Goal: Information Seeking & Learning: Learn about a topic

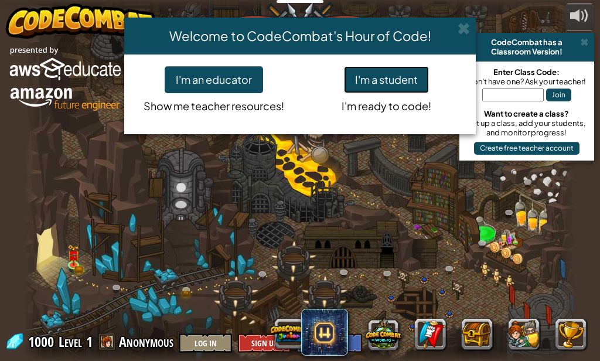
click at [385, 83] on button "I'm a student" at bounding box center [386, 79] width 85 height 27
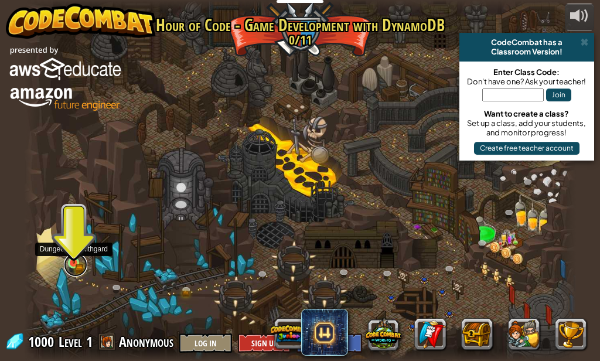
click at [70, 267] on link at bounding box center [75, 264] width 23 height 23
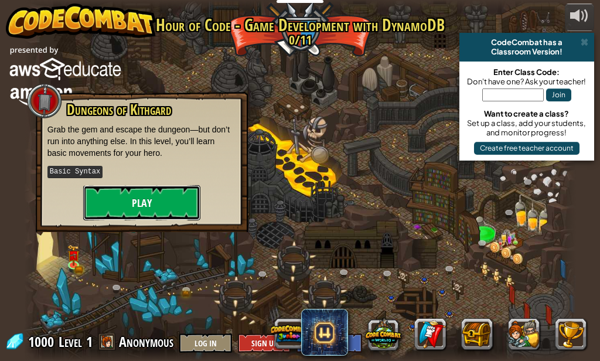
click at [130, 200] on button "Play" at bounding box center [141, 202] width 117 height 35
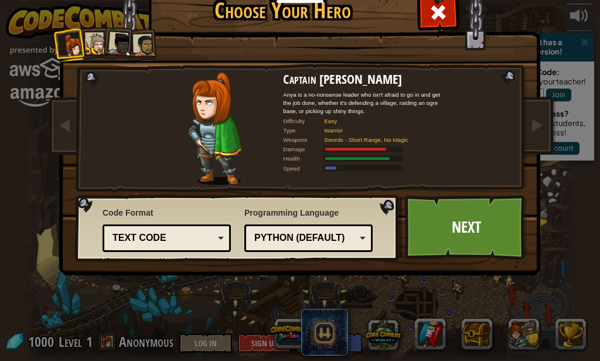
click at [213, 237] on div "Text code" at bounding box center [166, 238] width 113 height 18
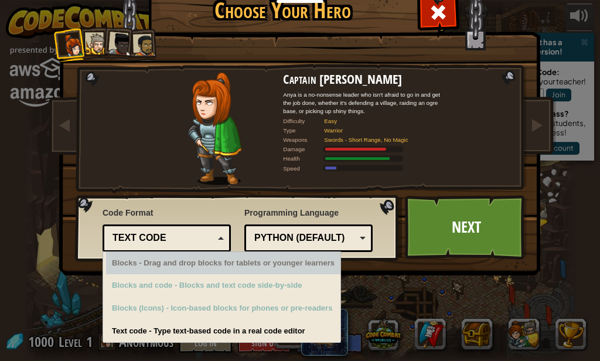
click at [356, 237] on div "Python (Default)" at bounding box center [308, 238] width 113 height 18
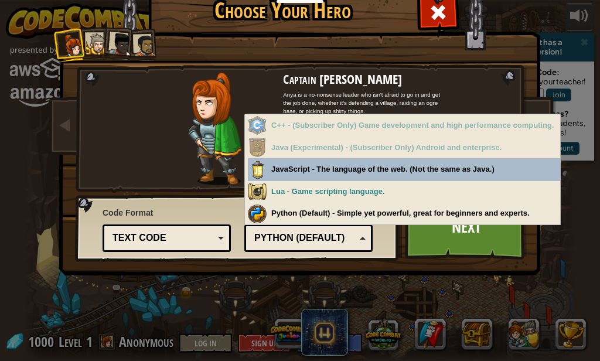
click at [356, 237] on div "Python (Default)" at bounding box center [308, 238] width 113 height 18
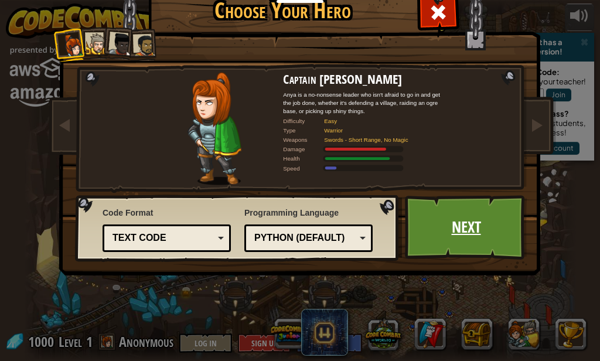
click at [463, 239] on link "Next" at bounding box center [466, 227] width 122 height 64
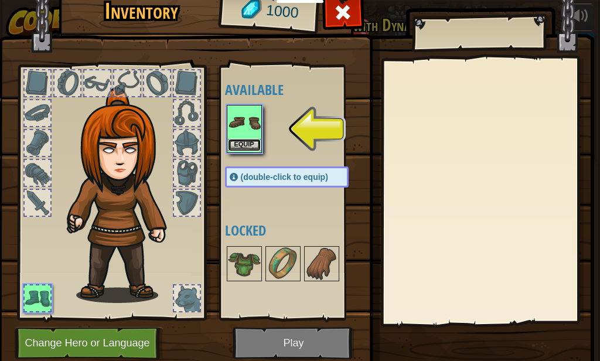
click at [248, 144] on button "Equip" at bounding box center [244, 145] width 33 height 12
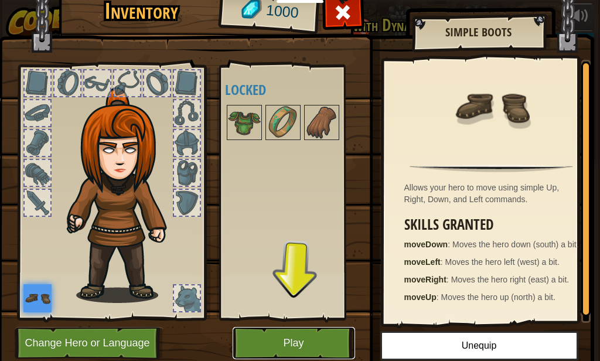
click at [295, 336] on button "Play" at bounding box center [294, 343] width 122 height 32
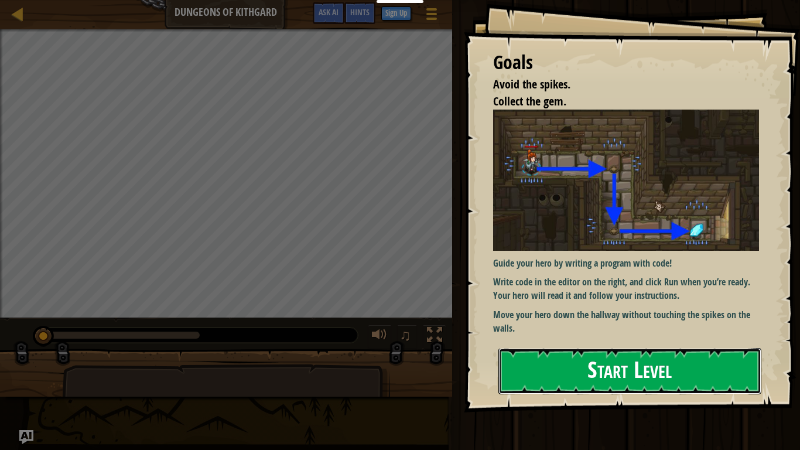
click at [593, 360] on button "Start Level" at bounding box center [630, 371] width 263 height 46
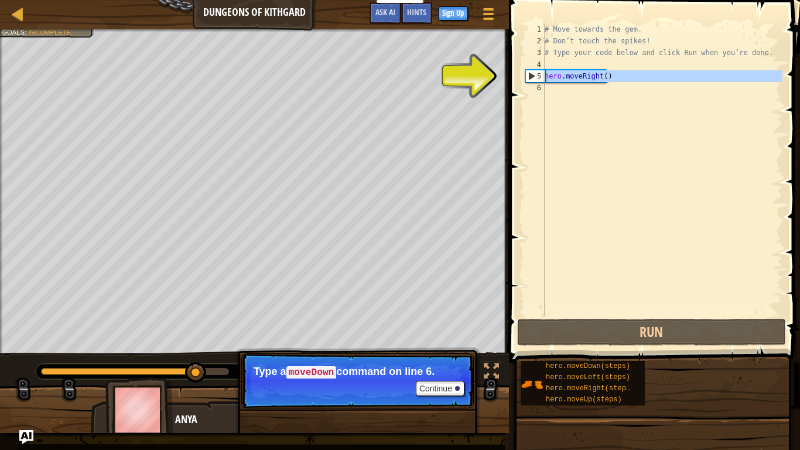
click at [528, 73] on div "5" at bounding box center [535, 76] width 19 height 12
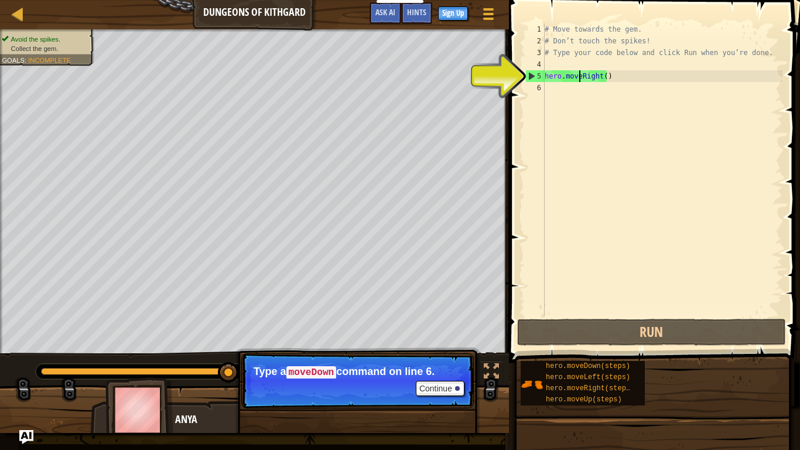
click at [581, 76] on div "# Move towards the gem. # Don’t touch the spikes! # Type your code below and cl…" at bounding box center [663, 181] width 240 height 316
click at [599, 77] on div "# Move towards the gem. # Don’t touch the spikes! # Type your code below and cl…" at bounding box center [663, 181] width 240 height 316
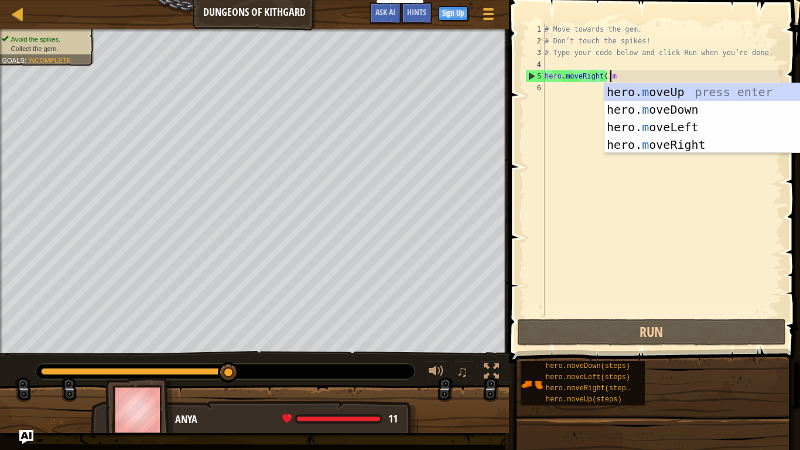
scroll to position [5, 5]
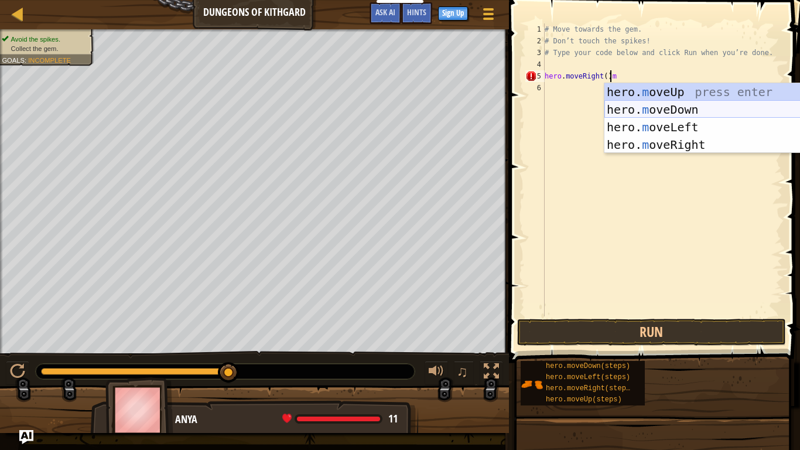
click at [599, 103] on div "hero. m oveUp press enter hero. m oveDown press enter hero. m oveLeft press ent…" at bounding box center [716, 135] width 222 height 105
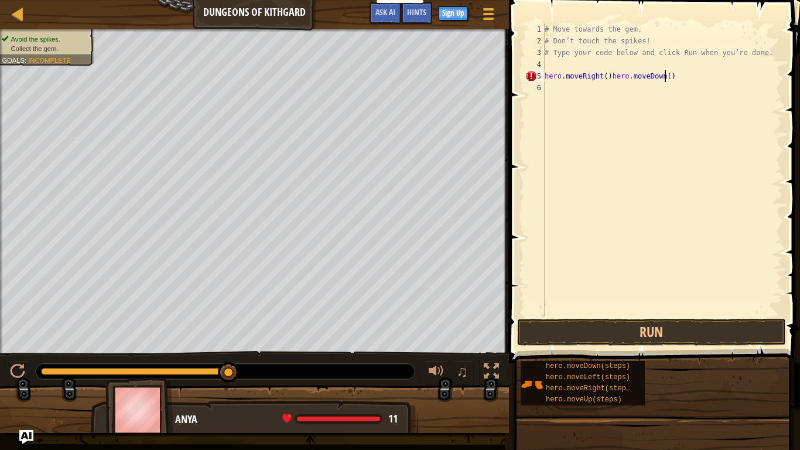
type textarea "hero.moveRight()hero.moveDown()"
click at [599, 73] on div "# Move towards the gem. # Don’t touch the spikes! # Type your code below and cl…" at bounding box center [663, 181] width 240 height 316
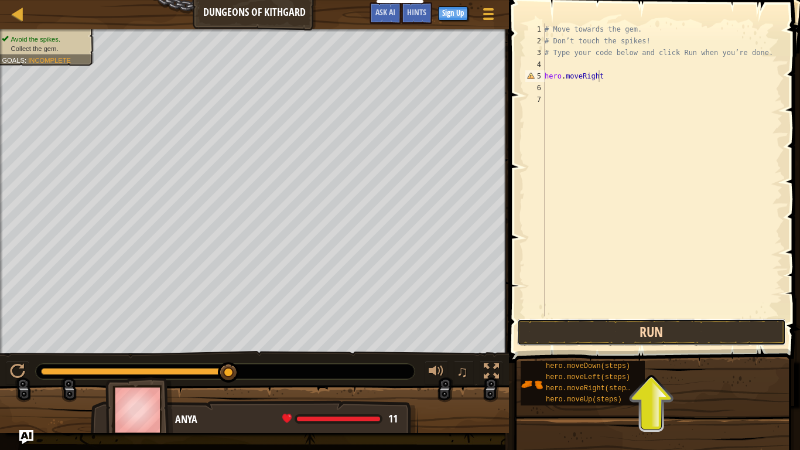
click at [599, 336] on button "Run" at bounding box center [651, 332] width 269 height 27
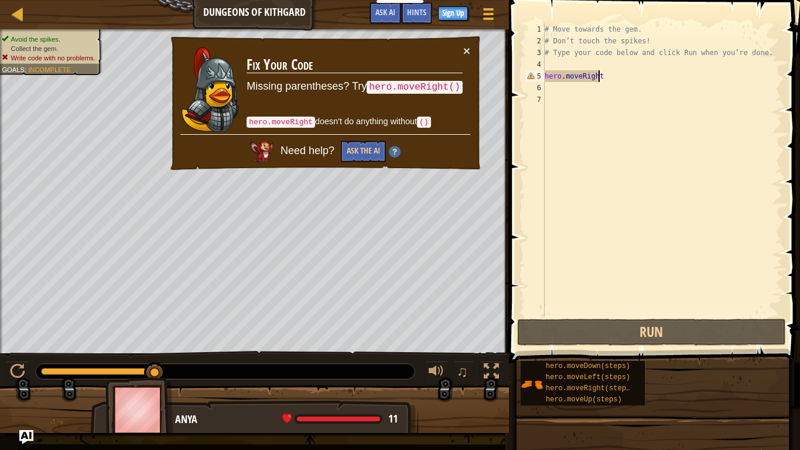
click at [599, 79] on div "# Move towards the gem. # Don’t touch the spikes! # Type your code below and cl…" at bounding box center [663, 181] width 240 height 316
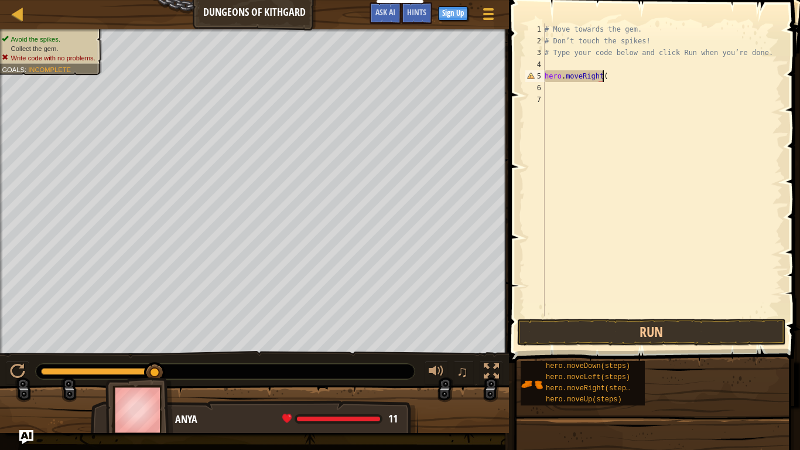
type textarea "hero.moveRight()"
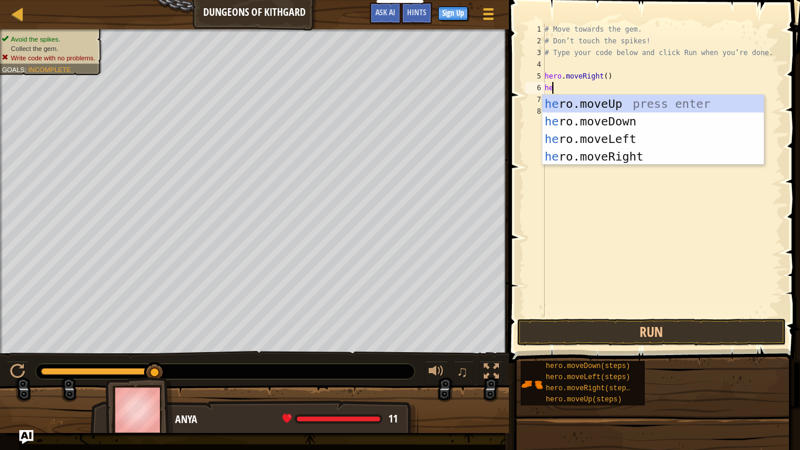
type textarea "her"
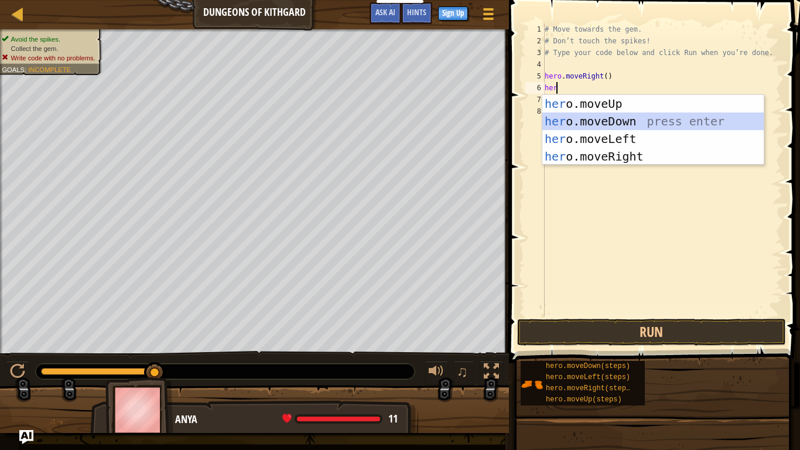
click at [581, 122] on div "her o.moveUp press enter her o.moveDown press enter her o.moveLeft press enter …" at bounding box center [654, 147] width 222 height 105
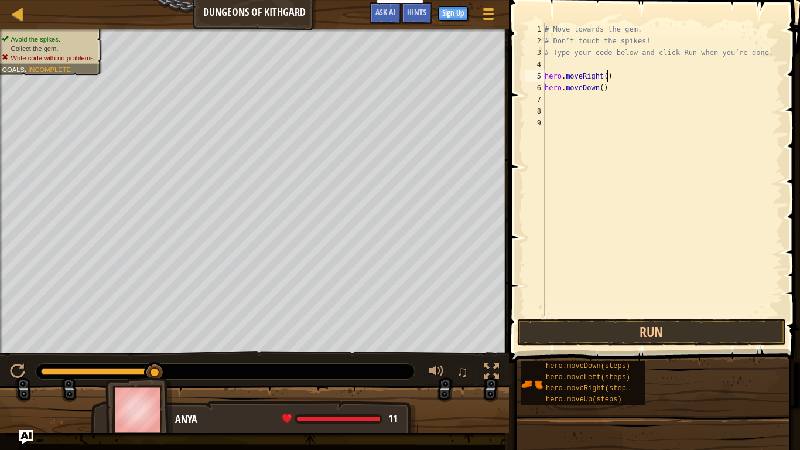
click at [599, 73] on div "# Move towards the gem. # Don’t touch the spikes! # Type your code below and cl…" at bounding box center [663, 181] width 240 height 316
click at [599, 78] on div "# Move towards the gem. # Don’t touch the spikes! # Type your code below and cl…" at bounding box center [663, 181] width 240 height 316
click at [583, 81] on div "# Move towards the gem. # Don’t touch the spikes! # Type your code below and cl…" at bounding box center [663, 181] width 240 height 316
click at [599, 76] on div "# Move towards the gem. # Don’t touch the spikes! # Type your code below and cl…" at bounding box center [663, 181] width 240 height 316
click at [599, 77] on div "# Move towards the gem. # Don’t touch the spikes! # Type your code below and cl…" at bounding box center [663, 169] width 240 height 293
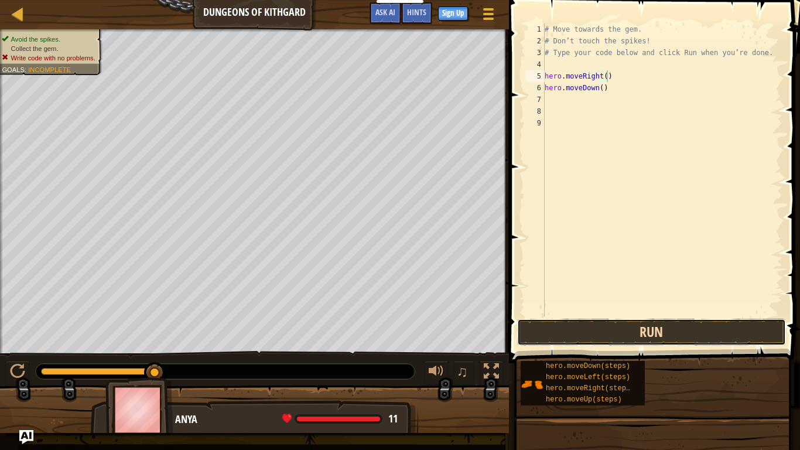
click at [599, 334] on button "Run" at bounding box center [651, 332] width 269 height 27
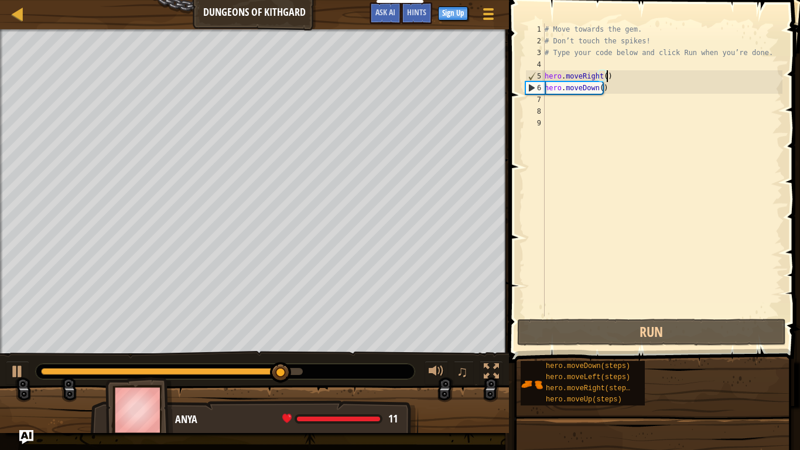
drag, startPoint x: 622, startPoint y: 77, endPoint x: 617, endPoint y: 82, distance: 6.6
click at [599, 82] on div "# Move towards the gem. # Don’t touch the spikes! # Type your code below and cl…" at bounding box center [663, 181] width 240 height 316
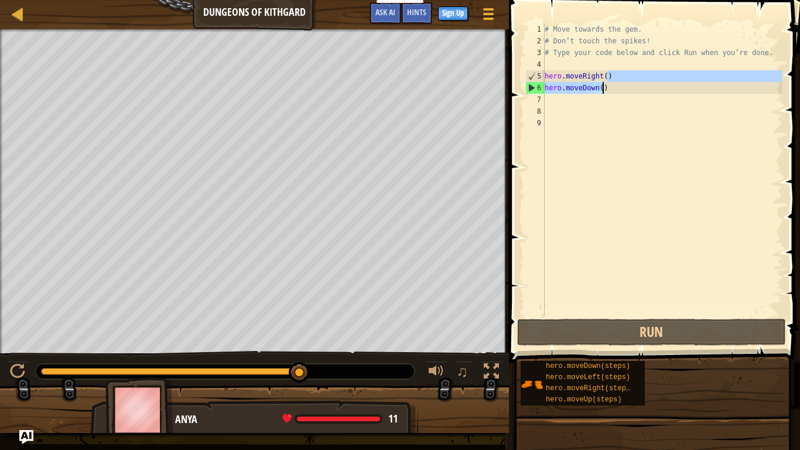
click at [599, 87] on div "# Move towards the gem. # Don’t touch the spikes! # Type your code below and cl…" at bounding box center [663, 169] width 240 height 293
type textarea "hero.moveDown()"
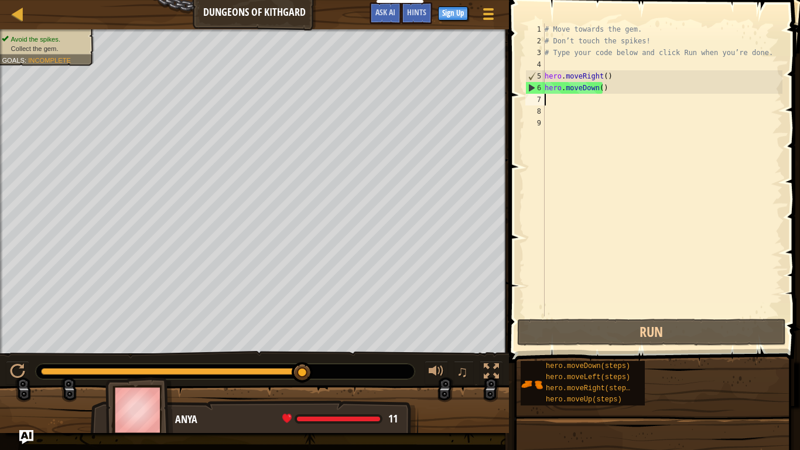
click at [550, 103] on div "# Move towards the gem. # Don’t touch the spikes! # Type your code below and cl…" at bounding box center [663, 181] width 240 height 316
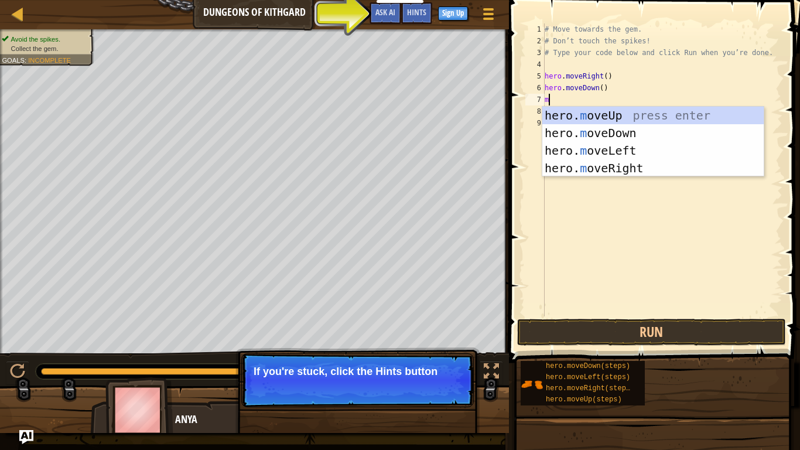
type textarea "mo"
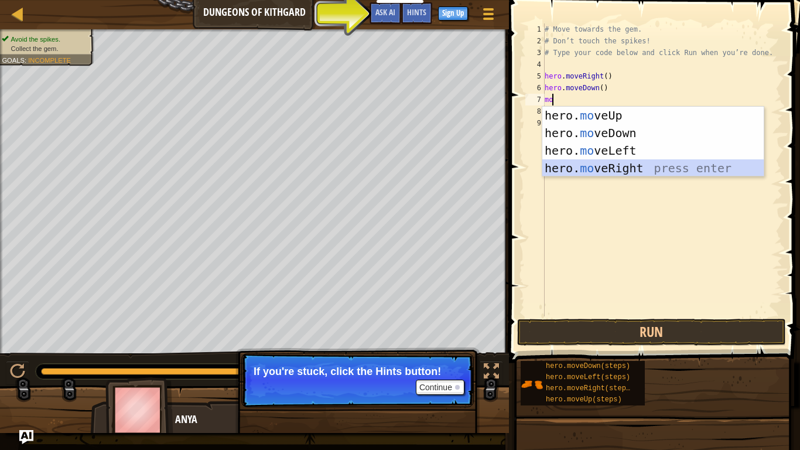
click at [598, 166] on div "hero. mo veUp press enter hero. mo veDown press enter hero. mo veLeft press ent…" at bounding box center [654, 159] width 222 height 105
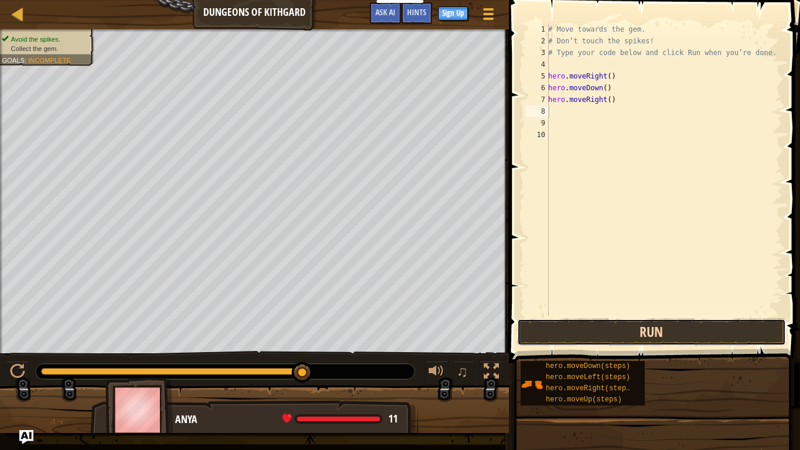
click at [599, 333] on button "Run" at bounding box center [651, 332] width 269 height 27
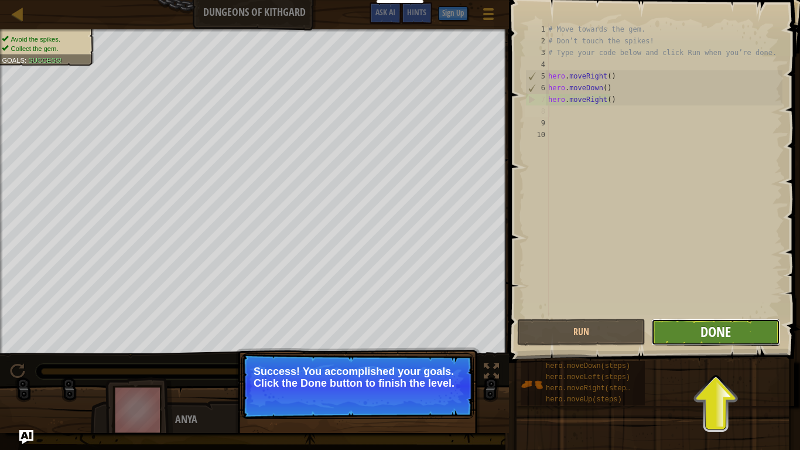
click at [599, 334] on span "Done" at bounding box center [716, 331] width 30 height 19
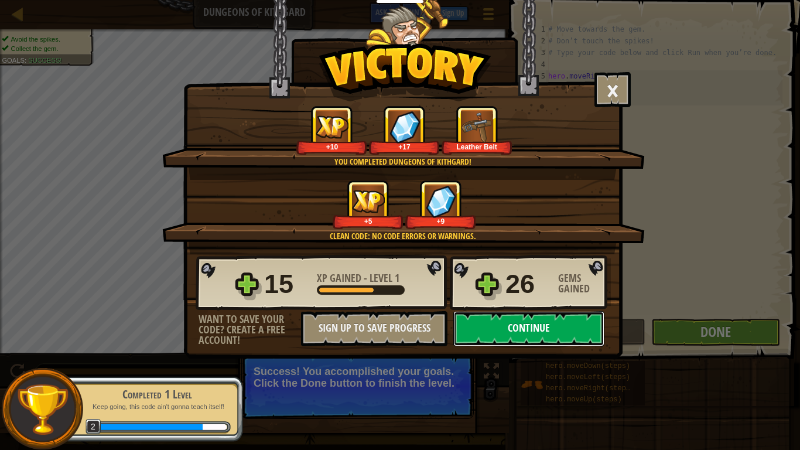
click at [540, 329] on button "Continue" at bounding box center [529, 328] width 151 height 35
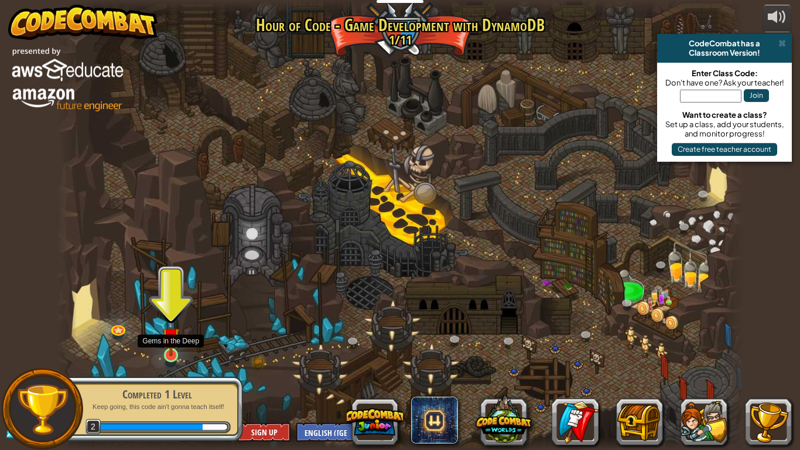
click at [169, 354] on img at bounding box center [171, 336] width 18 height 40
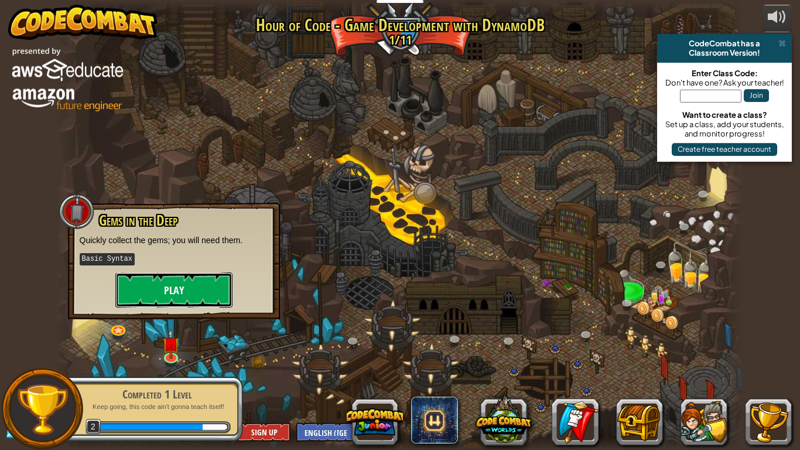
click at [159, 287] on button "Play" at bounding box center [173, 289] width 117 height 35
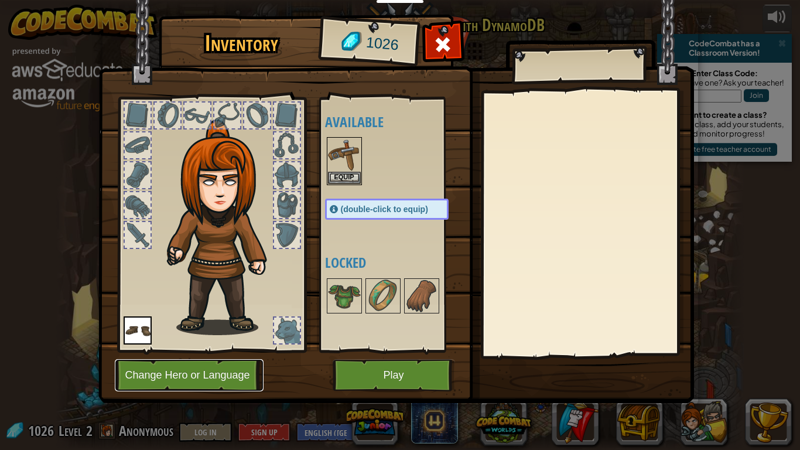
click at [204, 360] on button "Change Hero or Language" at bounding box center [189, 375] width 149 height 32
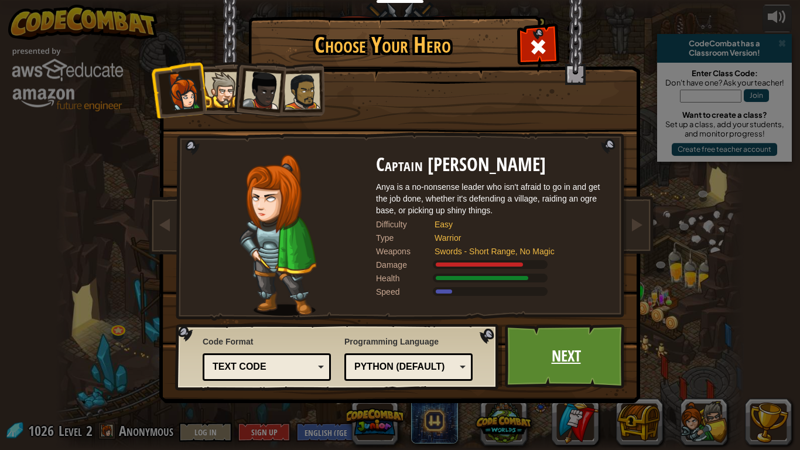
click at [557, 360] on link "Next" at bounding box center [566, 356] width 122 height 64
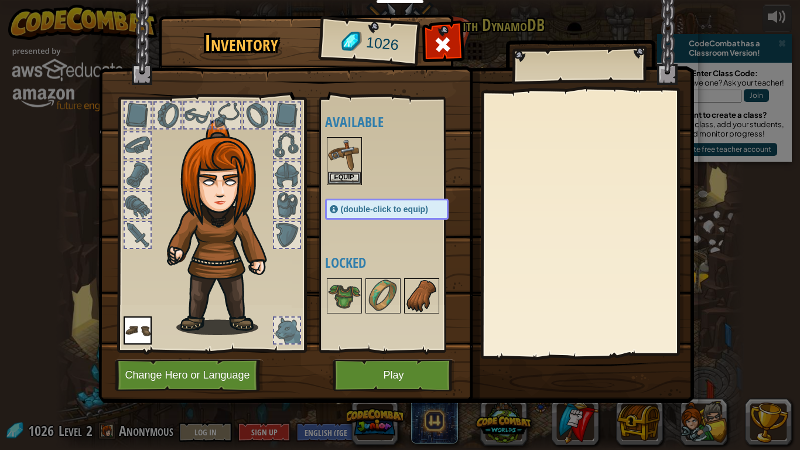
click at [409, 287] on img at bounding box center [422, 296] width 33 height 33
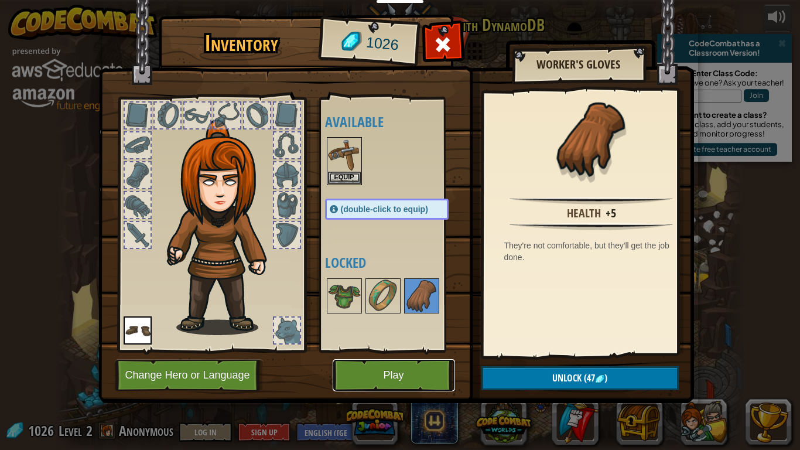
click at [403, 360] on button "Play" at bounding box center [394, 375] width 122 height 32
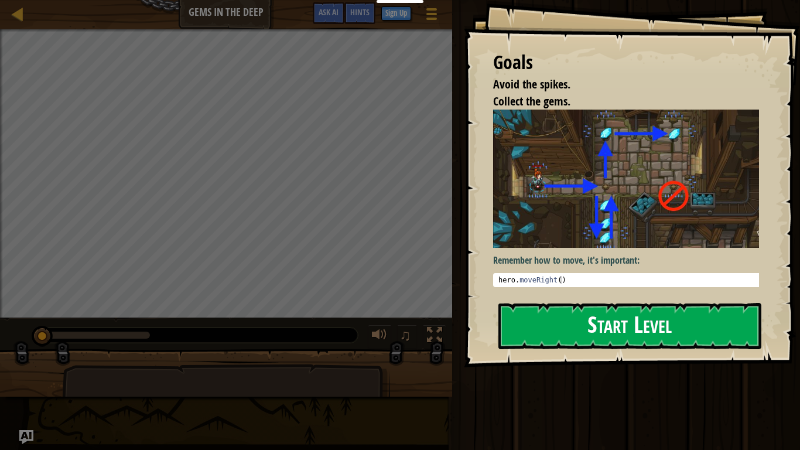
click at [595, 327] on button "Start Level" at bounding box center [630, 326] width 263 height 46
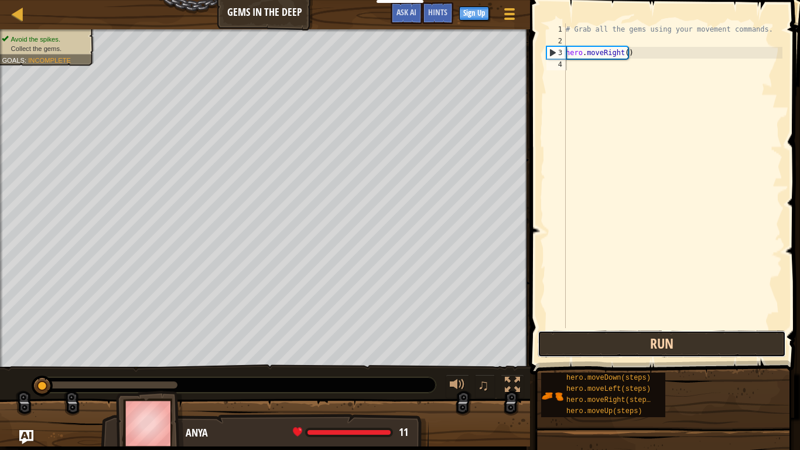
click at [599, 338] on button "Run" at bounding box center [662, 344] width 248 height 27
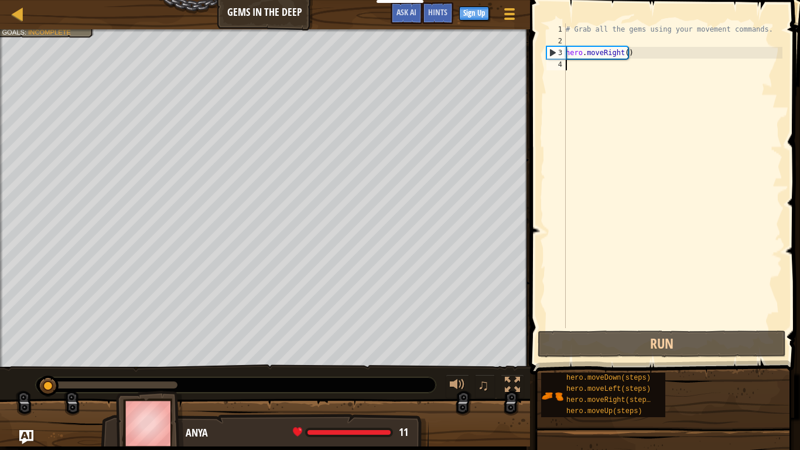
click at [575, 67] on div "# Grab all the gems using your movement commands. hero . moveRight ( )" at bounding box center [673, 187] width 219 height 328
click at [571, 60] on div "# Grab all the gems using your movement commands. hero . moveRight ( )" at bounding box center [673, 187] width 219 height 328
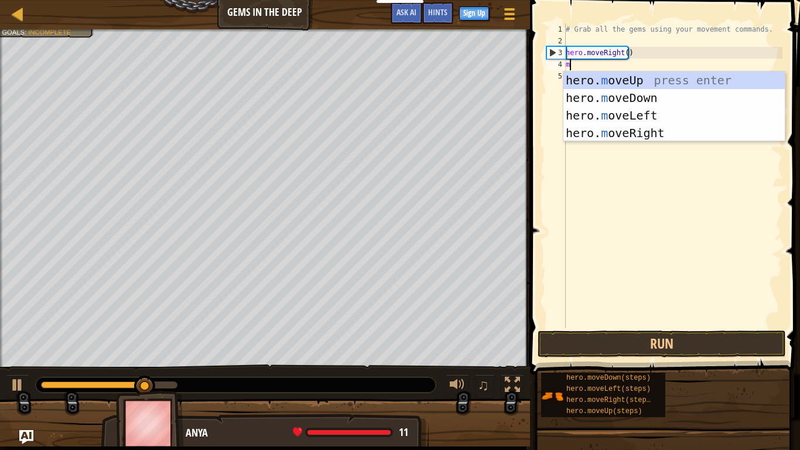
type textarea "mo"
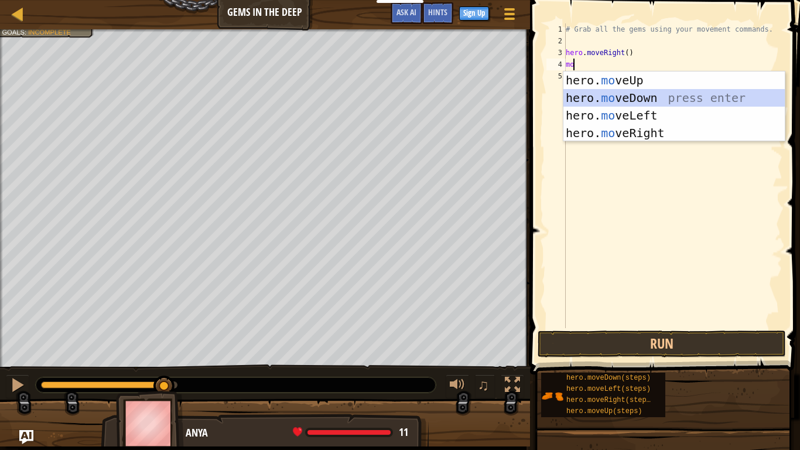
click at [588, 98] on div "hero. mo veUp press enter hero. mo veDown press enter hero. mo veLeft press ent…" at bounding box center [675, 123] width 222 height 105
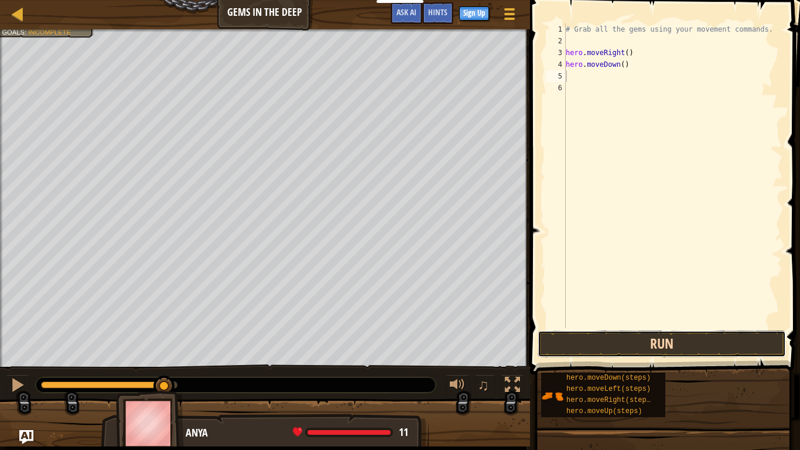
click at [599, 347] on button "Run" at bounding box center [662, 344] width 248 height 27
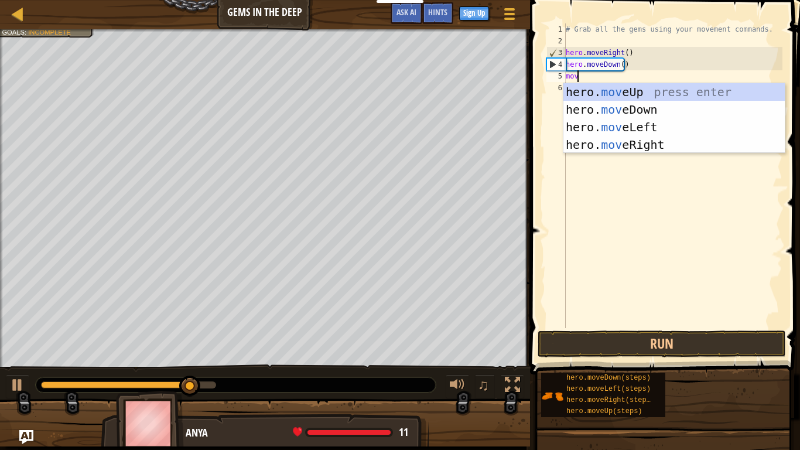
type textarea "move"
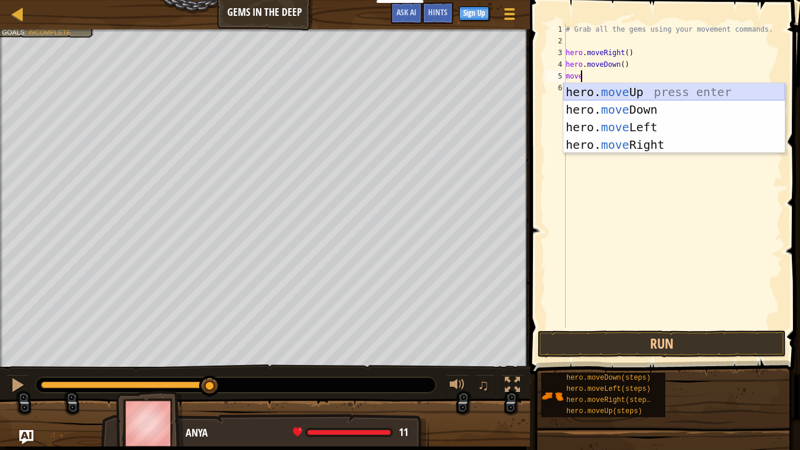
click at [599, 90] on div "hero. move Up press enter hero. move Down press enter hero. move Left press ent…" at bounding box center [675, 135] width 222 height 105
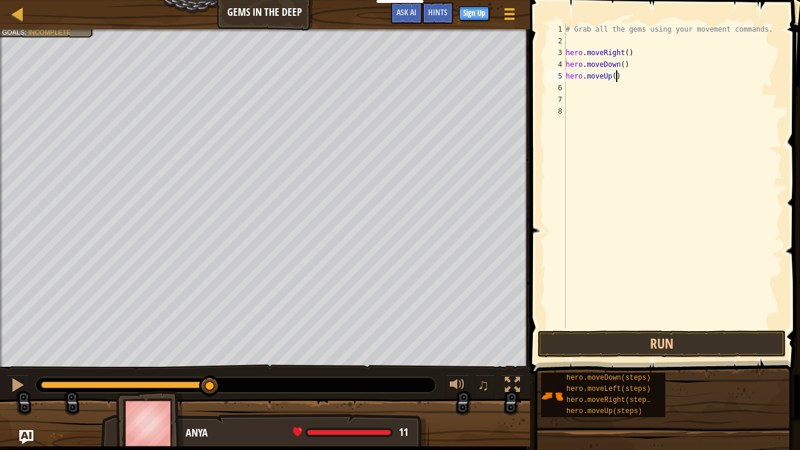
click at [599, 73] on div "# Grab all the gems using your movement commands. hero . moveRight ( ) hero . m…" at bounding box center [673, 187] width 219 height 328
type textarea "hero.moveUp()"
click at [599, 342] on button "Run" at bounding box center [662, 344] width 248 height 27
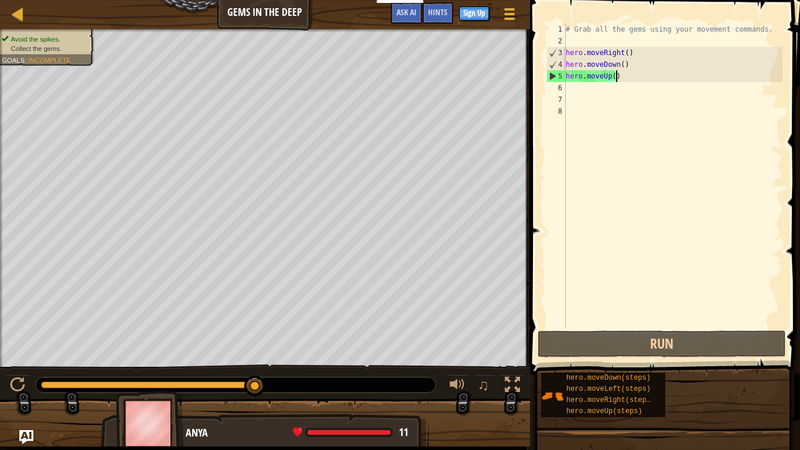
click at [599, 76] on div "# Grab all the gems using your movement commands. hero . moveRight ( ) hero . m…" at bounding box center [673, 187] width 219 height 328
click at [568, 91] on div "# Grab all the gems using your movement commands. hero . moveRight ( ) hero . m…" at bounding box center [673, 187] width 219 height 328
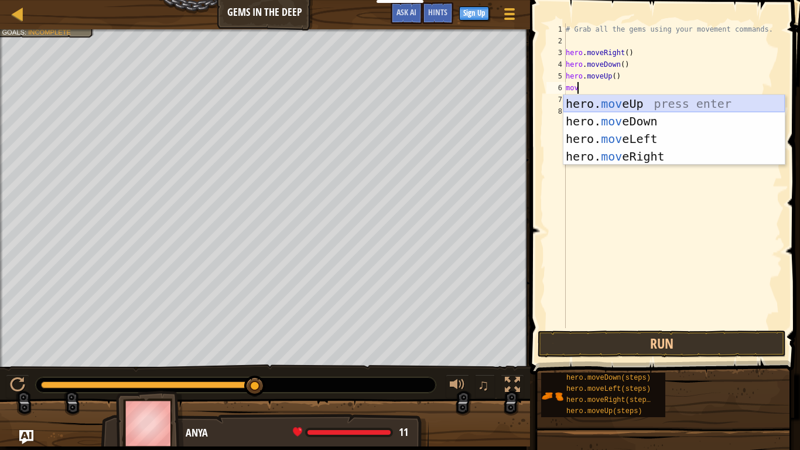
type textarea "move"
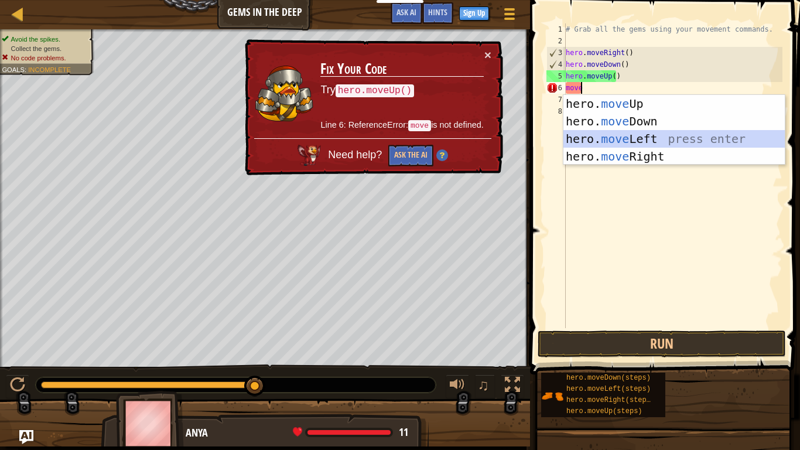
click at [599, 134] on div "hero. move Up press enter hero. move Down press enter hero. move Left press ent…" at bounding box center [675, 147] width 222 height 105
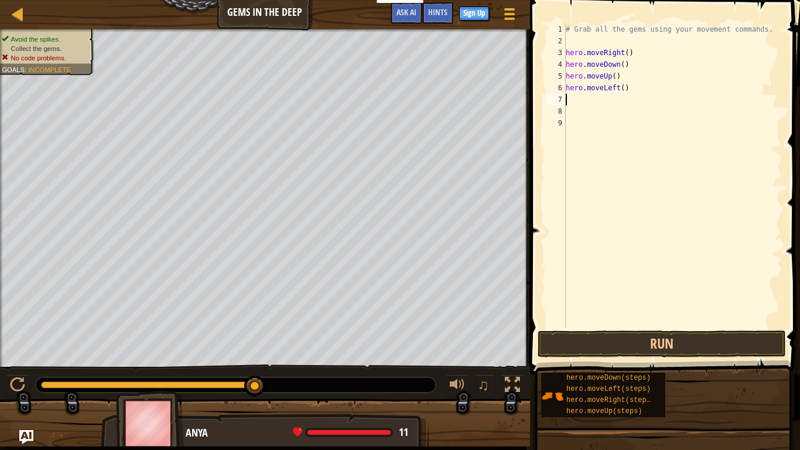
scroll to position [5, 0]
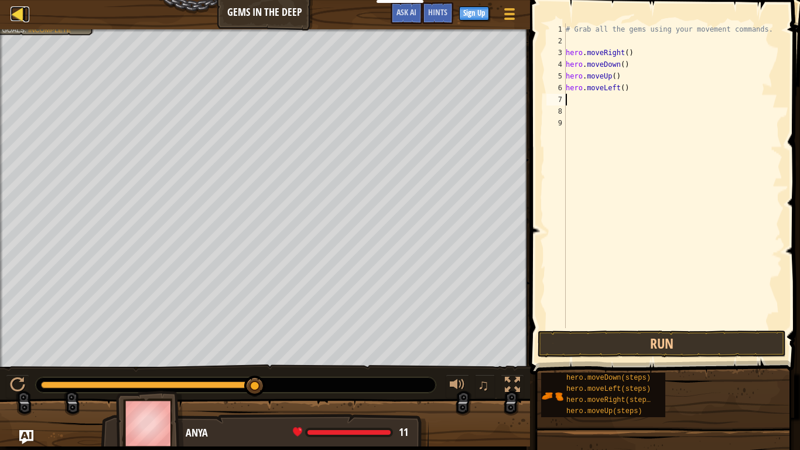
click at [20, 15] on div at bounding box center [18, 13] width 15 height 15
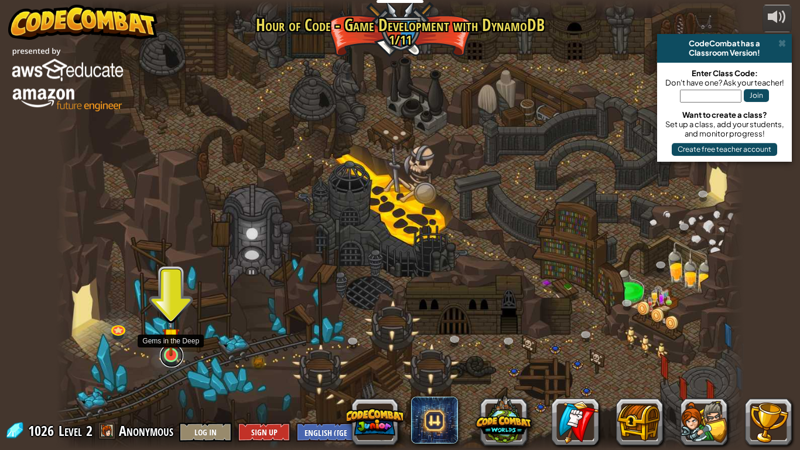
click at [171, 356] on link at bounding box center [171, 355] width 23 height 23
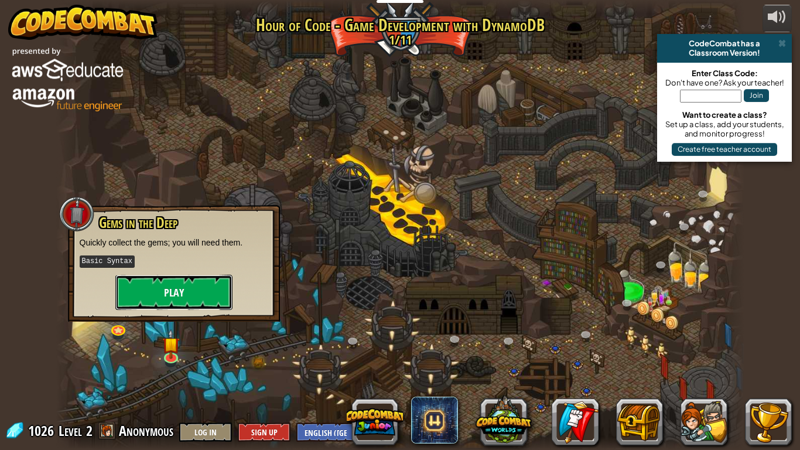
click at [175, 301] on button "Play" at bounding box center [173, 292] width 117 height 35
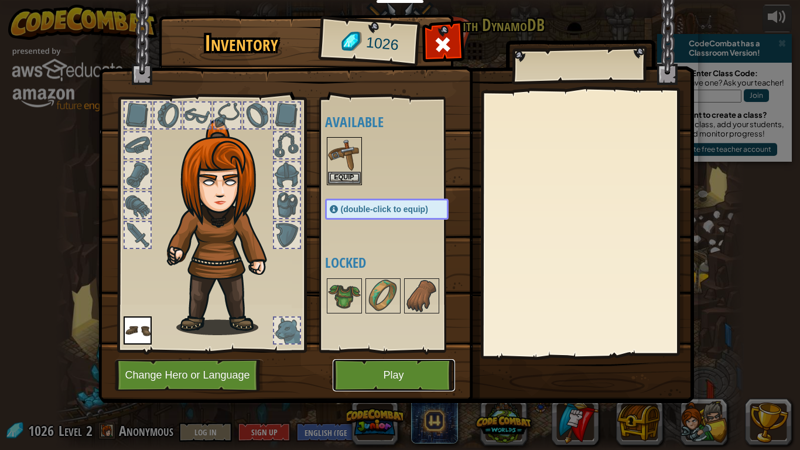
click at [381, 360] on button "Play" at bounding box center [394, 375] width 122 height 32
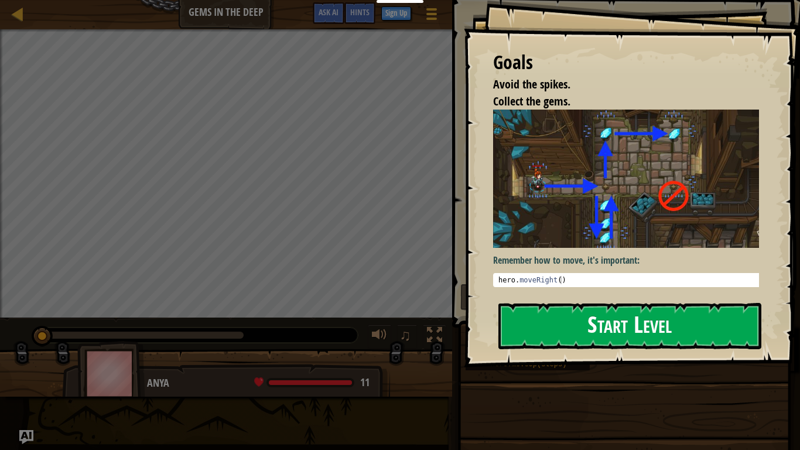
click at [579, 333] on button "Start Level" at bounding box center [630, 326] width 263 height 46
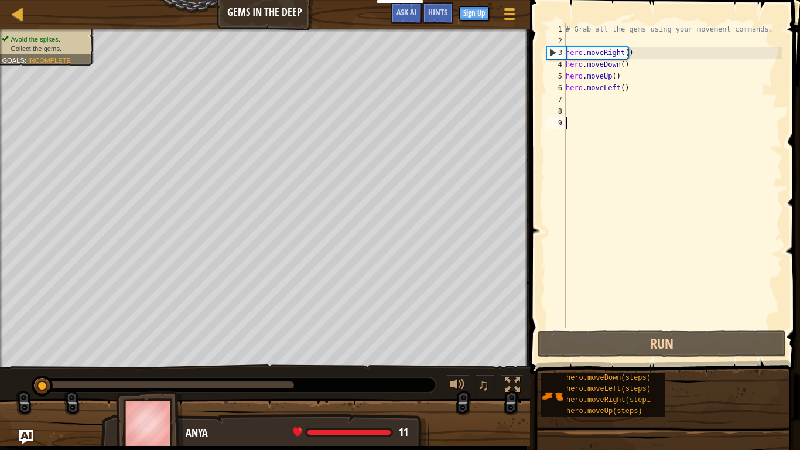
click at [599, 86] on div "# Grab all the gems using your movement commands. hero . moveRight ( ) hero . m…" at bounding box center [673, 187] width 219 height 328
click at [599, 77] on div "# Grab all the gems using your movement commands. hero . moveRight ( ) hero . m…" at bounding box center [673, 187] width 219 height 328
click at [599, 64] on div "# Grab all the gems using your movement commands. hero . moveRight ( ) hero . m…" at bounding box center [673, 187] width 219 height 328
click at [599, 78] on div "# Grab all the gems using your movement commands. hero . moveRight ( ) hero . m…" at bounding box center [673, 187] width 219 height 328
click at [599, 89] on div "# Grab all the gems using your movement commands. hero . moveRight ( ) hero . m…" at bounding box center [673, 187] width 219 height 328
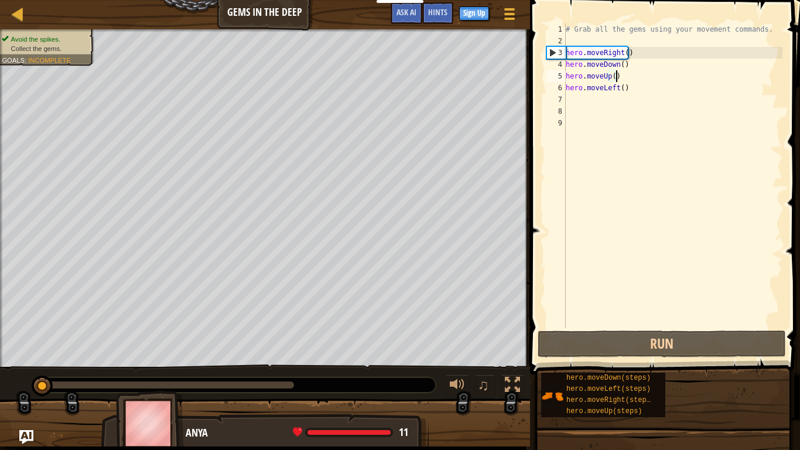
click at [599, 79] on div "# Grab all the gems using your movement commands. hero . moveRight ( ) hero . m…" at bounding box center [673, 187] width 219 height 328
click at [599, 65] on div "# Grab all the gems using your movement commands. hero . moveRight ( ) hero . m…" at bounding box center [673, 187] width 219 height 328
type textarea "hero.moveDown()"
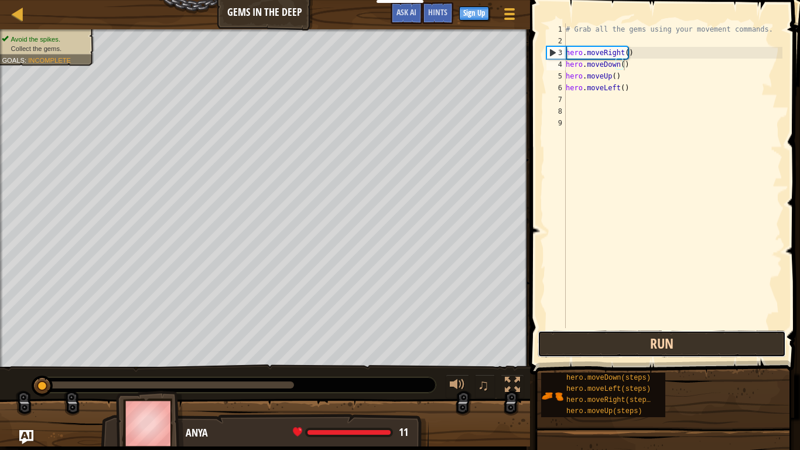
click at [599, 340] on button "Run" at bounding box center [662, 344] width 248 height 27
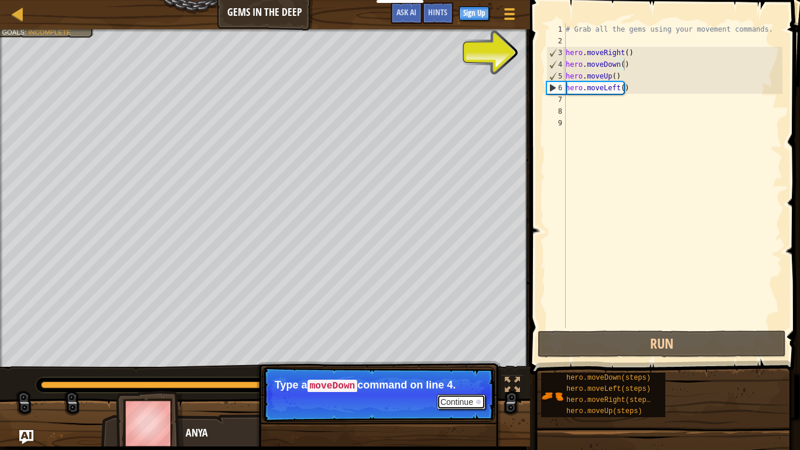
click at [467, 360] on button "Continue" at bounding box center [461, 401] width 49 height 15
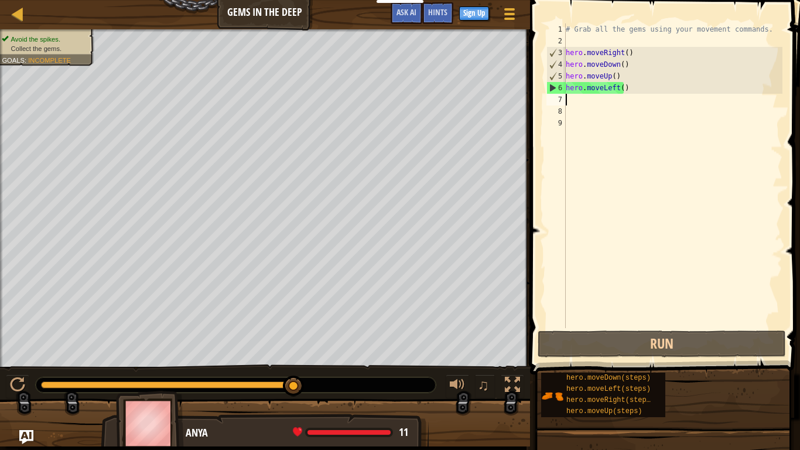
click at [574, 99] on div "# Grab all the gems using your movement commands. hero . moveRight ( ) hero . m…" at bounding box center [673, 187] width 219 height 328
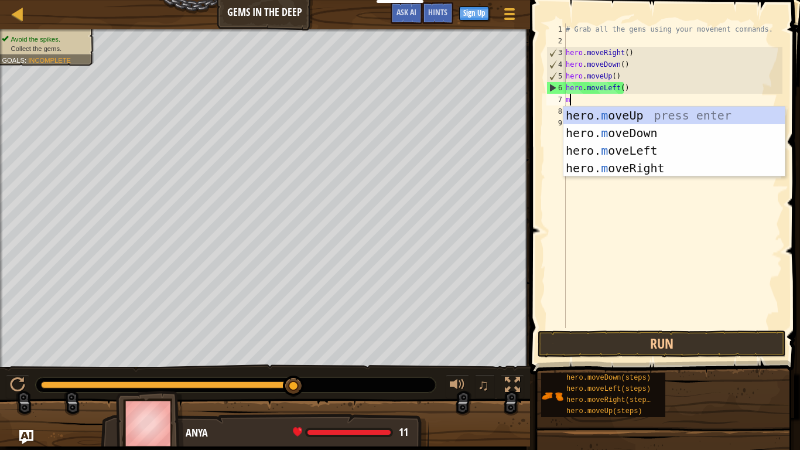
type textarea "mo"
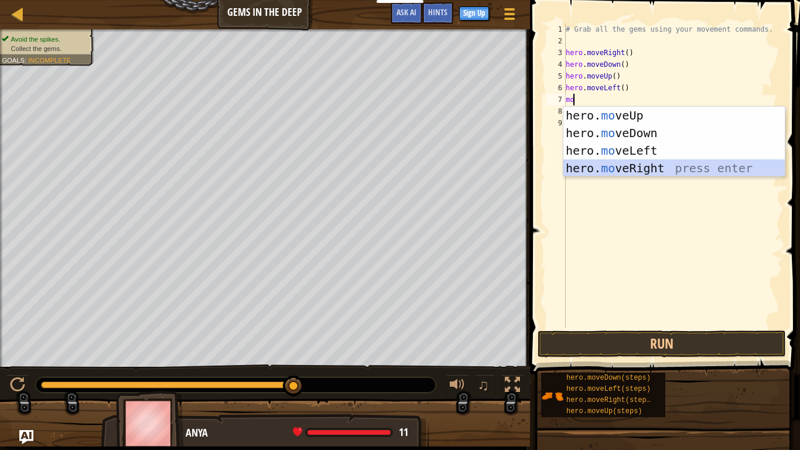
click at [599, 167] on div "hero. mo veUp press enter hero. mo veDown press enter hero. mo veLeft press ent…" at bounding box center [675, 159] width 222 height 105
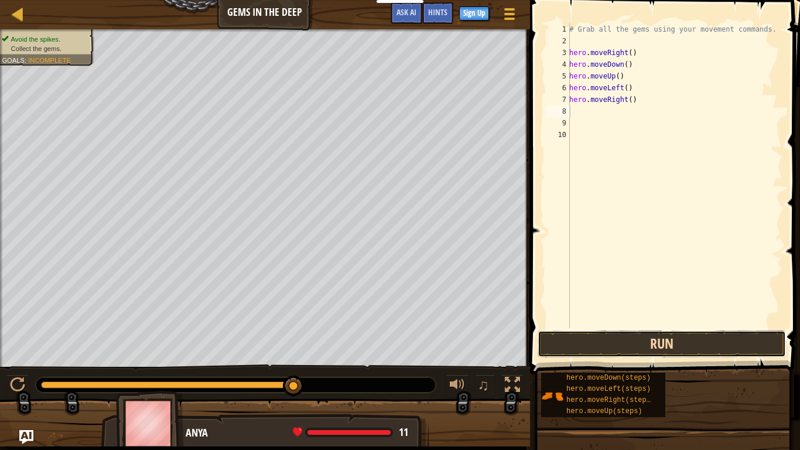
click at [599, 345] on button "Run" at bounding box center [662, 344] width 248 height 27
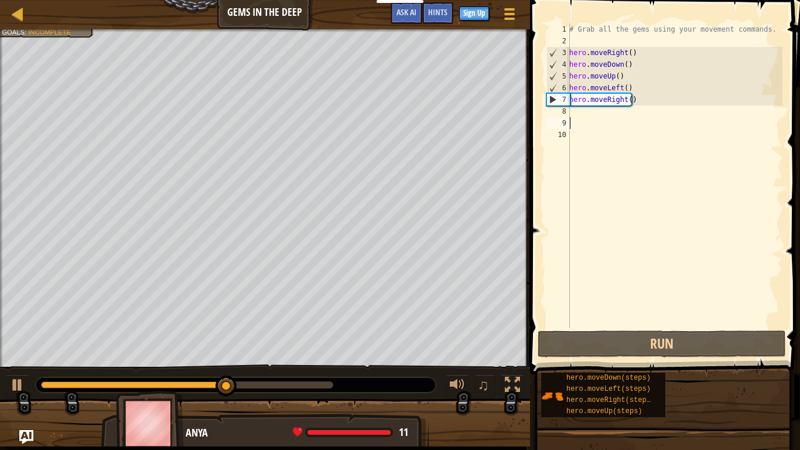
click at [576, 118] on div "# Grab all the gems using your movement commands. hero . moveRight ( ) hero . m…" at bounding box center [675, 187] width 216 height 328
click at [575, 109] on div "# Grab all the gems using your movement commands. hero . moveRight ( ) hero . m…" at bounding box center [675, 187] width 216 height 328
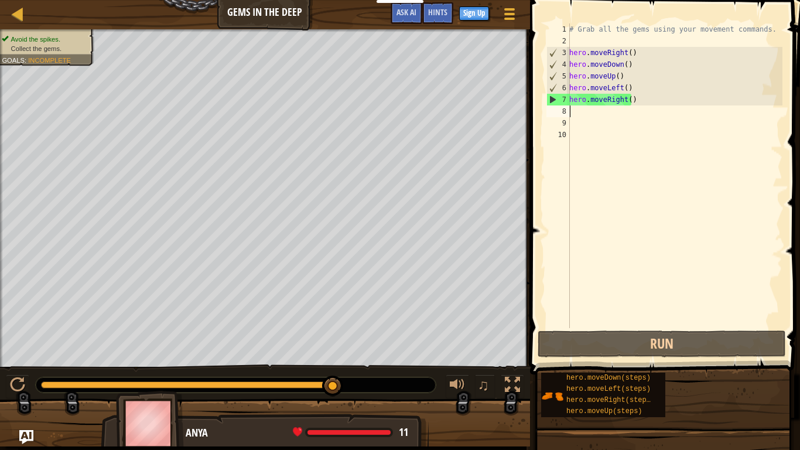
type textarea "m"
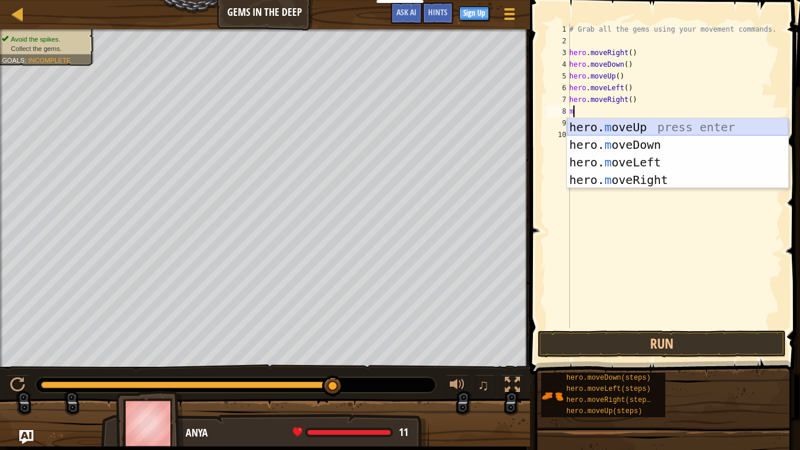
click at [599, 127] on div "hero. m oveUp press enter hero. m oveDown press enter hero. m oveLeft press ent…" at bounding box center [678, 170] width 222 height 105
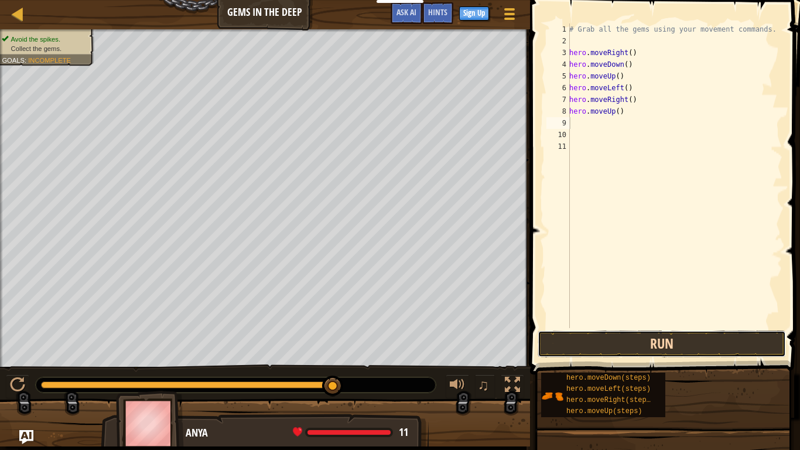
click at [599, 337] on button "Run" at bounding box center [662, 344] width 248 height 27
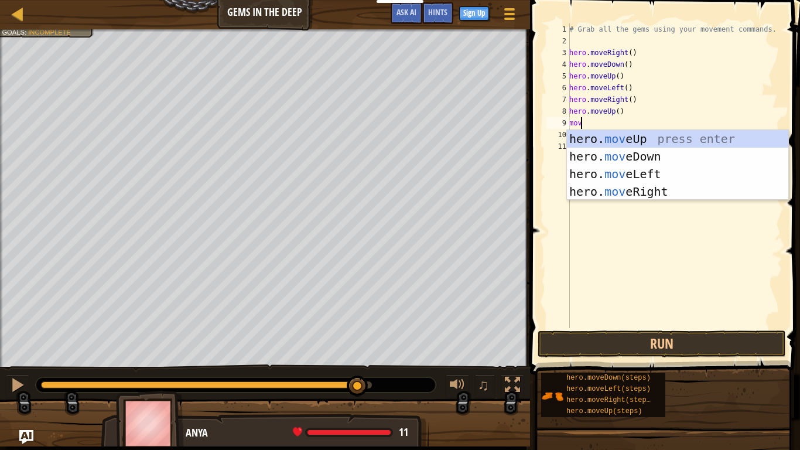
type textarea "move"
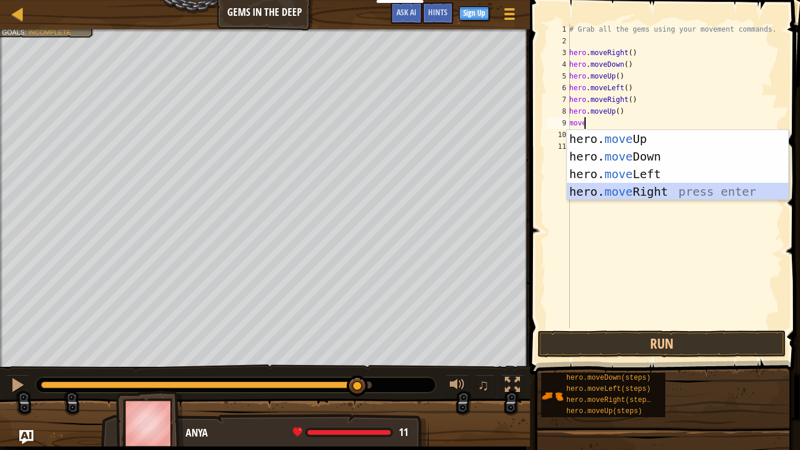
click at [599, 188] on div "hero. move Up press enter hero. move Down press enter hero. move Left press ent…" at bounding box center [678, 182] width 222 height 105
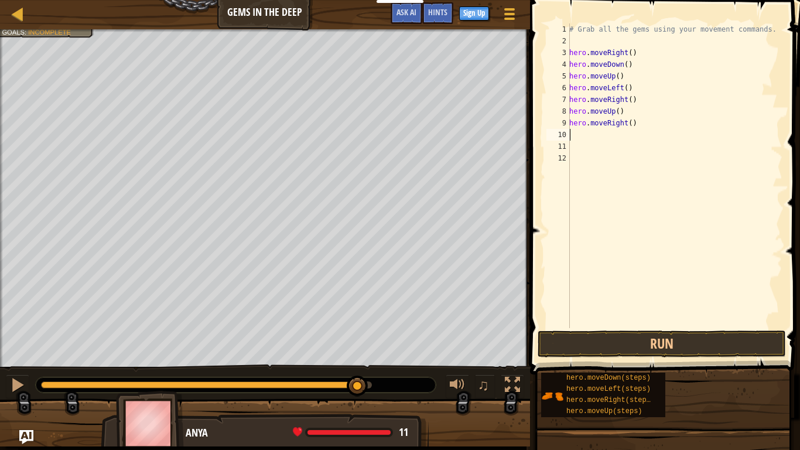
scroll to position [5, 0]
click at [599, 343] on button "Run" at bounding box center [662, 344] width 248 height 27
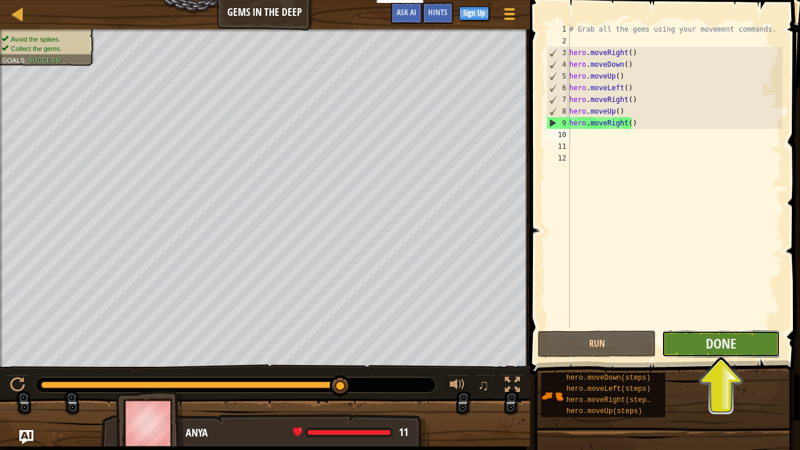
click at [599, 340] on button "Done" at bounding box center [721, 344] width 118 height 27
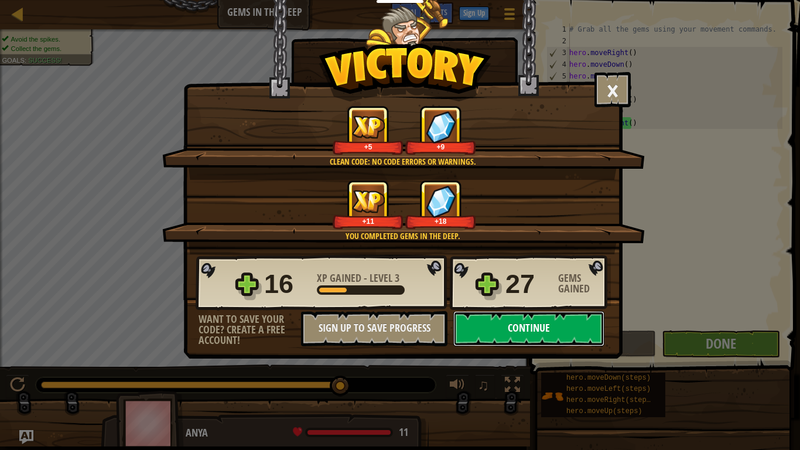
click at [533, 325] on button "Continue" at bounding box center [529, 328] width 151 height 35
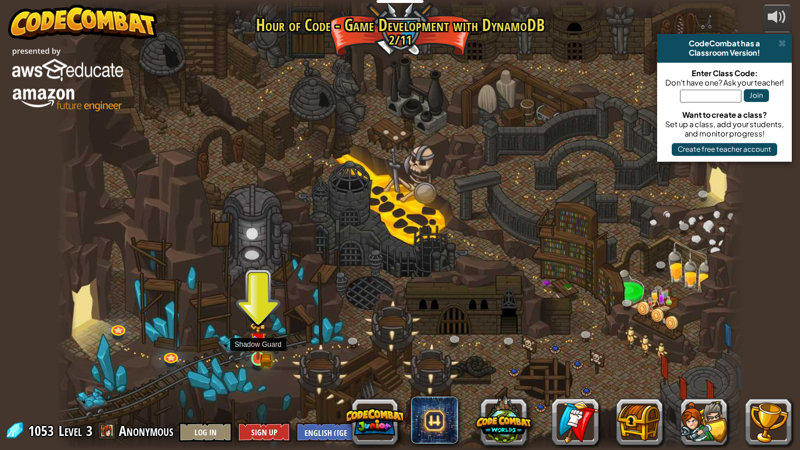
click at [258, 350] on img at bounding box center [259, 341] width 18 height 38
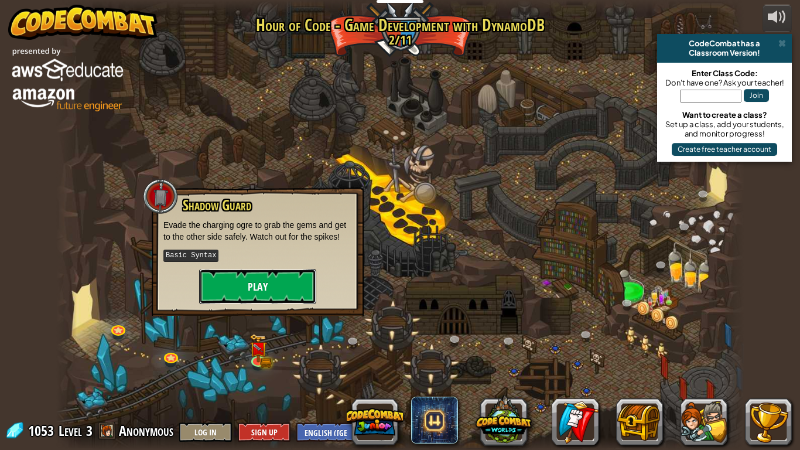
click at [265, 289] on button "Play" at bounding box center [257, 286] width 117 height 35
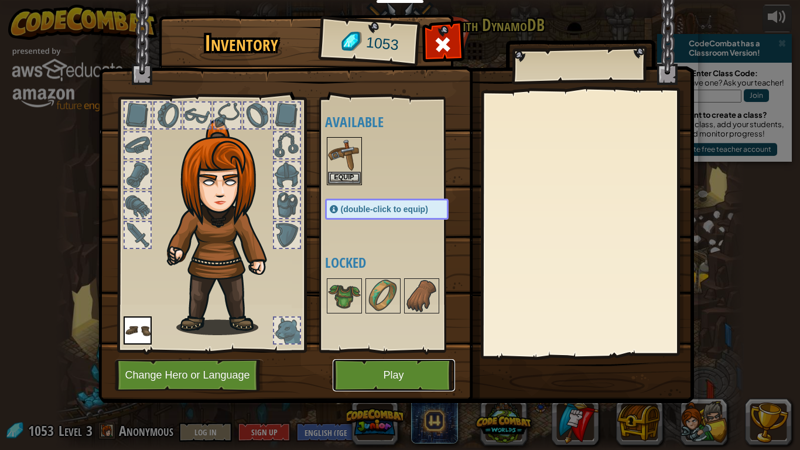
click at [362, 360] on button "Play" at bounding box center [394, 375] width 122 height 32
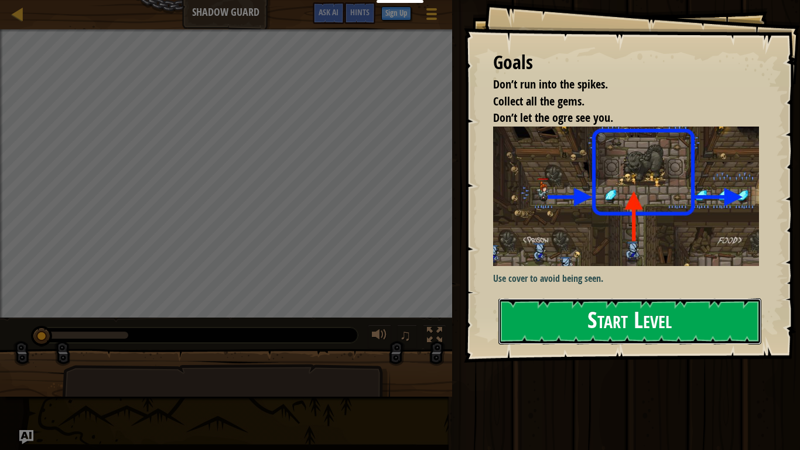
click at [599, 331] on button "Start Level" at bounding box center [630, 321] width 263 height 46
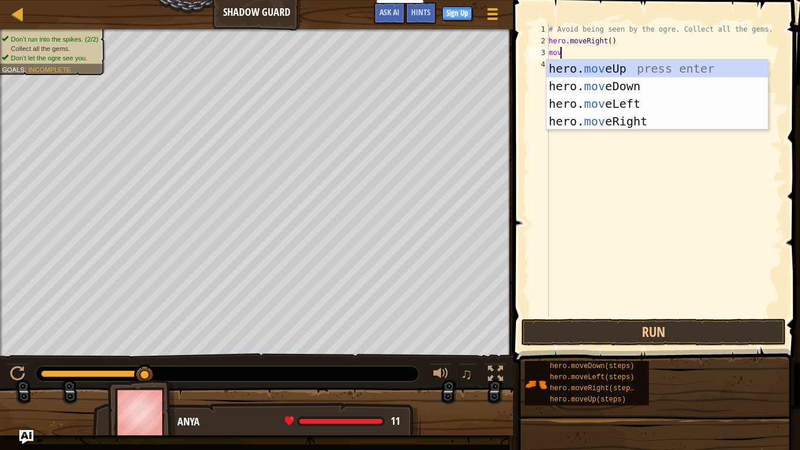
scroll to position [5, 1]
type textarea "move"
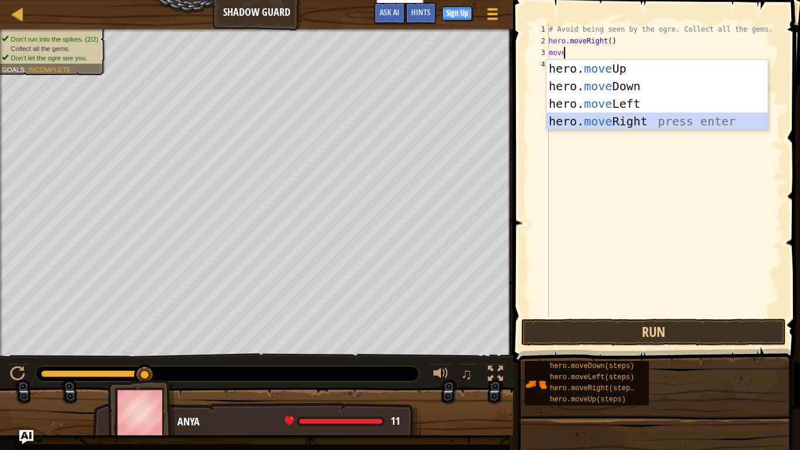
click at [599, 121] on div "hero. move Up press enter hero. move Down press enter hero. move Left press ent…" at bounding box center [658, 112] width 222 height 105
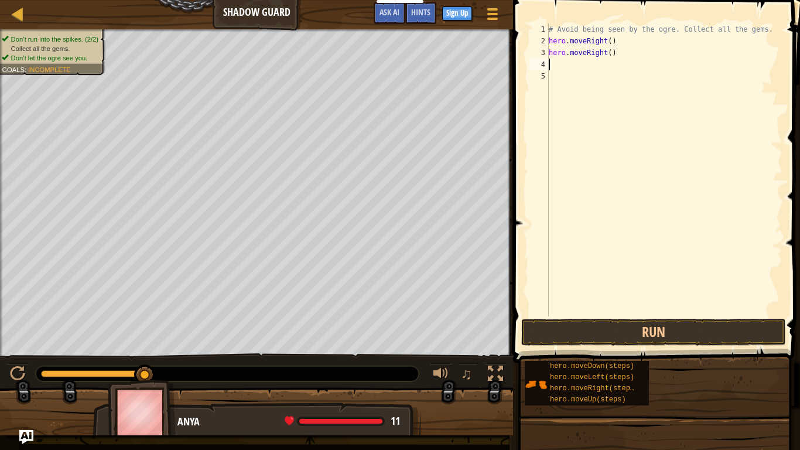
scroll to position [5, 0]
click at [599, 332] on button "Run" at bounding box center [654, 332] width 265 height 27
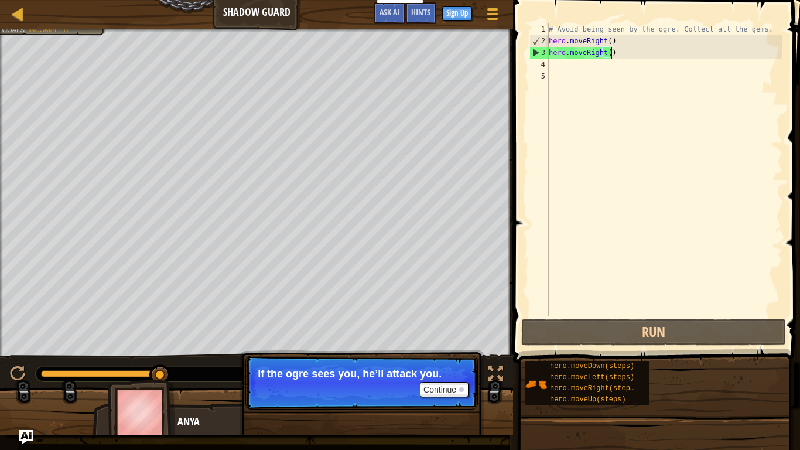
click at [599, 53] on div "# Avoid being seen by the ogre. Collect all the gems. hero . moveRight ( ) hero…" at bounding box center [665, 181] width 236 height 316
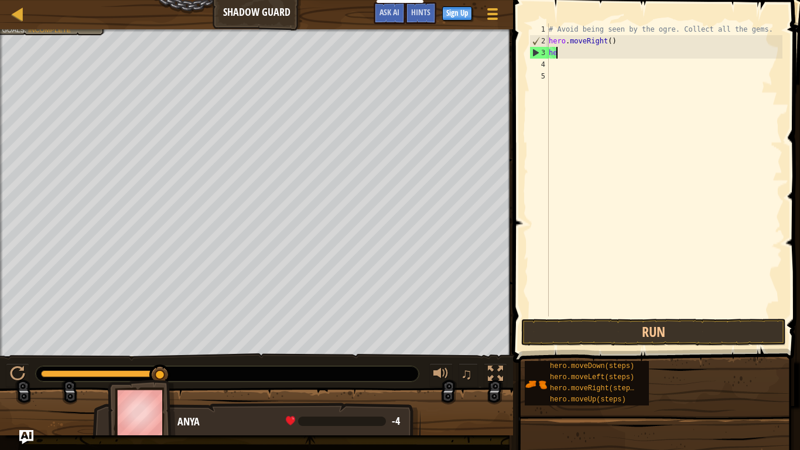
type textarea "h"
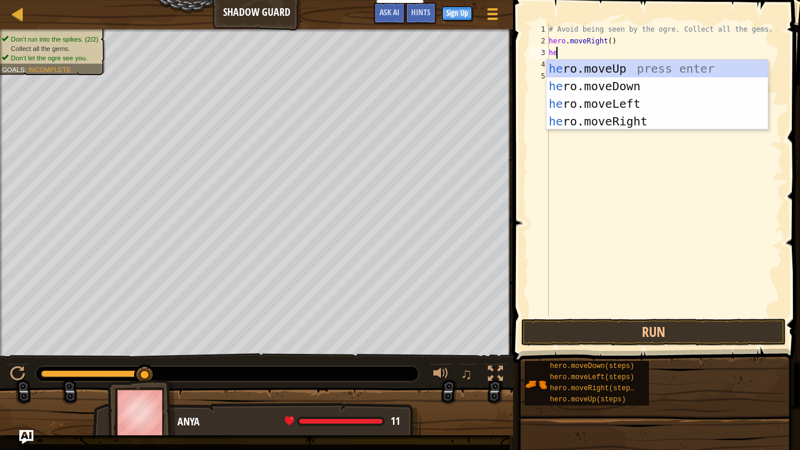
scroll to position [5, 1]
type textarea "hero"
click at [599, 120] on div "hero .moveUp press enter hero .moveDown press enter hero .moveLeft press enter …" at bounding box center [658, 112] width 222 height 105
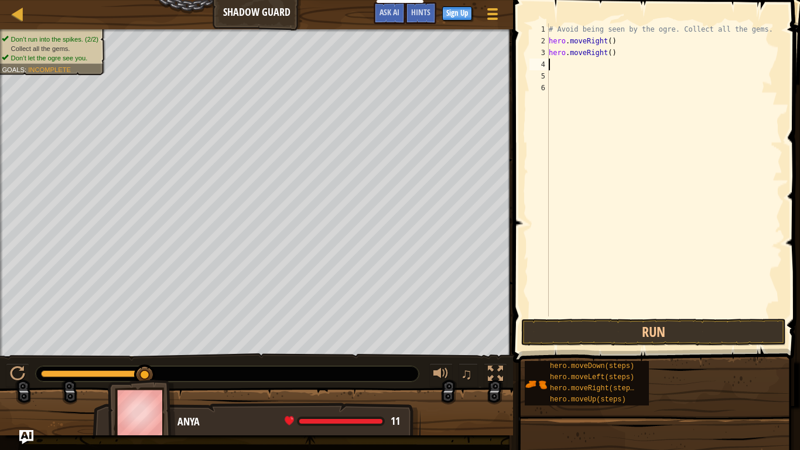
scroll to position [5, 0]
click at [599, 57] on div "# Avoid being seen by the ogre. Collect all the gems. hero . moveRight ( ) hero…" at bounding box center [665, 181] width 236 height 316
type textarea "h"
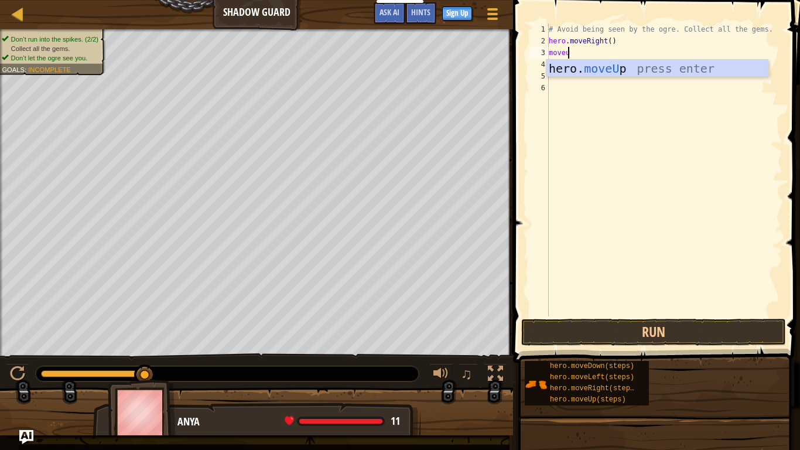
scroll to position [5, 1]
type textarea "moveup"
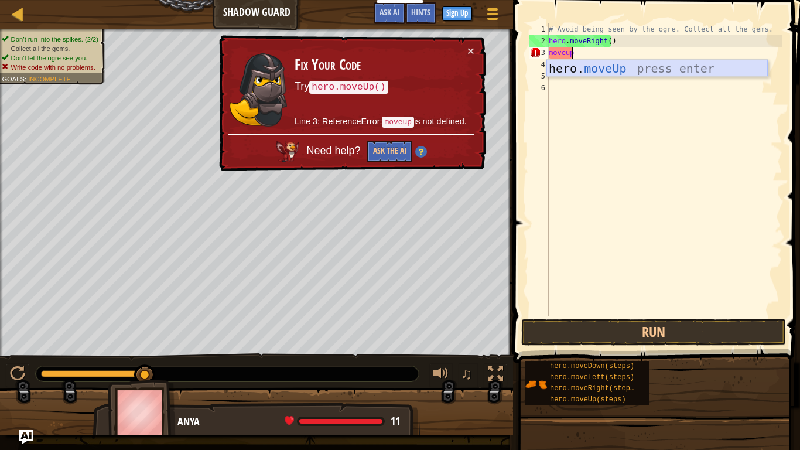
click at [599, 72] on div "hero. moveUp press enter" at bounding box center [658, 86] width 222 height 53
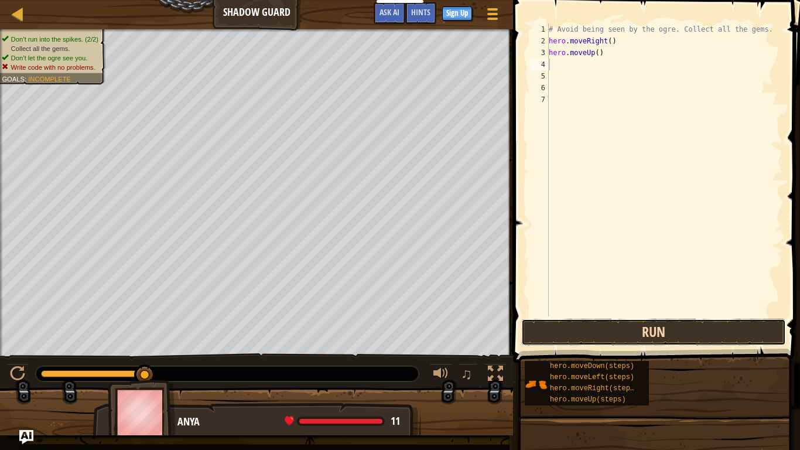
click at [599, 331] on button "Run" at bounding box center [654, 332] width 265 height 27
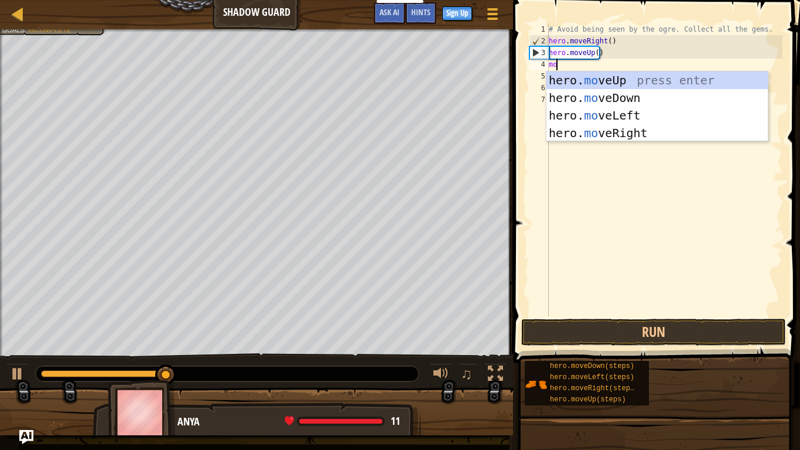
scroll to position [5, 1]
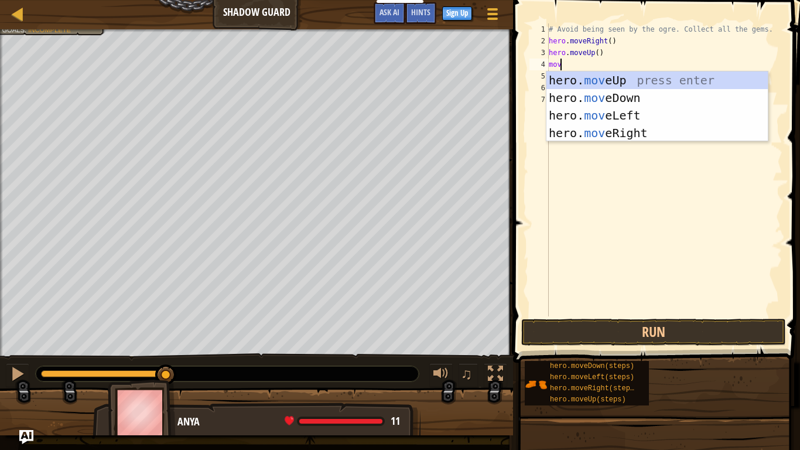
type textarea "move"
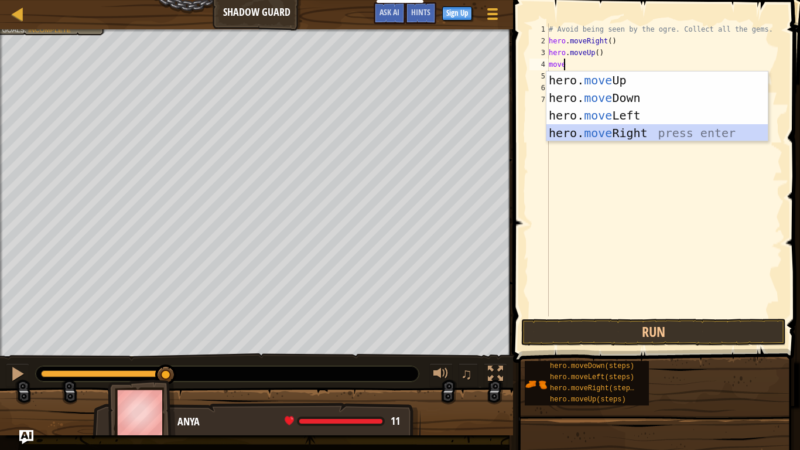
click at [599, 136] on div "hero. move Up press enter hero. move Down press enter hero. move Left press ent…" at bounding box center [658, 123] width 222 height 105
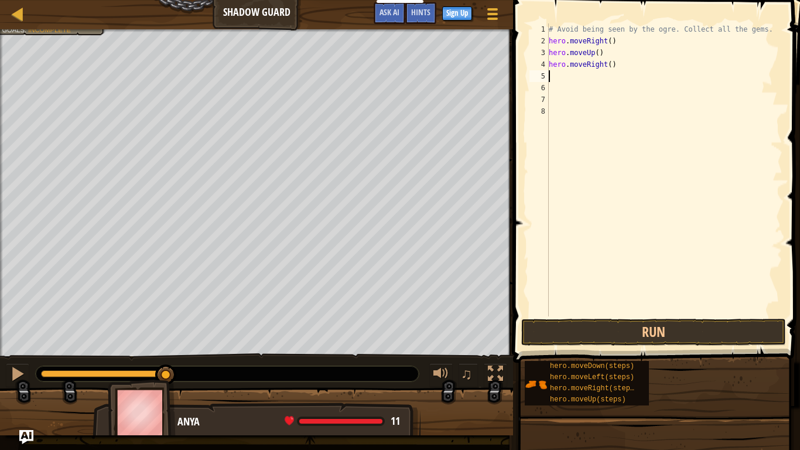
scroll to position [5, 0]
click at [599, 329] on button "Run" at bounding box center [654, 332] width 265 height 27
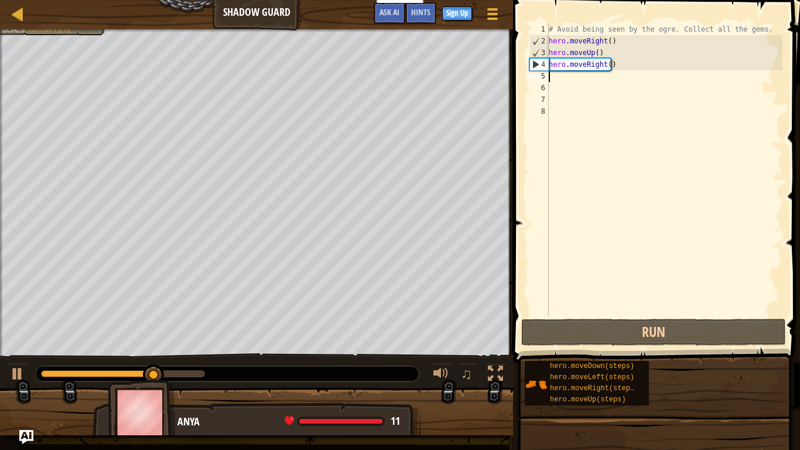
type textarea "m"
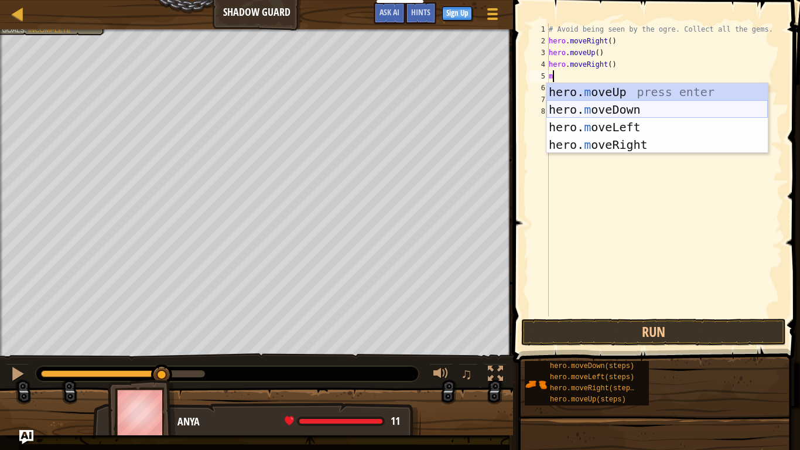
click at [598, 113] on div "hero. m oveUp press enter hero. m oveDown press enter hero. m oveLeft press ent…" at bounding box center [658, 135] width 222 height 105
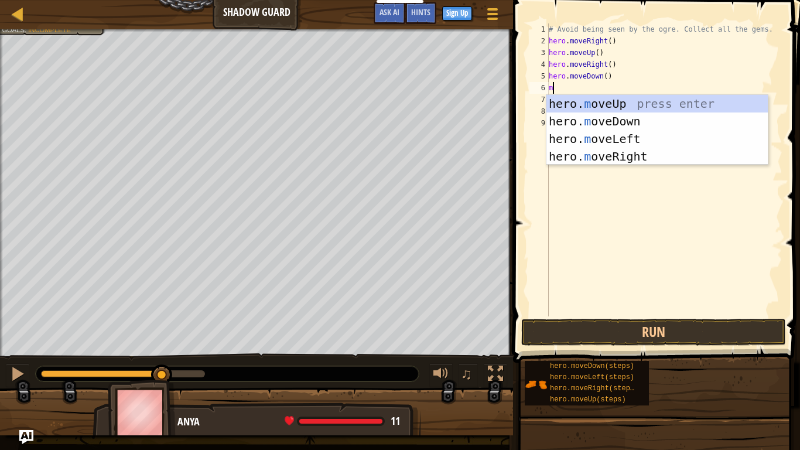
type textarea "mo"
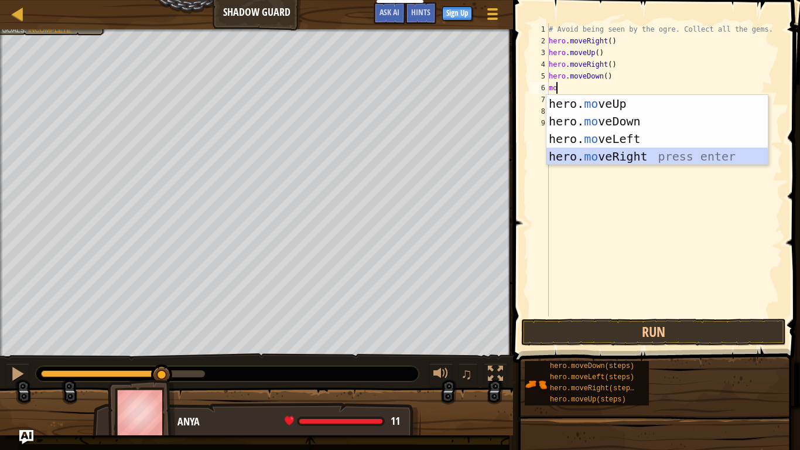
click at [597, 162] on div "hero. mo veUp press enter hero. mo veDown press enter hero. mo veLeft press ent…" at bounding box center [658, 147] width 222 height 105
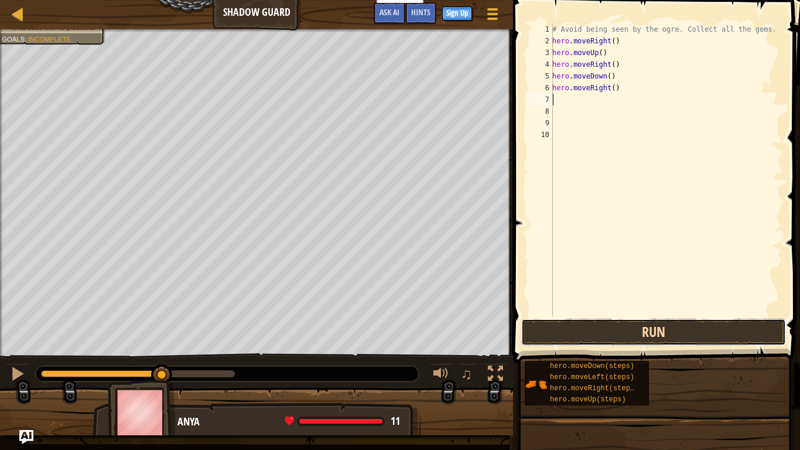
click at [599, 333] on button "Run" at bounding box center [654, 332] width 265 height 27
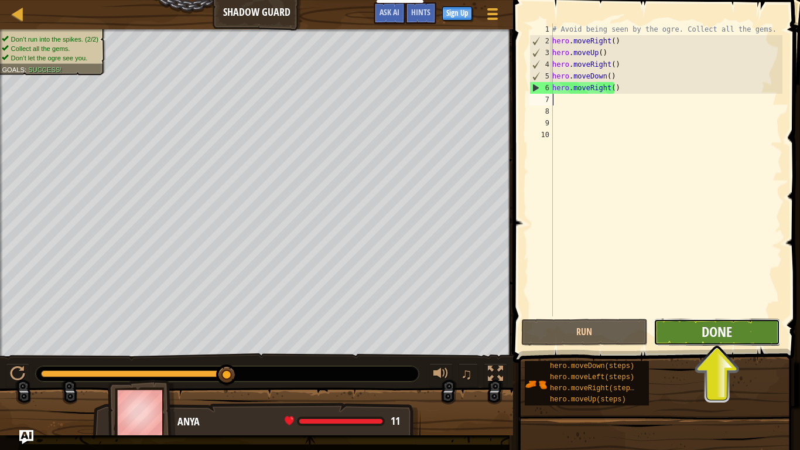
click at [599, 338] on span "Done" at bounding box center [717, 331] width 30 height 19
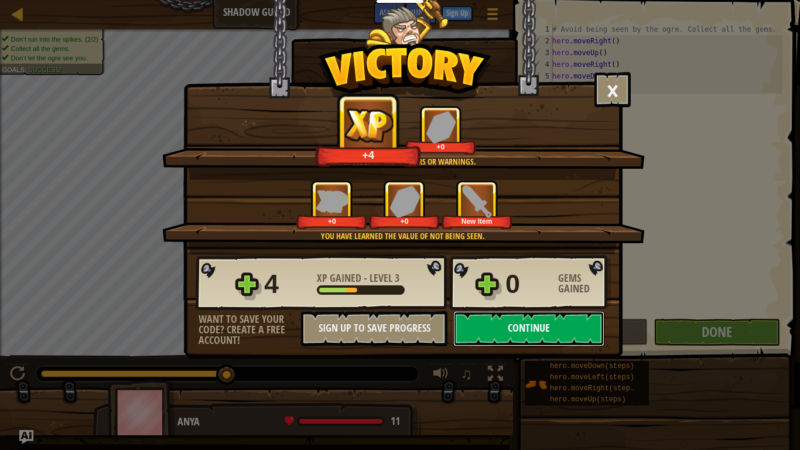
click at [527, 325] on button "Continue" at bounding box center [529, 328] width 151 height 35
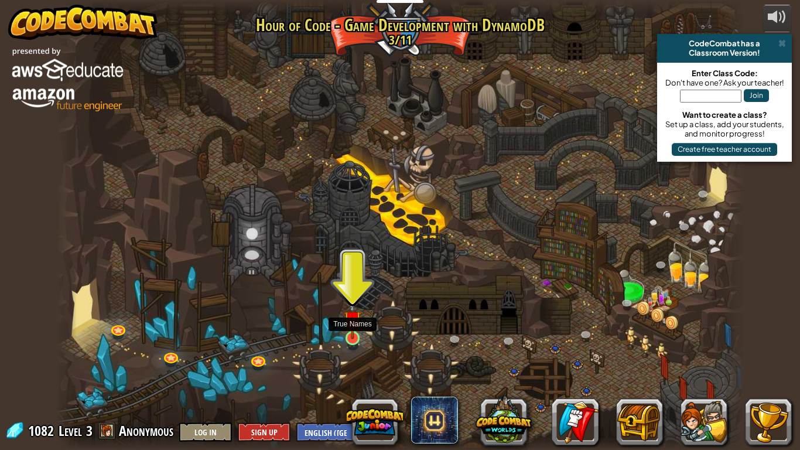
click at [352, 337] on img at bounding box center [353, 319] width 18 height 40
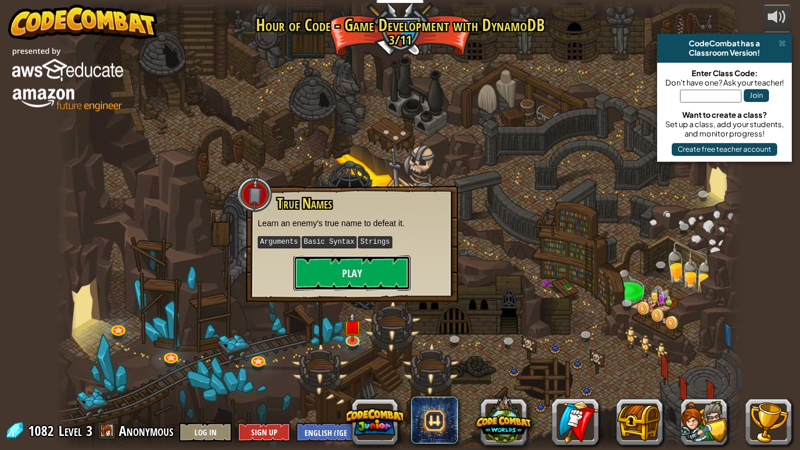
click at [369, 271] on button "Play" at bounding box center [352, 273] width 117 height 35
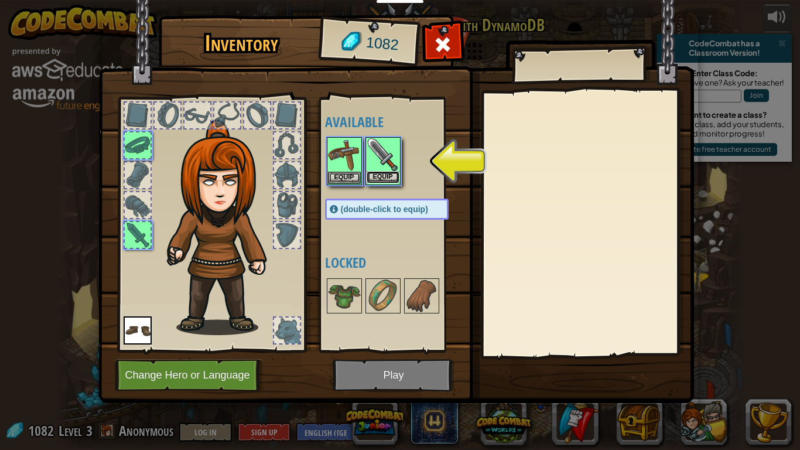
click at [381, 179] on button "Equip" at bounding box center [383, 177] width 33 height 12
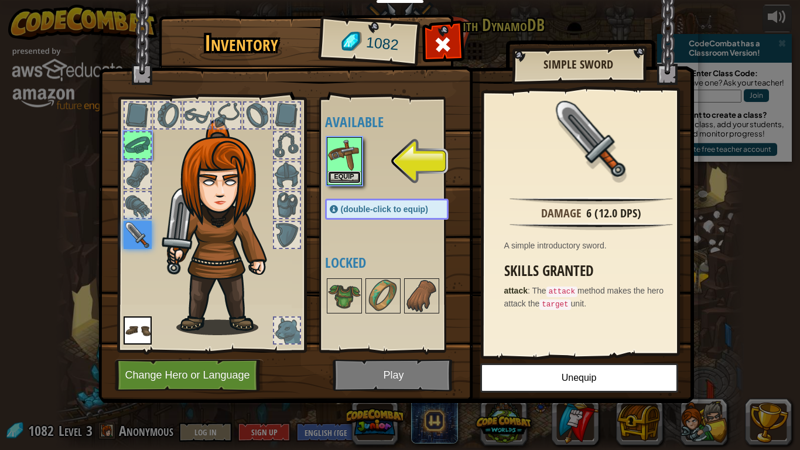
click at [344, 173] on button "Equip" at bounding box center [344, 177] width 33 height 12
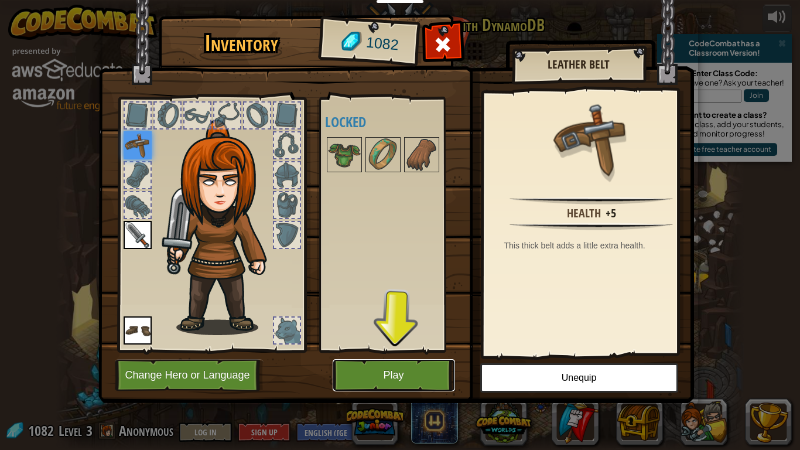
click at [401, 360] on button "Play" at bounding box center [394, 375] width 122 height 32
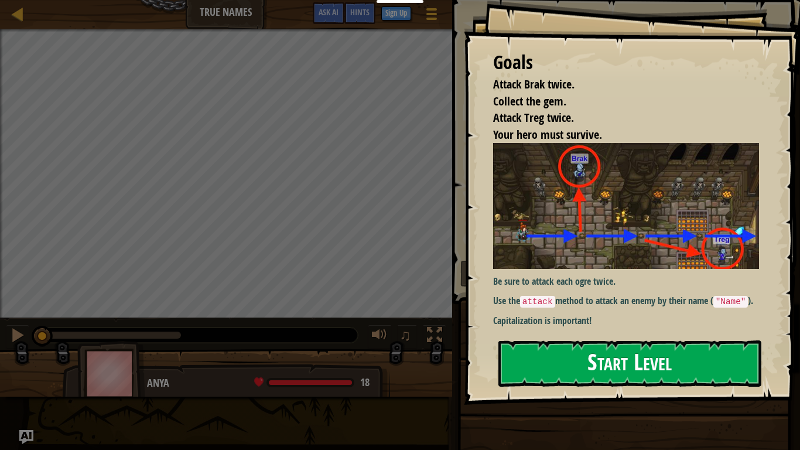
click at [599, 360] on button "Start Level" at bounding box center [630, 363] width 263 height 46
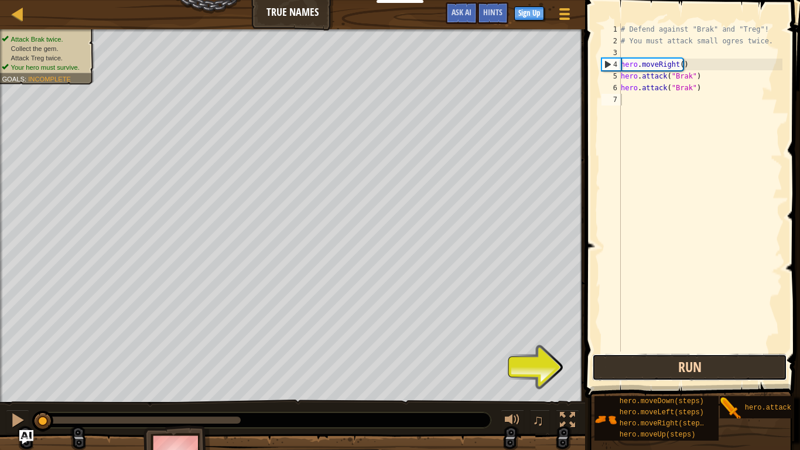
click at [599, 360] on button "Run" at bounding box center [689, 367] width 195 height 27
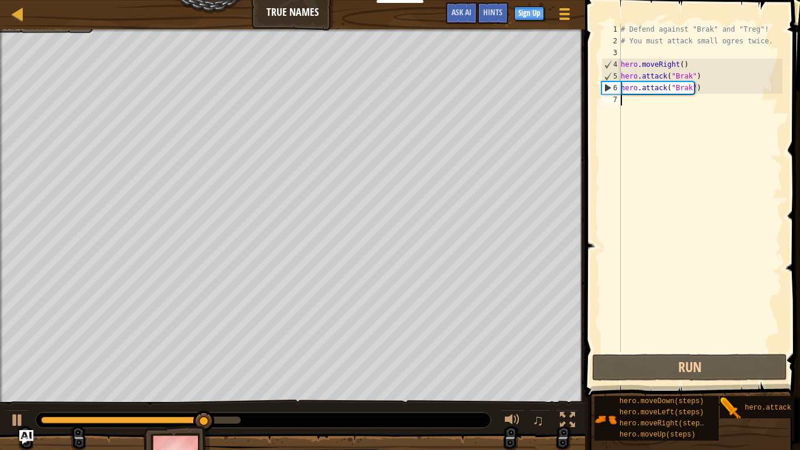
scroll to position [5, 0]
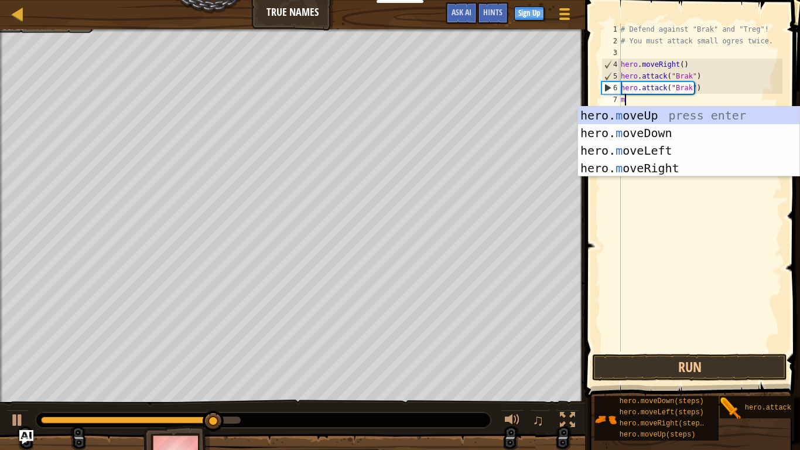
type textarea "mo"
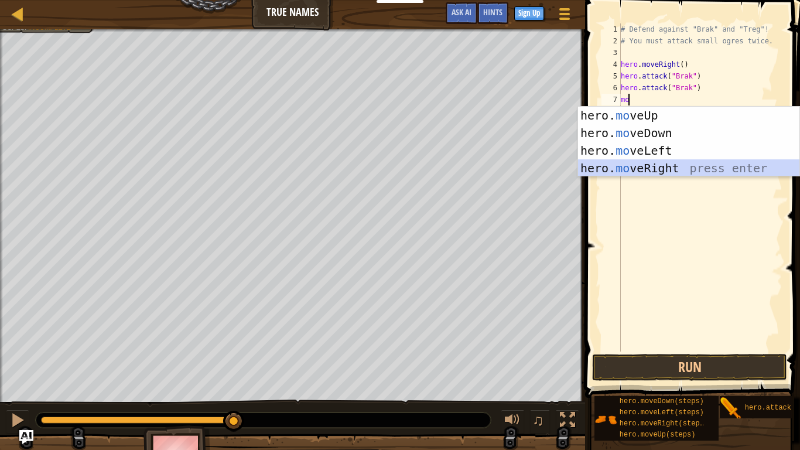
click at [599, 167] on div "hero. mo veUp press enter hero. mo veDown press enter hero. mo veLeft press ent…" at bounding box center [689, 159] width 222 height 105
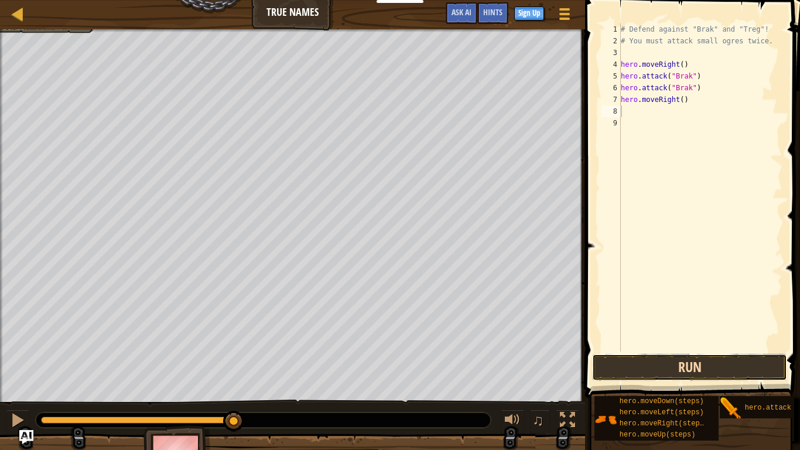
click at [599, 360] on button "Run" at bounding box center [689, 367] width 195 height 27
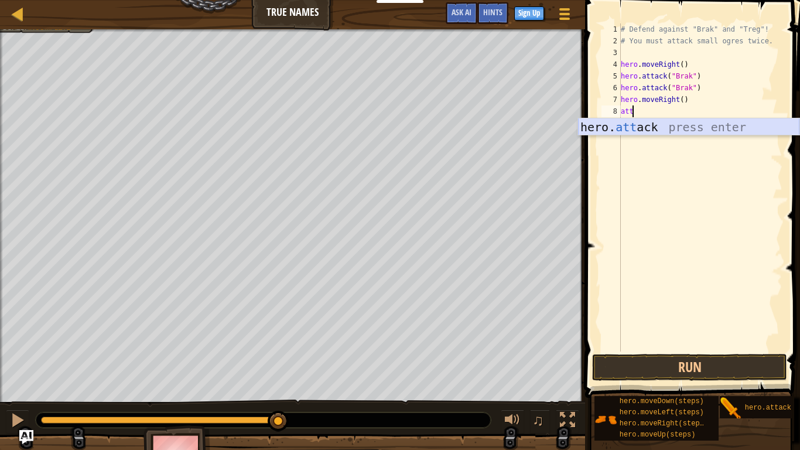
click at [599, 133] on div "hero. att ack press enter" at bounding box center [689, 144] width 222 height 53
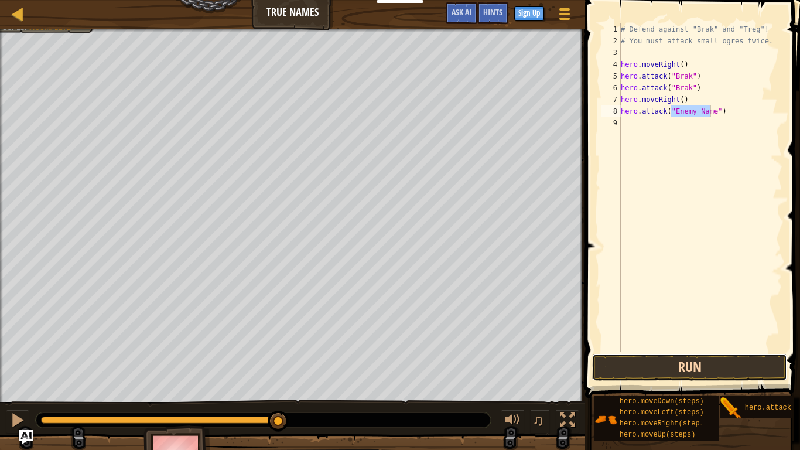
click at [599, 360] on button "Run" at bounding box center [689, 367] width 195 height 27
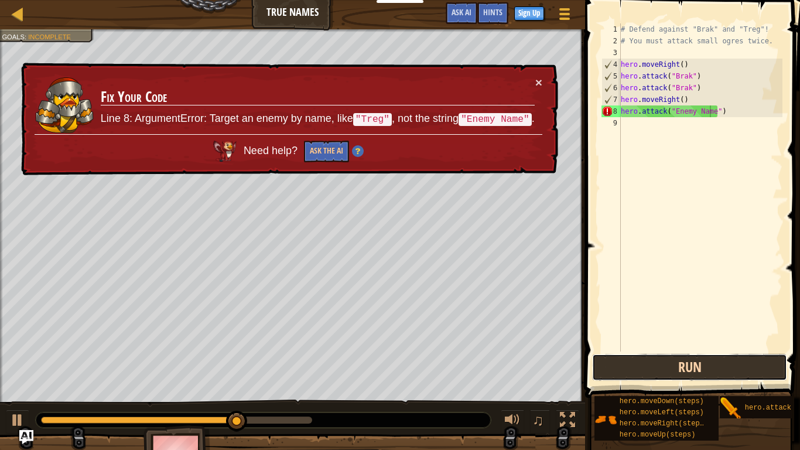
click at [599, 359] on button "Run" at bounding box center [689, 367] width 195 height 27
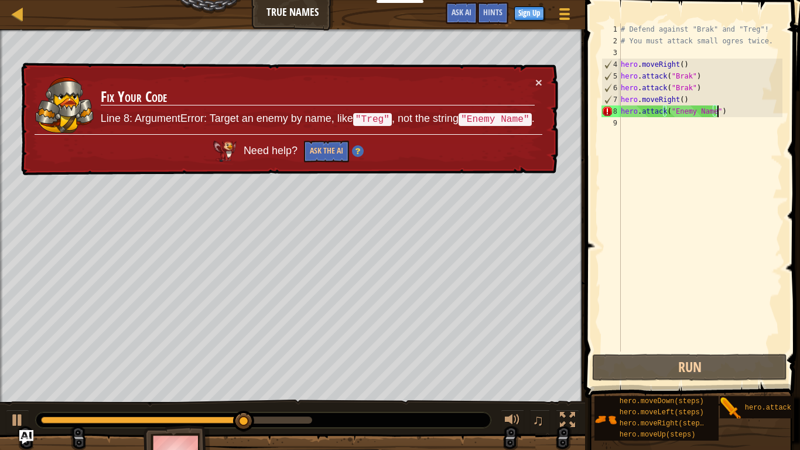
click at [599, 113] on div "# Defend against "Brak" and "Treg"! # You must attack small ogres twice. hero .…" at bounding box center [701, 199] width 164 height 352
click at [599, 109] on div "# Defend against "Brak" and "Treg"! # You must attack small ogres twice. hero .…" at bounding box center [701, 199] width 164 height 352
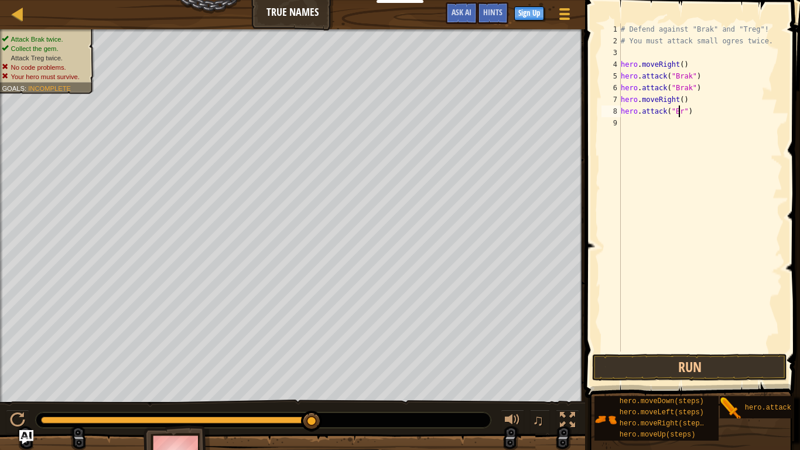
scroll to position [5, 5]
type textarea "hero.attack("Brak")"
click at [599, 111] on div "# Defend against "Brak" and "Treg"! # You must attack small ogres twice. hero .…" at bounding box center [701, 199] width 164 height 352
click at [599, 134] on div "# Defend against "Brak" and "Treg"! # You must attack small ogres twice. hero .…" at bounding box center [701, 199] width 164 height 352
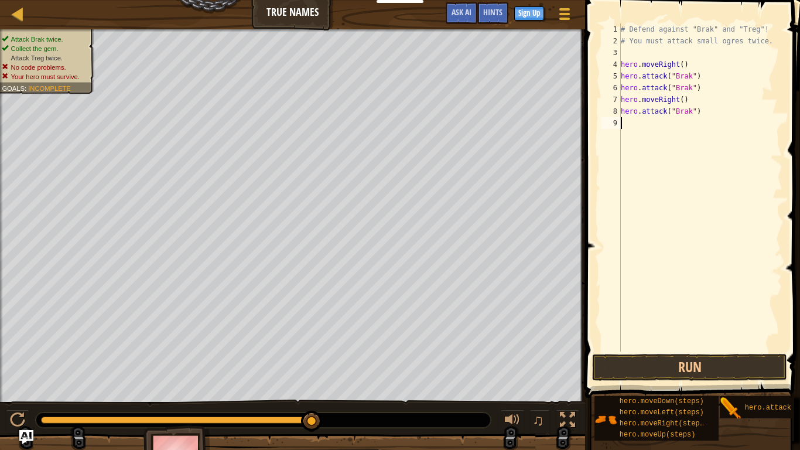
scroll to position [5, 0]
click at [599, 111] on div "# Defend against "Brak" and "Treg"! # You must attack small ogres twice. hero .…" at bounding box center [701, 199] width 164 height 352
type textarea "hero.attack("treg")"
click at [599, 360] on button "Run" at bounding box center [689, 367] width 195 height 27
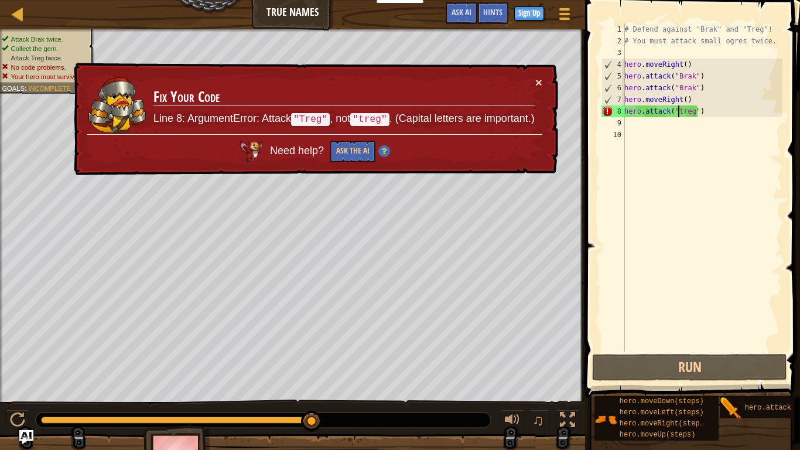
click at [599, 110] on div "# Defend against "Brak" and "Treg"! # You must attack small ogres twice. hero .…" at bounding box center [702, 199] width 161 height 352
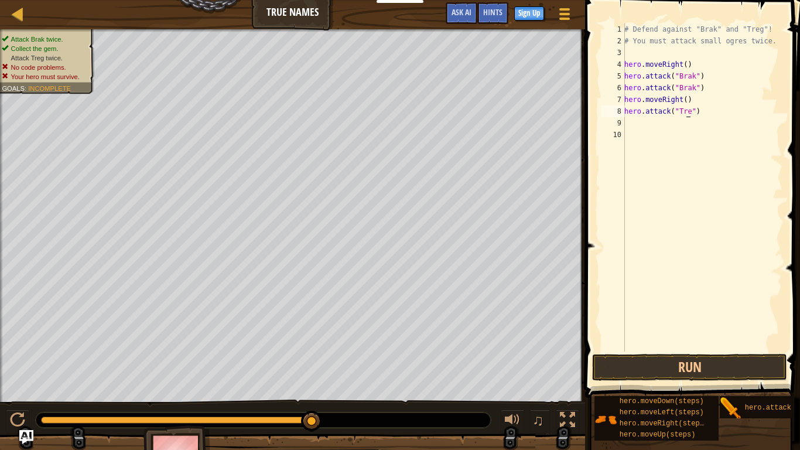
scroll to position [5, 5]
type textarea "hero.attack("Treg")reg")"
click at [599, 360] on button "Run" at bounding box center [689, 367] width 195 height 27
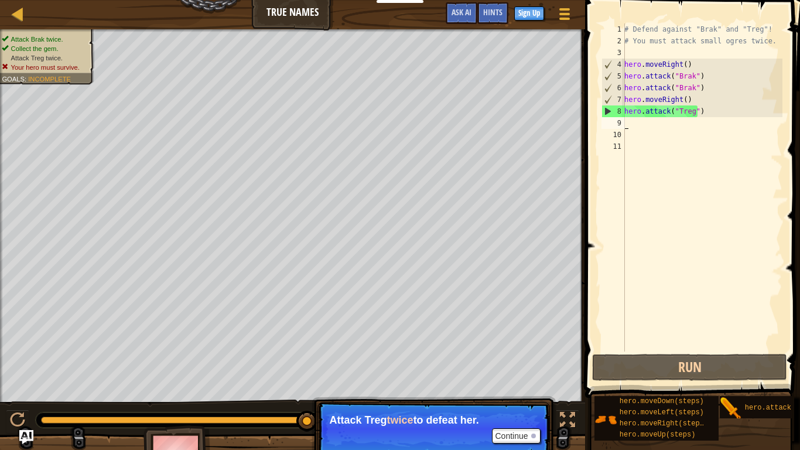
click at [599, 122] on div "# Defend against "Brak" and "Treg"! # You must attack small ogres twice. hero .…" at bounding box center [702, 199] width 161 height 352
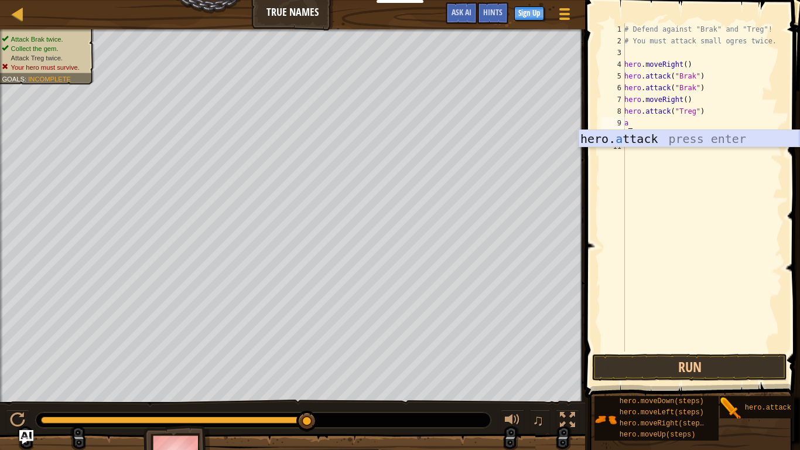
click at [599, 141] on div "hero. a ttack press enter" at bounding box center [689, 156] width 222 height 53
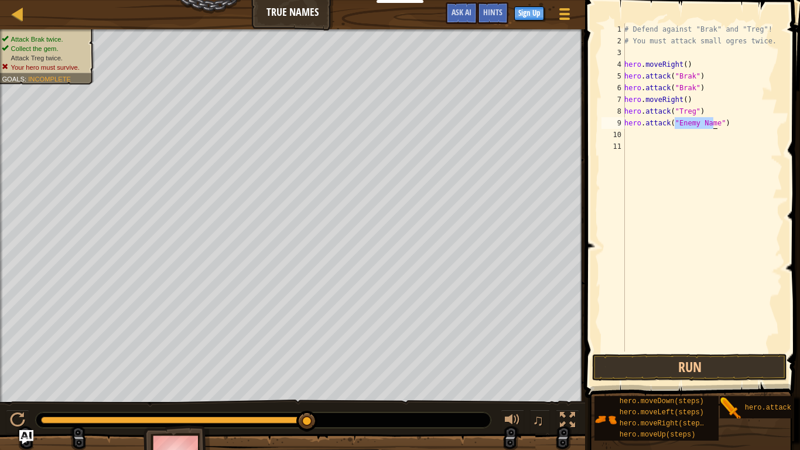
click at [599, 121] on div "# Defend against "Brak" and "Treg"! # You must attack small ogres twice. hero .…" at bounding box center [702, 187] width 161 height 328
click at [599, 122] on div "# Defend against "Brak" and "Treg"! # You must attack small ogres twice. hero .…" at bounding box center [702, 199] width 161 height 352
type textarea "hero.attack("Treg")"
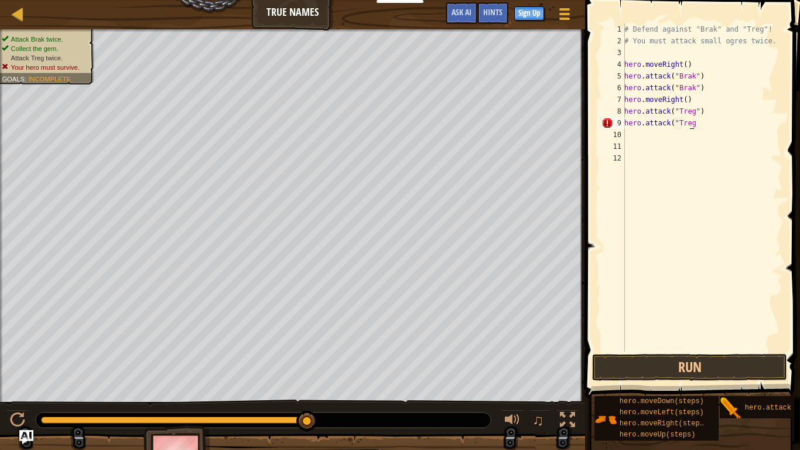
click at [599, 122] on div "# Defend against "Brak" and "Treg"! # You must attack small ogres twice. hero .…" at bounding box center [702, 199] width 161 height 352
click at [599, 123] on div "# Defend against "Brak" and "Treg"! # You must attack small ogres twice. hero .…" at bounding box center [702, 199] width 161 height 352
drag, startPoint x: 688, startPoint y: 125, endPoint x: 695, endPoint y: 124, distance: 7.1
click at [599, 125] on div "# Defend against "Brak" and "Treg"! # You must attack small ogres twice. hero .…" at bounding box center [702, 199] width 161 height 352
click at [599, 125] on div "# Defend against "Brak" and "Treg"! # You must attack small ogres twice. hero .…" at bounding box center [702, 187] width 161 height 328
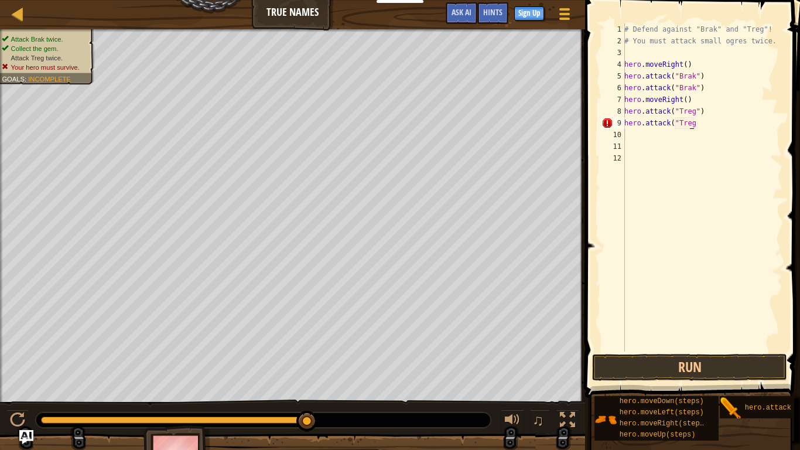
click at [599, 124] on div "# Defend against "Brak" and "Treg"! # You must attack small ogres twice. hero .…" at bounding box center [702, 199] width 161 height 352
type textarea "hero.attack("Treg")"
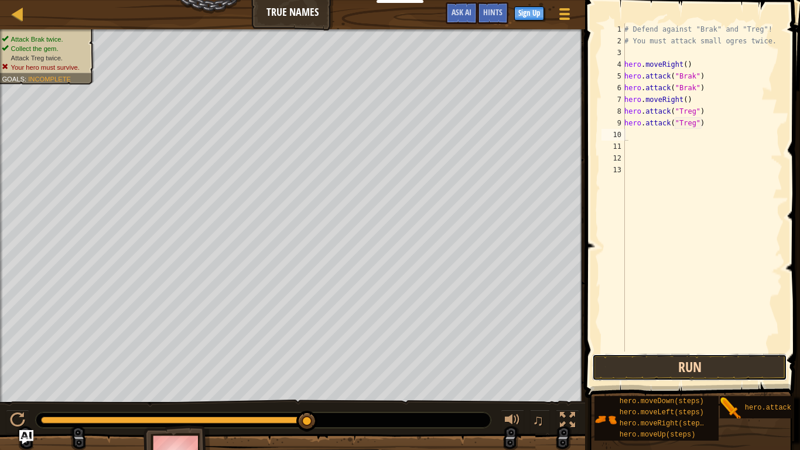
click at [599, 360] on button "Run" at bounding box center [689, 367] width 195 height 27
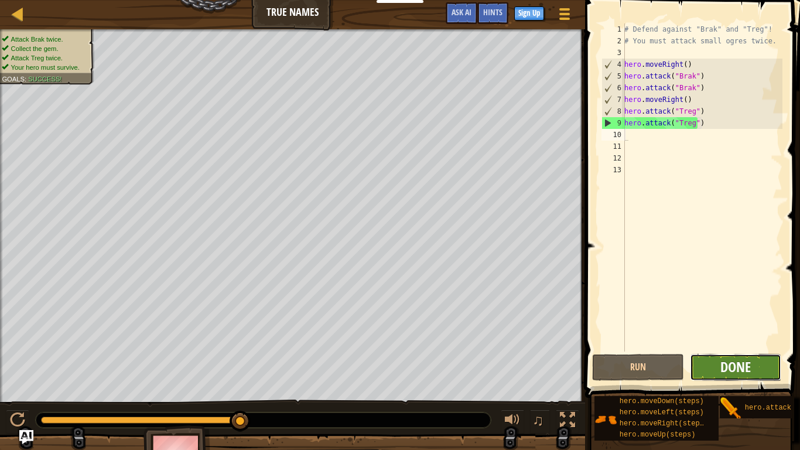
click at [599, 360] on span "Done" at bounding box center [736, 366] width 30 height 19
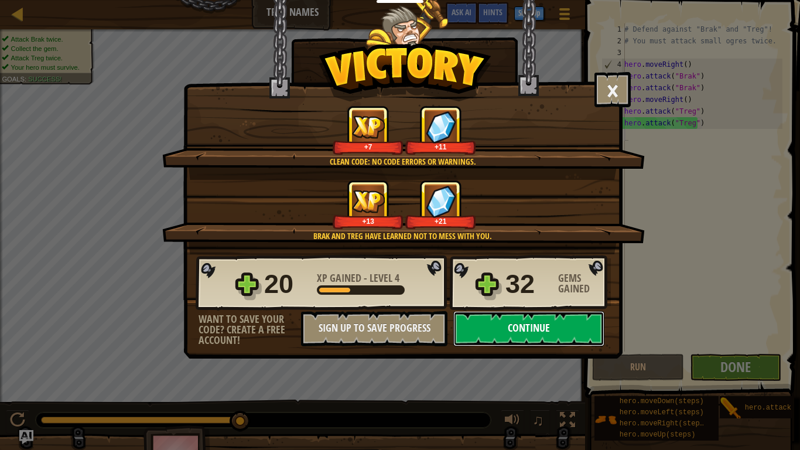
click at [563, 329] on button "Continue" at bounding box center [529, 328] width 151 height 35
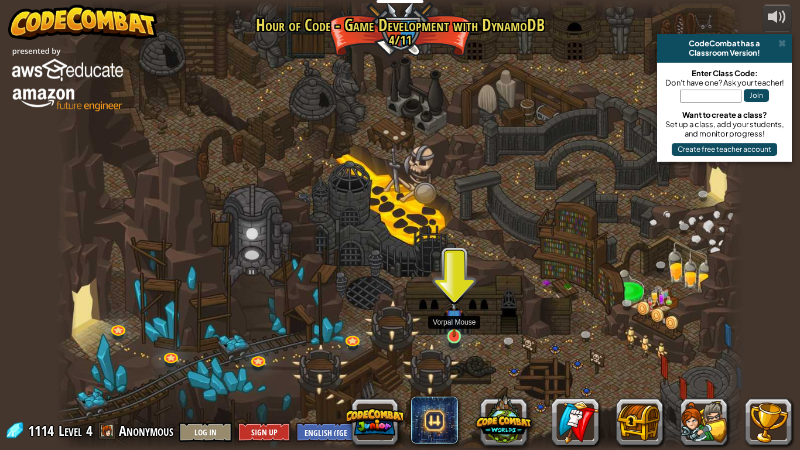
click at [456, 335] on img at bounding box center [455, 318] width 18 height 40
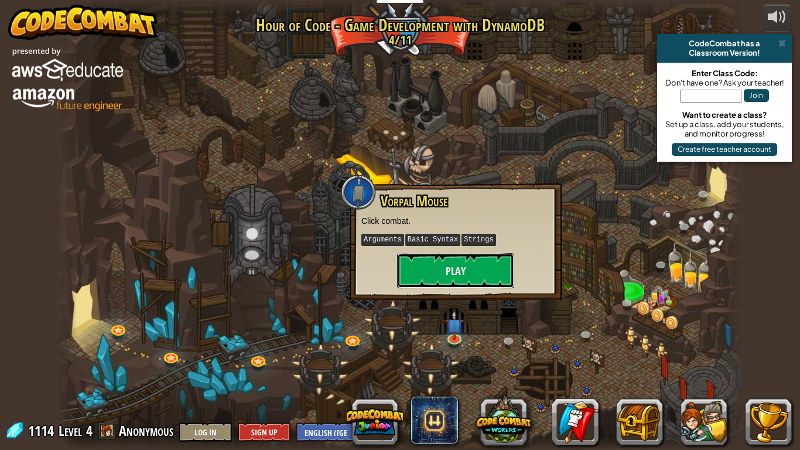
click at [448, 274] on button "Play" at bounding box center [455, 270] width 117 height 35
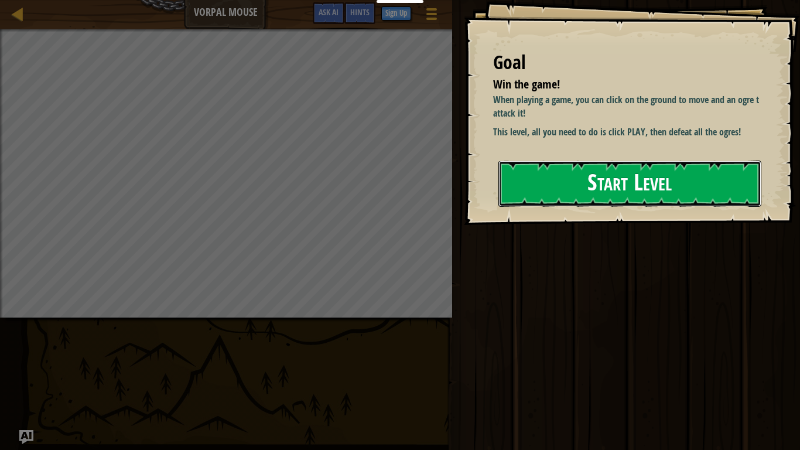
click at [599, 178] on button "Start Level" at bounding box center [630, 184] width 263 height 46
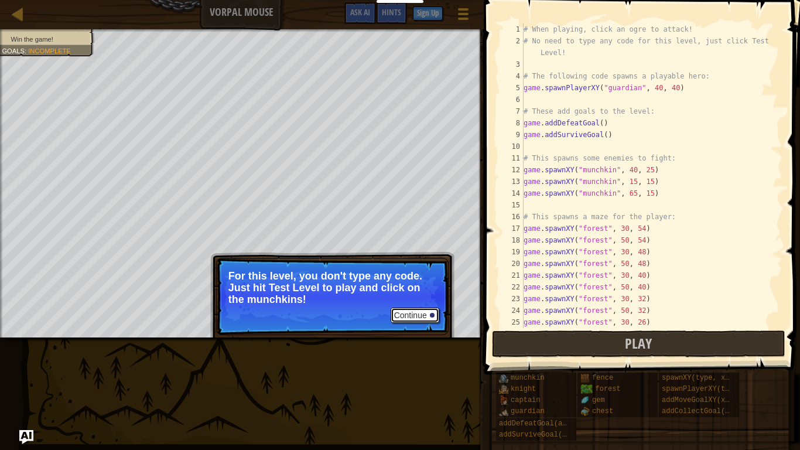
click at [412, 311] on button "Continue" at bounding box center [415, 315] width 49 height 15
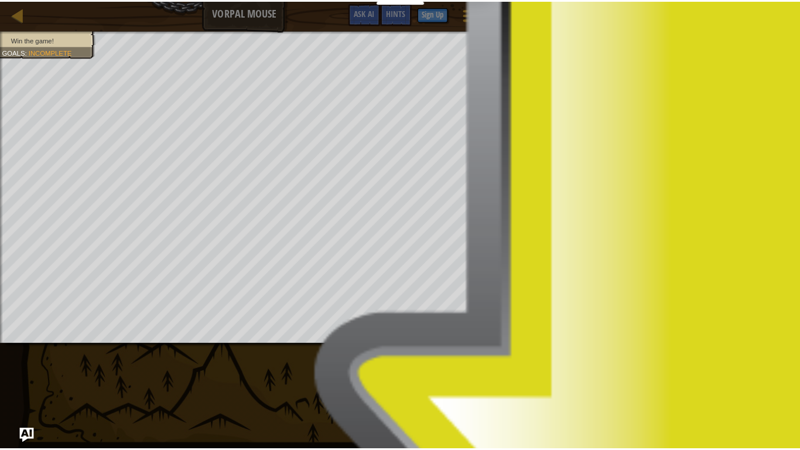
scroll to position [5, 0]
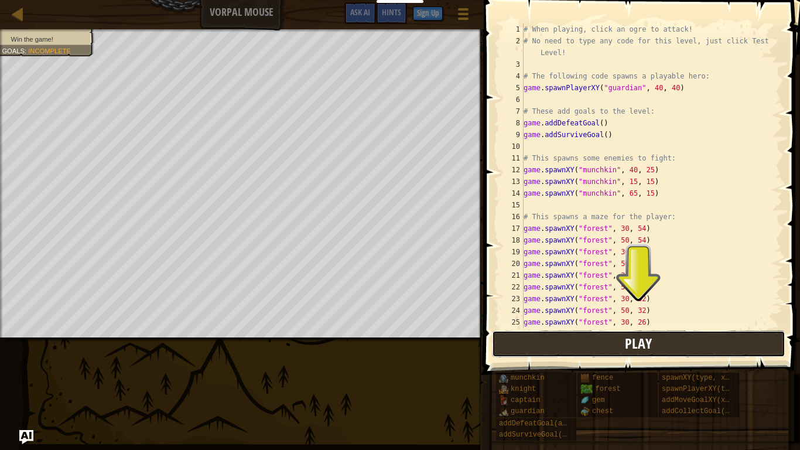
click at [589, 343] on button "Play" at bounding box center [639, 344] width 294 height 27
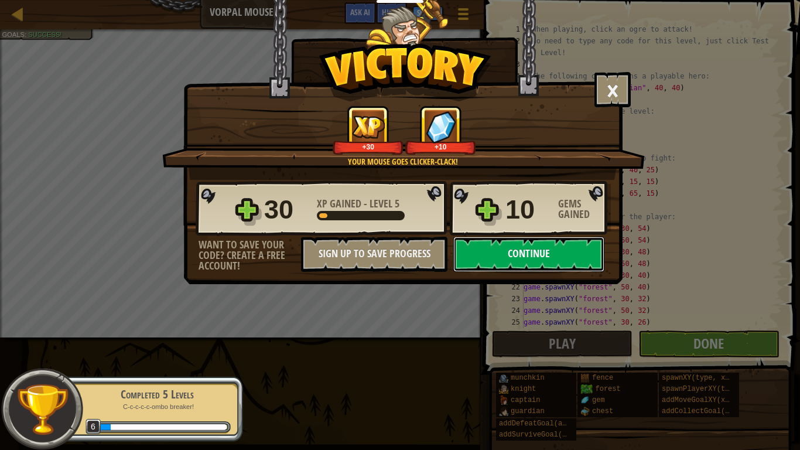
click at [530, 253] on button "Continue" at bounding box center [529, 254] width 151 height 35
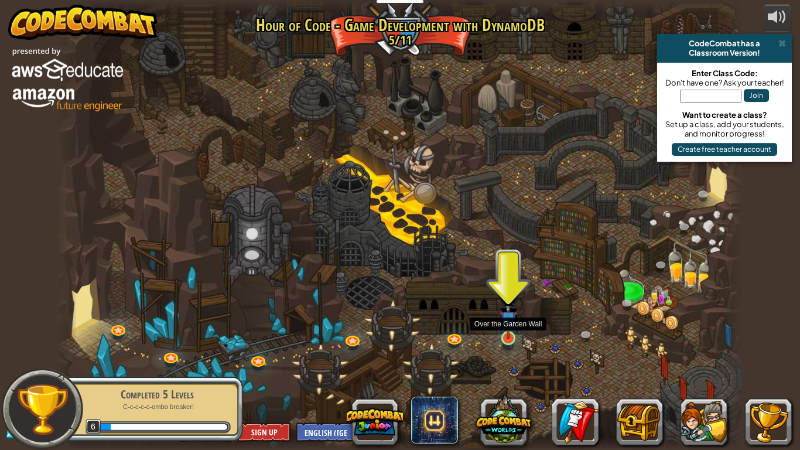
click at [510, 336] on img at bounding box center [509, 319] width 18 height 40
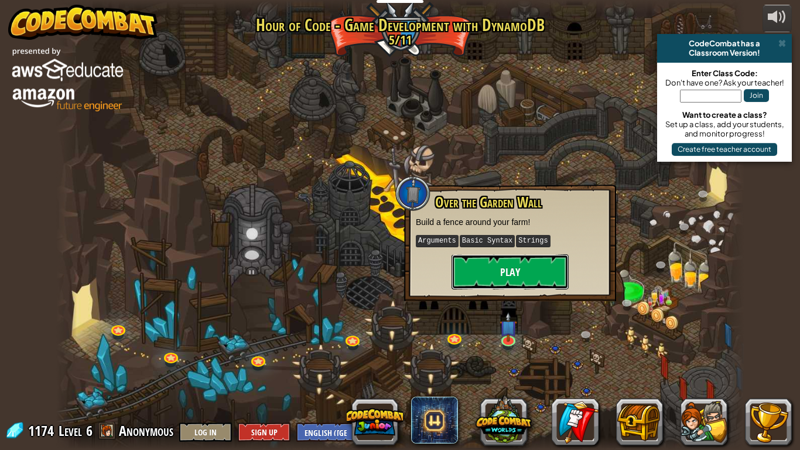
click at [509, 281] on button "Play" at bounding box center [510, 271] width 117 height 35
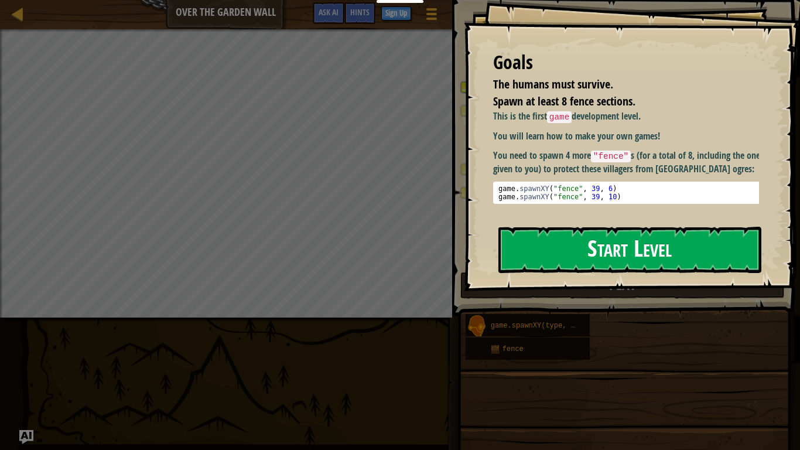
click at [599, 244] on button "Start Level" at bounding box center [630, 250] width 263 height 46
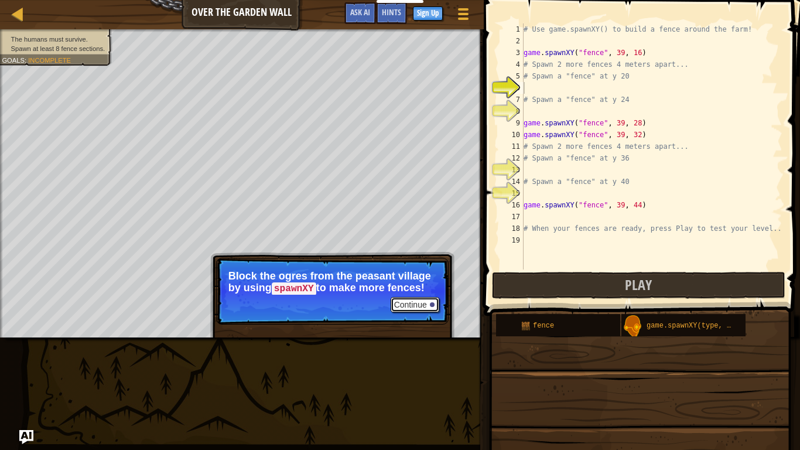
click at [423, 305] on button "Continue" at bounding box center [415, 304] width 49 height 15
click at [415, 305] on button "Continue" at bounding box center [415, 304] width 49 height 15
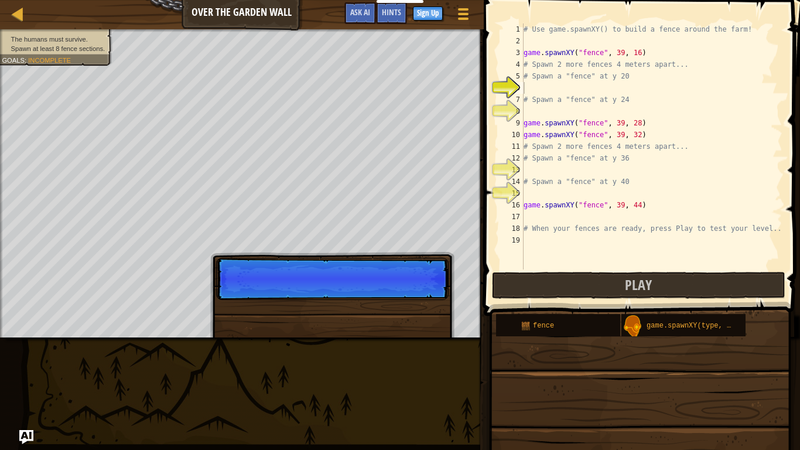
click at [417, 302] on div "Continue" at bounding box center [332, 344] width 244 height 173
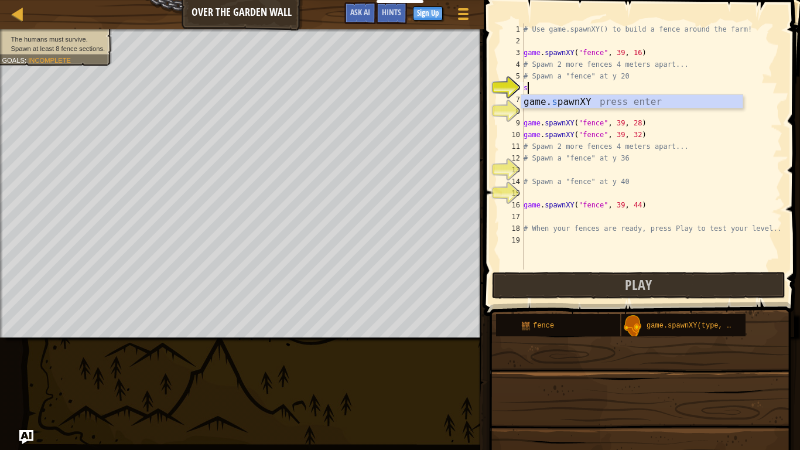
scroll to position [5, 0]
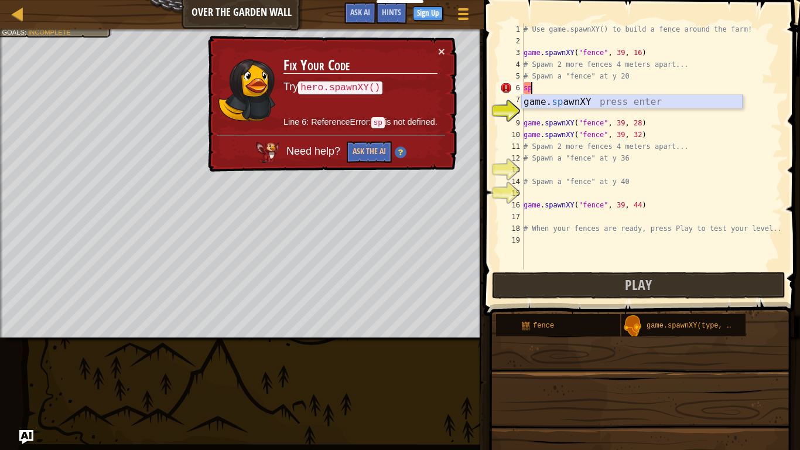
click at [549, 97] on div "game. sp awnXY press enter" at bounding box center [633, 116] width 222 height 42
type textarea "game.spawnXY("fence", 36, 30)"
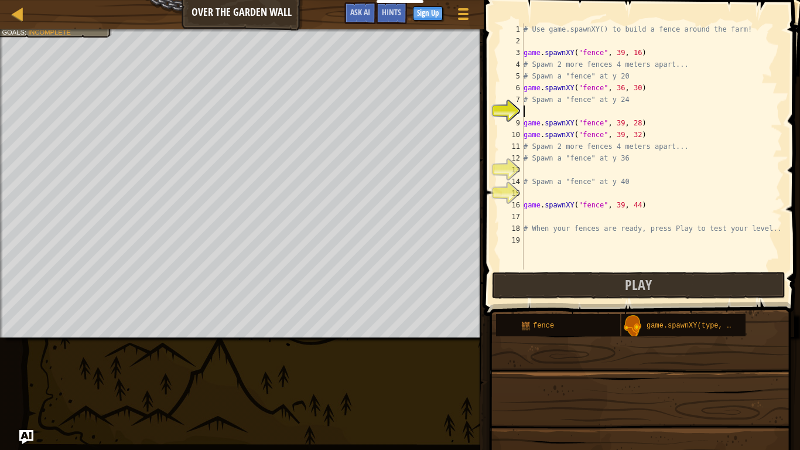
click at [599, 114] on div "# Use game.spawnXY() to build a fence around the farm! game . spawnXY ( "fence"…" at bounding box center [652, 158] width 261 height 270
click at [530, 108] on div "# Use game.spawnXY() to build a fence around the farm! game . spawnXY ( "fence"…" at bounding box center [652, 158] width 261 height 270
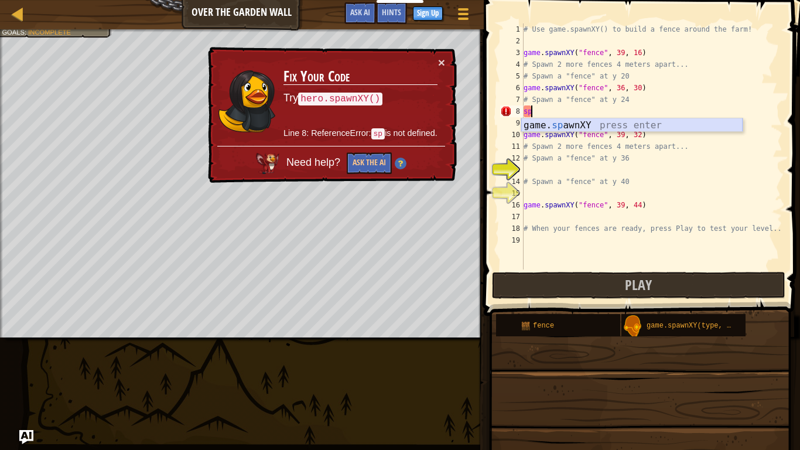
drag, startPoint x: 549, startPoint y: 122, endPoint x: 556, endPoint y: 128, distance: 8.7
click at [556, 128] on div "game. sp awnXY press enter" at bounding box center [633, 139] width 222 height 42
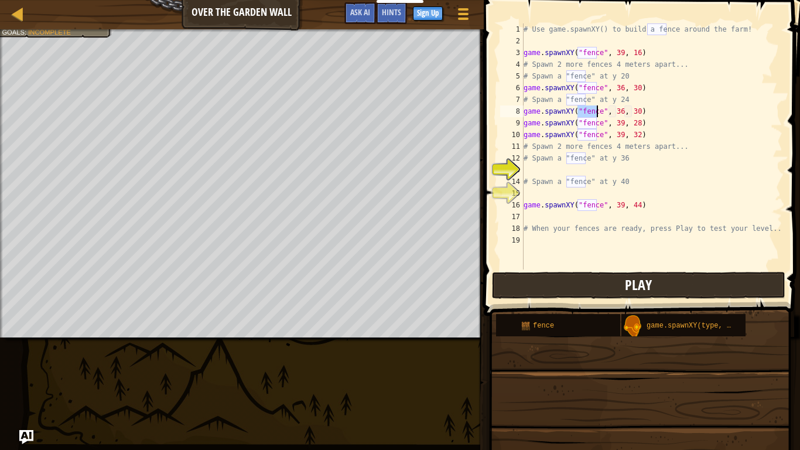
type textarea "game.spawnXY("fence", 36, 30)"
click at [599, 281] on span "Play" at bounding box center [638, 284] width 27 height 19
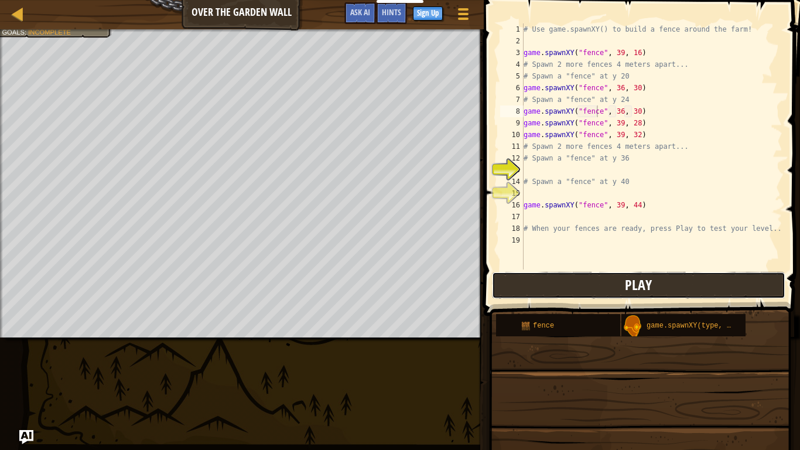
click at [574, 277] on button "Play" at bounding box center [639, 285] width 294 height 27
click at [599, 280] on span "Play" at bounding box center [638, 284] width 27 height 19
click at [529, 171] on div "# Use game.spawnXY() to build a fence around the farm! game . spawnXY ( "fence"…" at bounding box center [652, 158] width 261 height 270
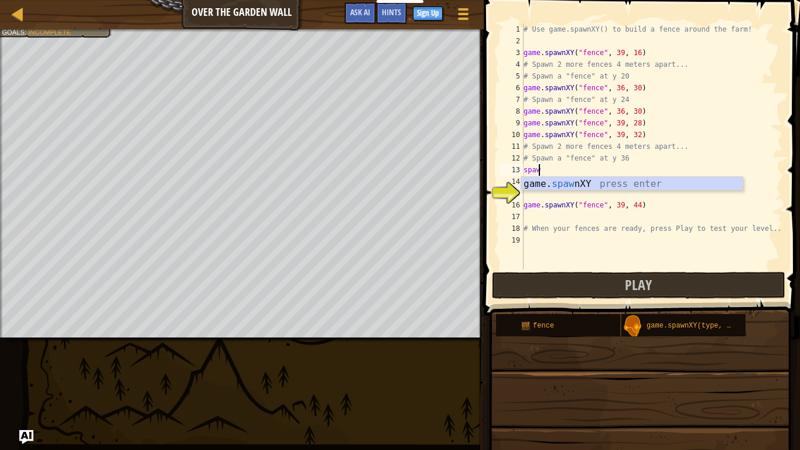
scroll to position [5, 1]
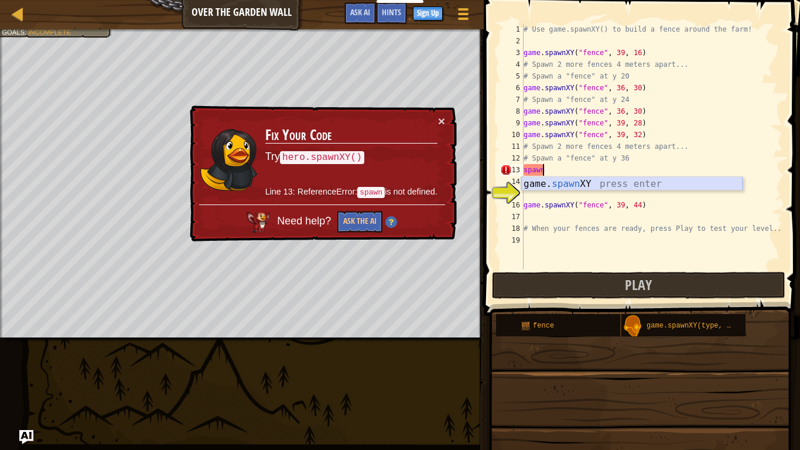
click at [583, 183] on div "game. spawn XY press enter" at bounding box center [633, 198] width 222 height 42
type textarea "game.spawnXY("fence", 36, 30)"
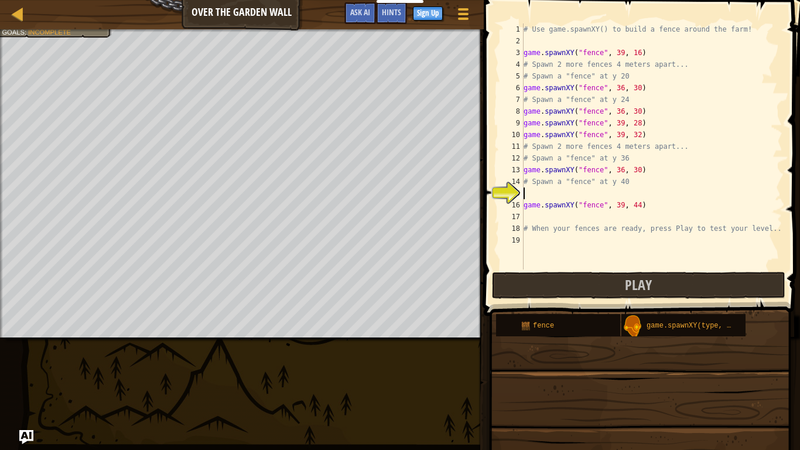
click at [536, 192] on div "# Use game.spawnXY() to build a fence around the farm! game . spawnXY ( "fence"…" at bounding box center [652, 158] width 261 height 270
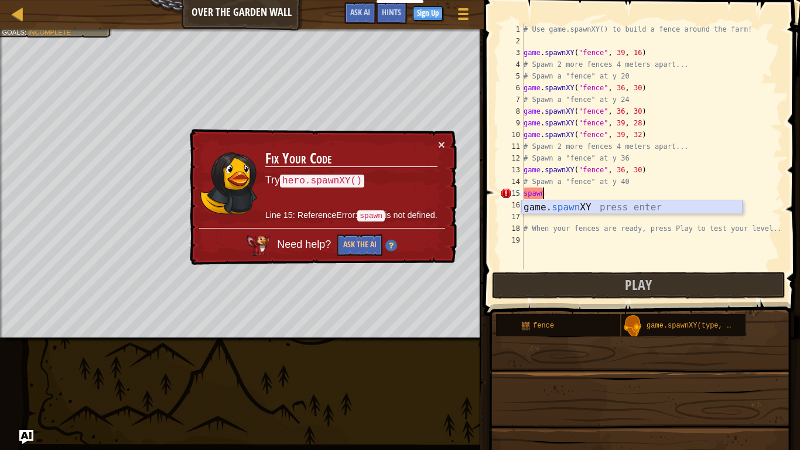
click at [565, 211] on div "game. spawn XY press enter" at bounding box center [633, 221] width 222 height 42
type textarea "game.spawnXY("fence", 36, 30)"
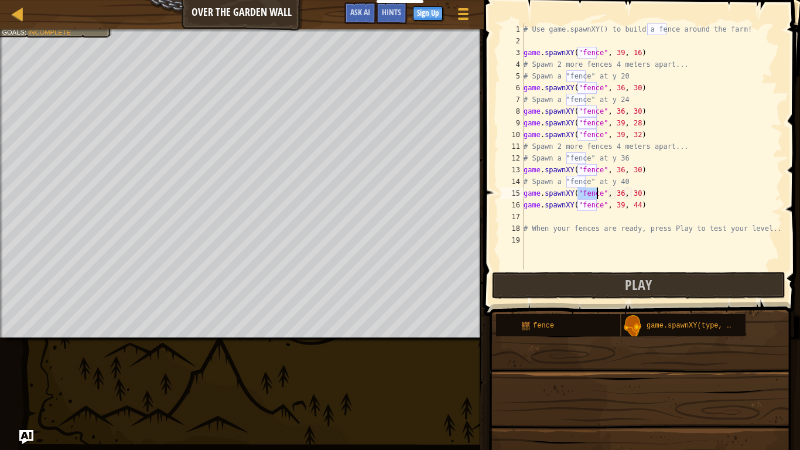
click at [530, 214] on div "# Use game.spawnXY() to build a fence around the farm! game . spawnXY ( "fence"…" at bounding box center [652, 158] width 261 height 270
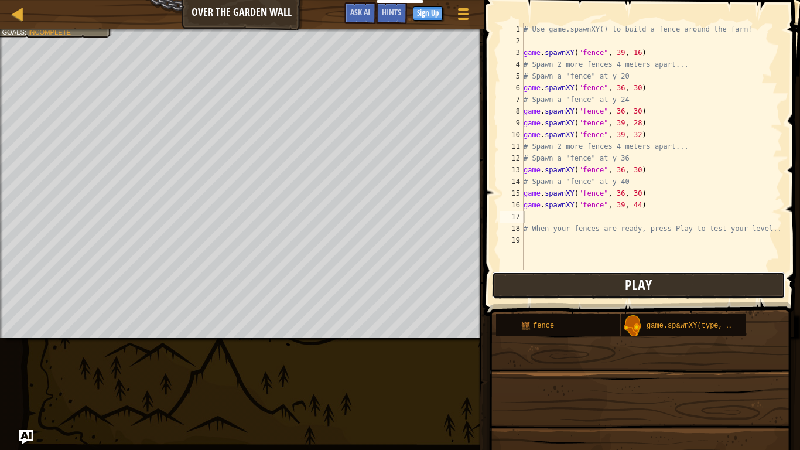
click at [599, 282] on span "Play" at bounding box center [638, 284] width 27 height 19
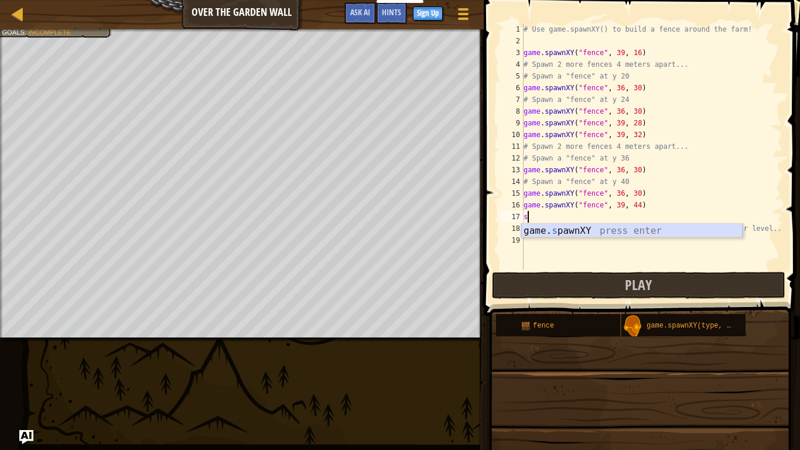
click at [573, 232] on div "game. s pawnXY press enter" at bounding box center [633, 245] width 222 height 42
type textarea "game.spawnXY("fence", 36, 30)"
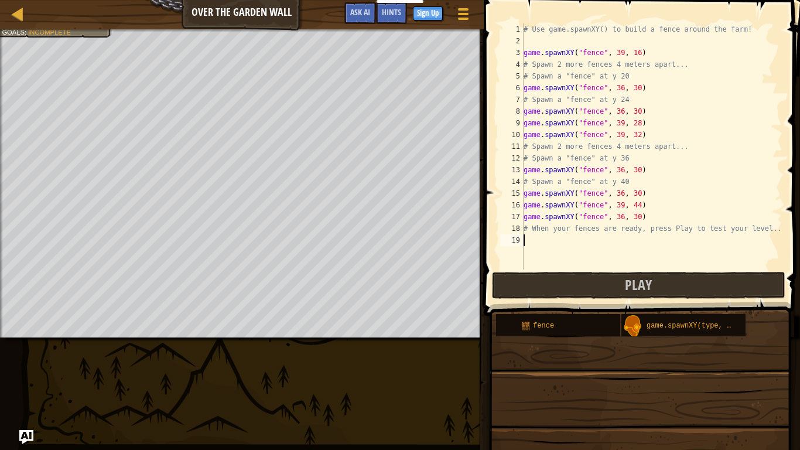
click at [539, 244] on div "# Use game.spawnXY() to build a fence around the farm! game . spawnXY ( "fence"…" at bounding box center [652, 158] width 261 height 270
click at [599, 282] on span "Play" at bounding box center [638, 284] width 27 height 19
click at [599, 215] on div "# Use game.spawnXY() to build a fence around the farm! game . spawnXY ( "fence"…" at bounding box center [652, 158] width 261 height 270
click at [599, 217] on div "# Use game.spawnXY() to build a fence around the farm! game . spawnXY ( "fence"…" at bounding box center [652, 158] width 261 height 270
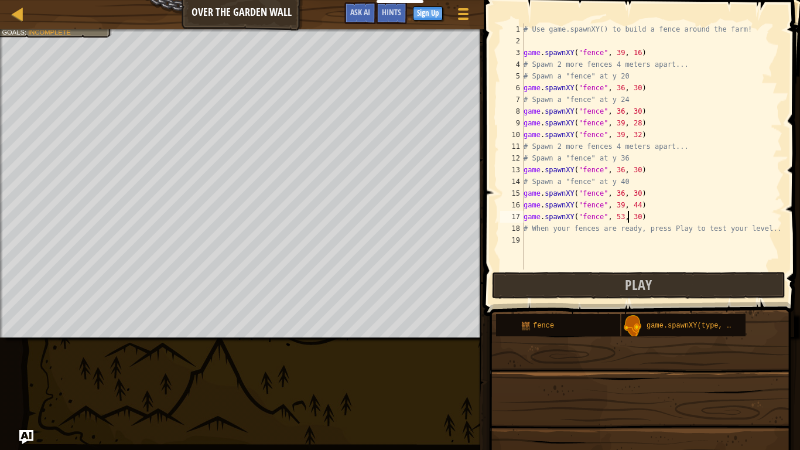
click at [599, 219] on div "# Use game.spawnXY() to build a fence around the farm! game . spawnXY ( "fence"…" at bounding box center [652, 158] width 261 height 270
click at [599, 217] on div "# Use game.spawnXY() to build a fence around the farm! game . spawnXY ( "fence"…" at bounding box center [652, 158] width 261 height 270
click at [599, 289] on button "Play" at bounding box center [639, 285] width 294 height 27
click at [599, 171] on div "# Use game.spawnXY() to build a fence around the farm! game . spawnXY ( "fence"…" at bounding box center [652, 158] width 261 height 270
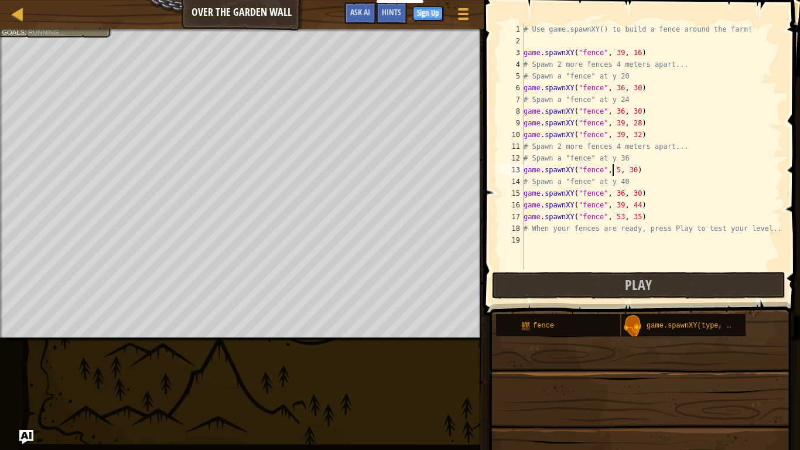
scroll to position [5, 8]
click at [599, 166] on div "# Use game.spawnXY() to build a fence around the farm! game . spawnXY ( "fence"…" at bounding box center [652, 158] width 261 height 270
click at [599, 284] on span "Play" at bounding box center [638, 284] width 27 height 19
click at [599, 205] on div "# Use game.spawnXY() to build a fence around the farm! game . spawnXY ( "fence"…" at bounding box center [652, 158] width 261 height 270
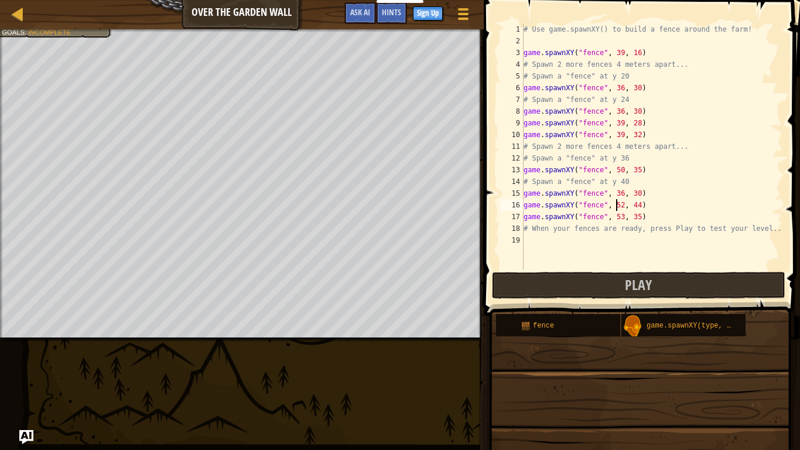
scroll to position [5, 8]
click at [599, 205] on div "# Use game.spawnXY() to build a fence around the farm! game . spawnXY ( "fence"…" at bounding box center [652, 158] width 261 height 270
click at [599, 277] on button "Play" at bounding box center [639, 285] width 294 height 27
click at [599, 195] on div "# Use game.spawnXY() to build a fence around the farm! game . spawnXY ( "fence"…" at bounding box center [652, 158] width 261 height 270
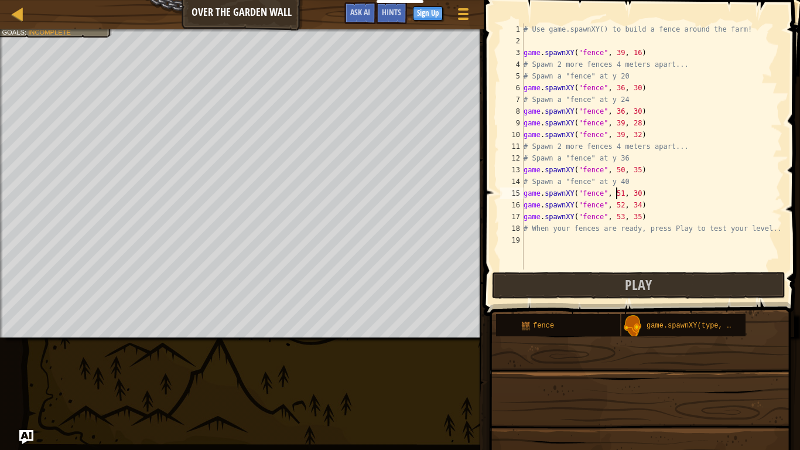
scroll to position [5, 8]
click at [599, 195] on div "# Use game.spawnXY() to build a fence around the farm! game . spawnXY ( "fence"…" at bounding box center [652, 158] width 261 height 270
click at [599, 194] on div "# Use game.spawnXY() to build a fence around the farm! game . spawnXY ( "fence"…" at bounding box center [652, 158] width 261 height 270
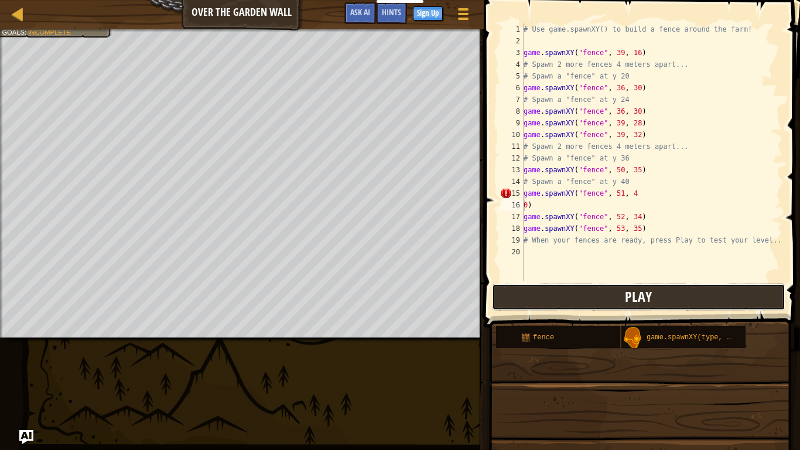
click at [599, 295] on button "Play" at bounding box center [639, 297] width 294 height 27
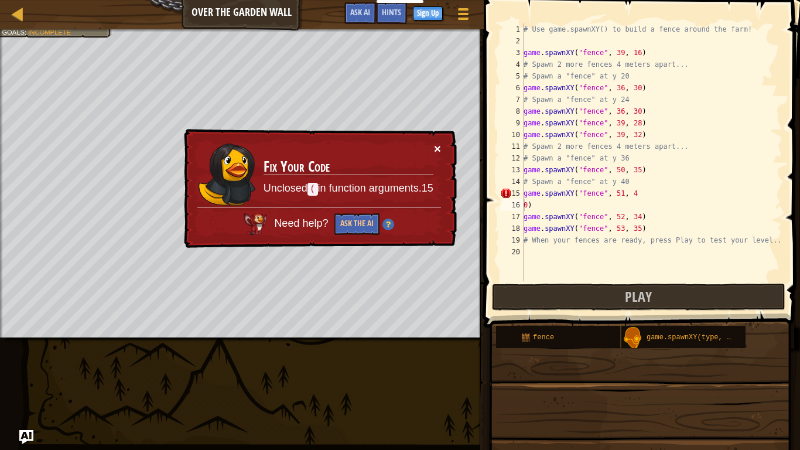
click at [440, 147] on button "×" at bounding box center [437, 148] width 7 height 12
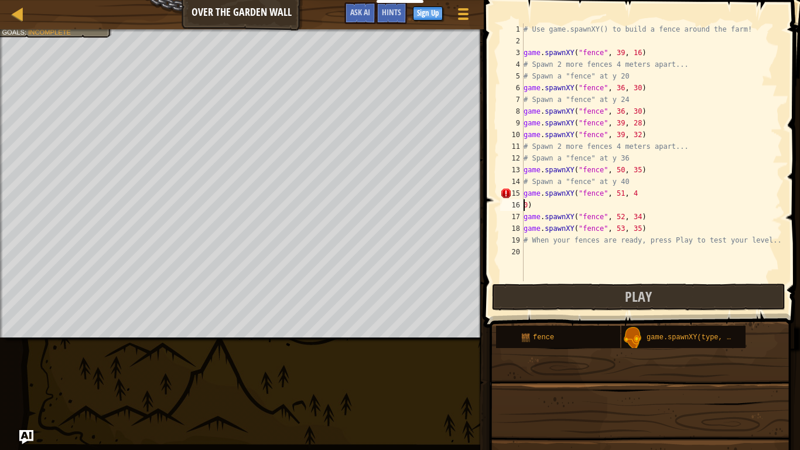
click at [530, 203] on div "# Use game.spawnXY() to build a fence around the farm! game . spawnXY ( "fence"…" at bounding box center [652, 163] width 261 height 281
click at [599, 194] on div "# Use game.spawnXY() to build a fence around the farm! game . spawnXY ( "fence"…" at bounding box center [652, 163] width 261 height 281
click at [536, 203] on div "# Use game.spawnXY() to build a fence around the farm! game . spawnXY ( "fence"…" at bounding box center [652, 163] width 261 height 281
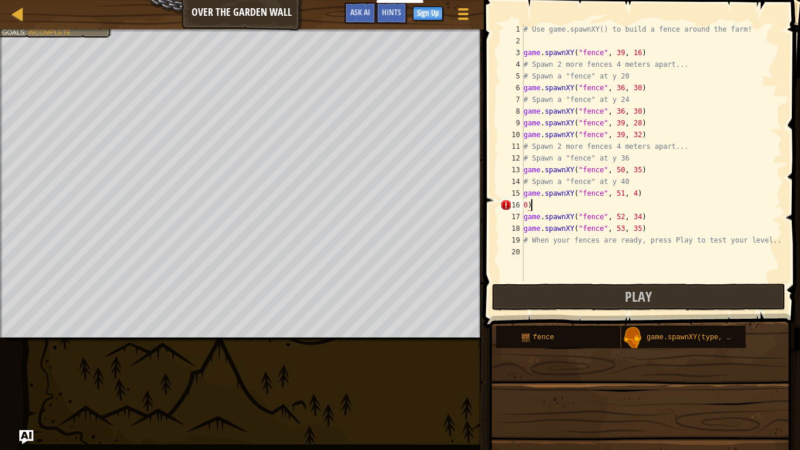
type textarea "0"
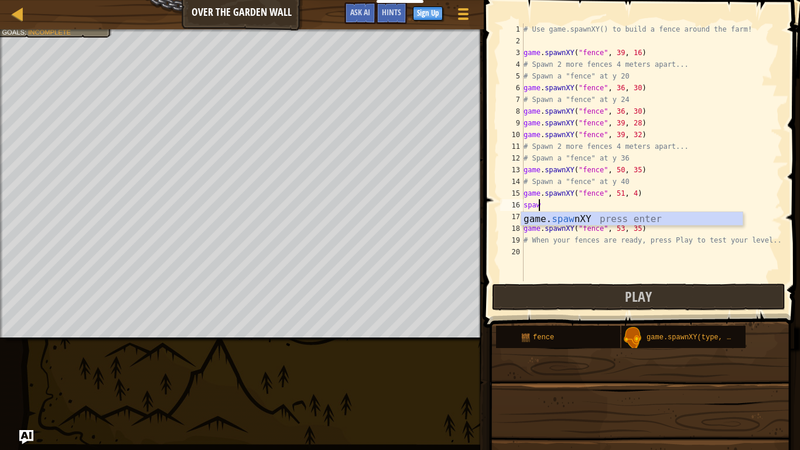
scroll to position [5, 1]
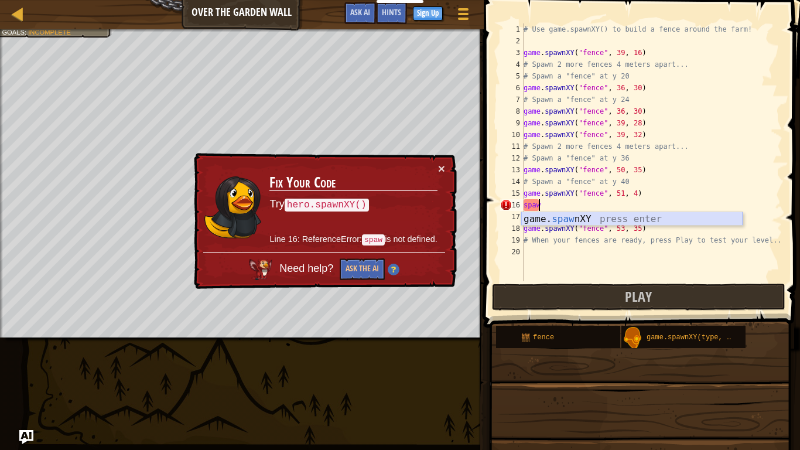
click at [570, 217] on div "game. [PERSON_NAME] nXY press enter" at bounding box center [633, 233] width 222 height 42
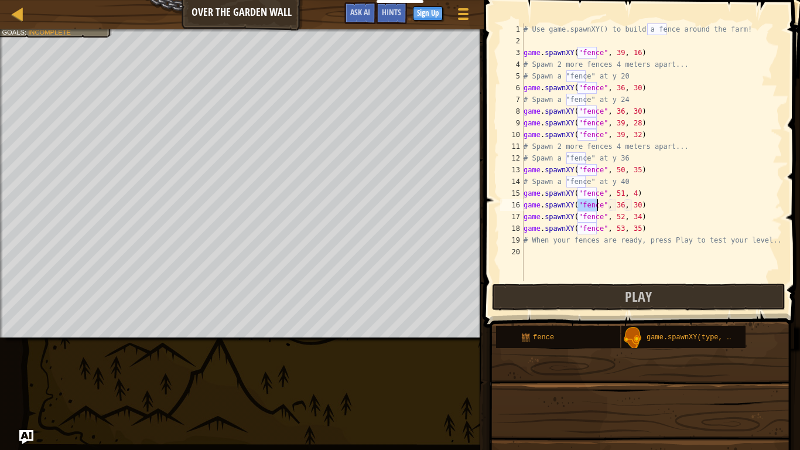
click at [599, 206] on div "# Use game.spawnXY() to build a fence around the farm! game . spawnXY ( "fence"…" at bounding box center [652, 163] width 261 height 281
click at [599, 205] on div "# Use game.spawnXY() to build a fence around the farm! game . spawnXY ( "fence"…" at bounding box center [652, 163] width 261 height 281
click at [599, 191] on div "# Use game.spawnXY() to build a fence around the farm! game . spawnXY ( "fence"…" at bounding box center [652, 163] width 261 height 281
click at [599, 194] on div "# Use game.spawnXY() to build a fence around the farm! game . spawnXY ( "fence"…" at bounding box center [652, 163] width 261 height 281
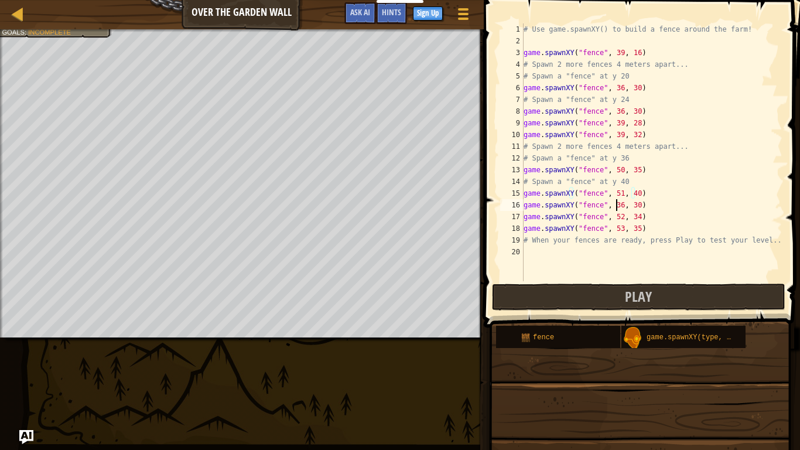
click at [599, 205] on div "# Use game.spawnXY() to build a fence around the farm! game . spawnXY ( "fence"…" at bounding box center [652, 163] width 261 height 281
type textarea "game.spawnXY("fence", 52, 30)"
click at [599, 304] on span "Play" at bounding box center [638, 296] width 27 height 19
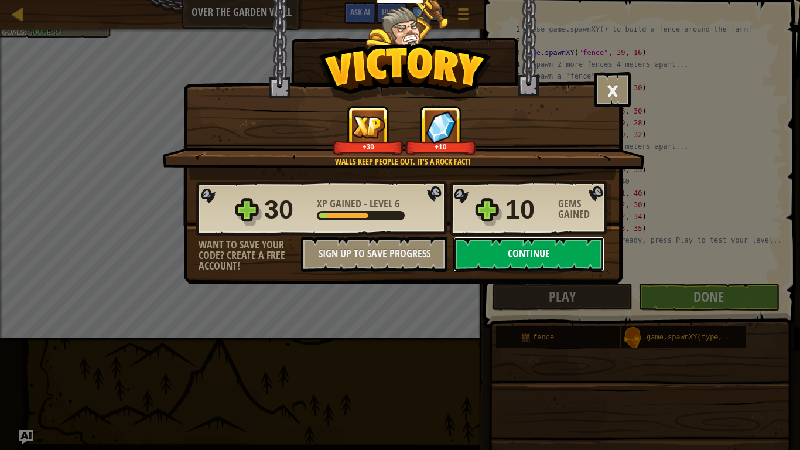
click at [496, 254] on button "Continue" at bounding box center [529, 254] width 151 height 35
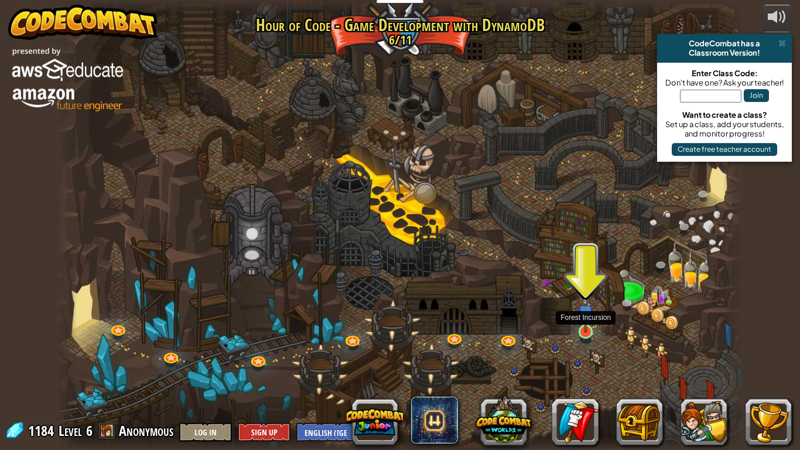
click at [587, 330] on img at bounding box center [586, 313] width 18 height 40
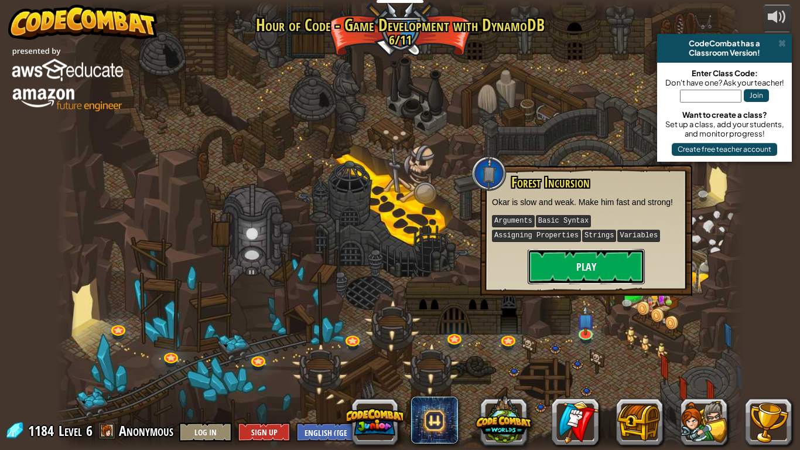
click at [582, 270] on button "Play" at bounding box center [586, 266] width 117 height 35
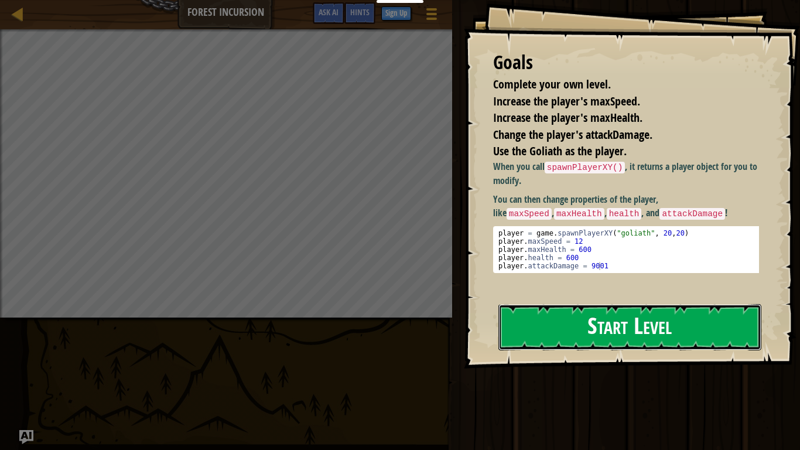
click at [599, 333] on button "Start Level" at bounding box center [630, 327] width 263 height 46
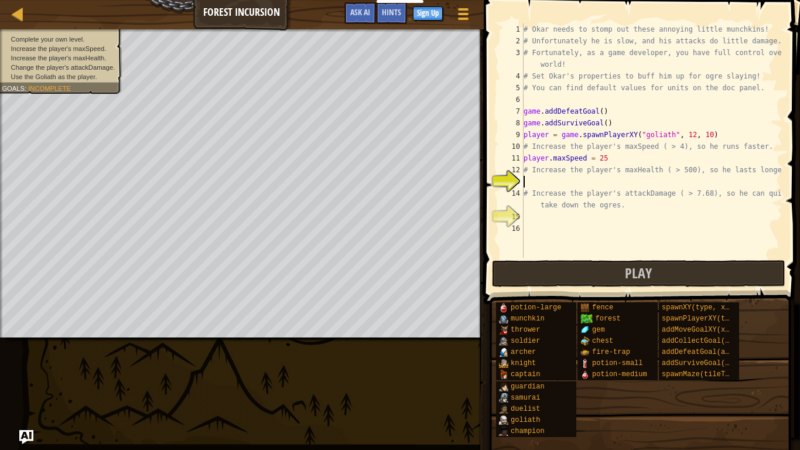
scroll to position [5, 0]
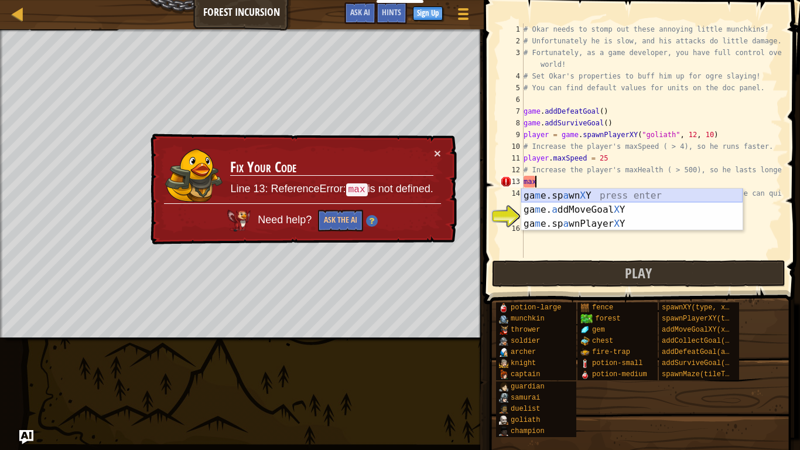
click at [558, 194] on div "ga m e.sp a wn X Y press enter ga m e. a ddMoveGoal X Y press enter ga m e.sp a…" at bounding box center [633, 224] width 222 height 70
type textarea "game.spawnXY("fence", 36, 30)"
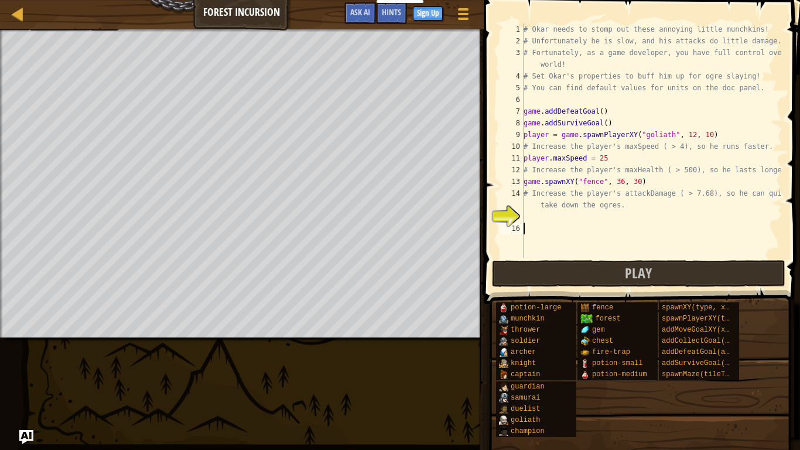
click at [567, 223] on div "# Okar needs to stomp out these annoying little munchkins! # Unfortunately he i…" at bounding box center [652, 152] width 261 height 258
click at [529, 214] on div "# Okar needs to stomp out these annoying little munchkins! # Unfortunately he i…" at bounding box center [652, 152] width 261 height 258
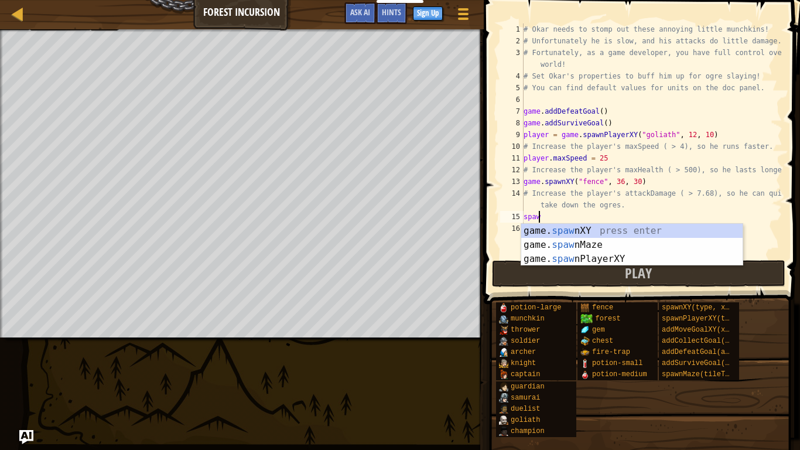
scroll to position [5, 1]
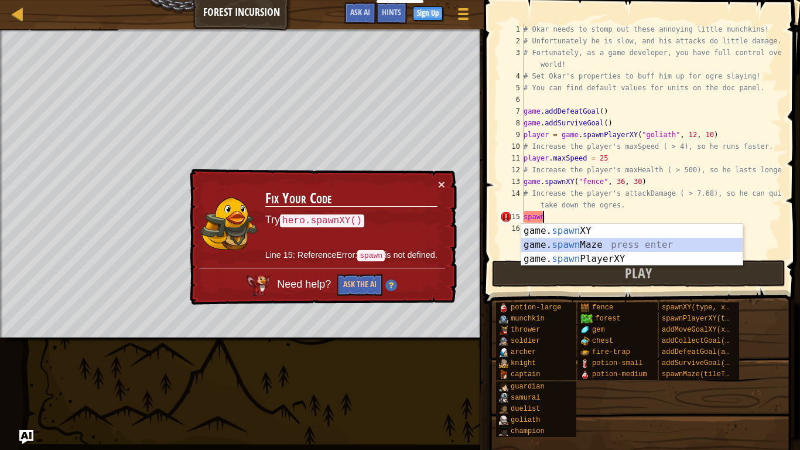
click at [599, 246] on div "game. spawn XY press enter game. spawn Maze press enter game. spawn PlayerXY pr…" at bounding box center [633, 259] width 222 height 70
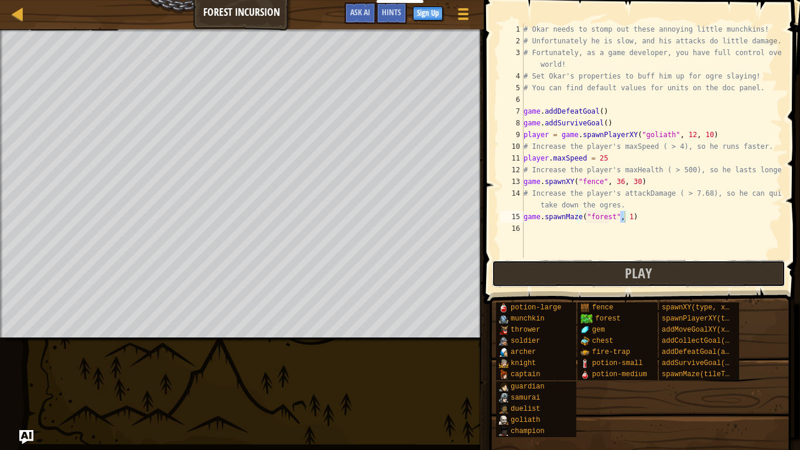
click at [599, 268] on button "Play" at bounding box center [639, 273] width 294 height 27
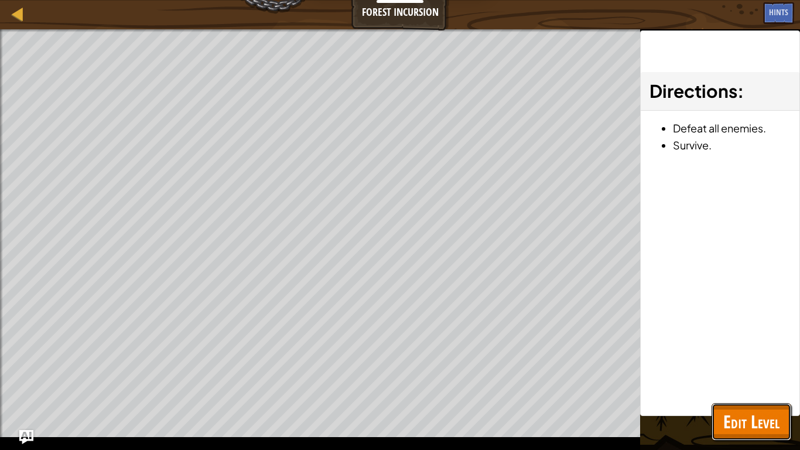
click at [599, 360] on span "Edit Level" at bounding box center [752, 422] width 56 height 24
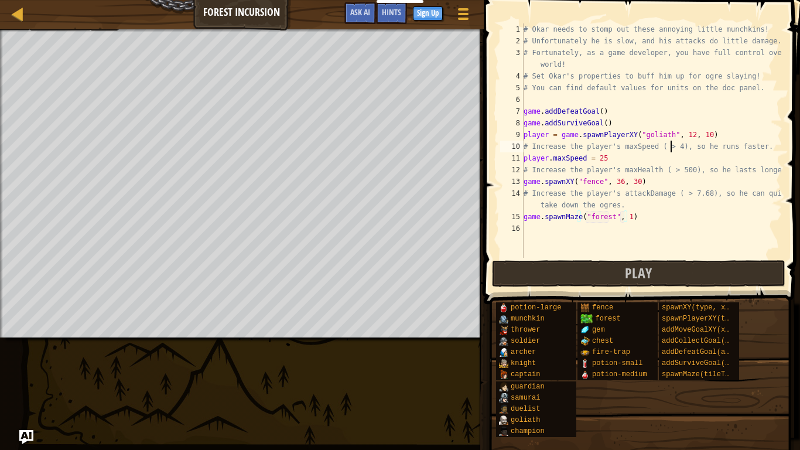
click at [599, 148] on div "# Okar needs to stomp out these annoying little munchkins! # Unfortunately he i…" at bounding box center [652, 152] width 261 height 258
click at [599, 160] on div "# Okar needs to stomp out these annoying little munchkins! # Unfortunately he i…" at bounding box center [652, 152] width 261 height 258
click at [599, 271] on span "Play" at bounding box center [638, 273] width 27 height 19
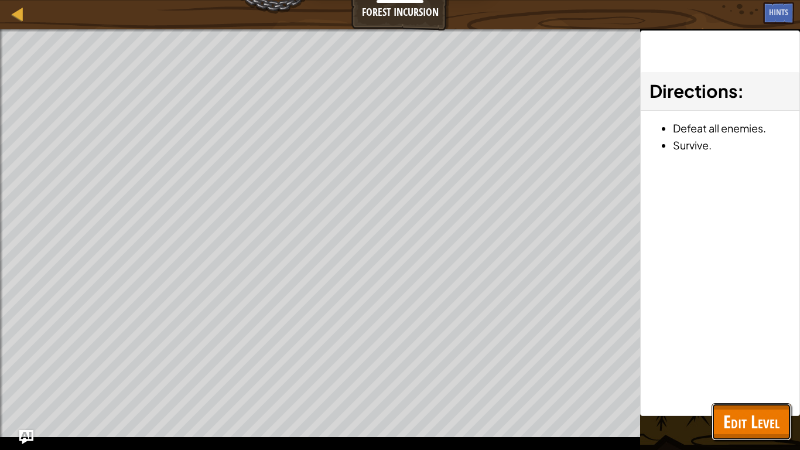
click at [599, 360] on span "Edit Level" at bounding box center [752, 422] width 56 height 24
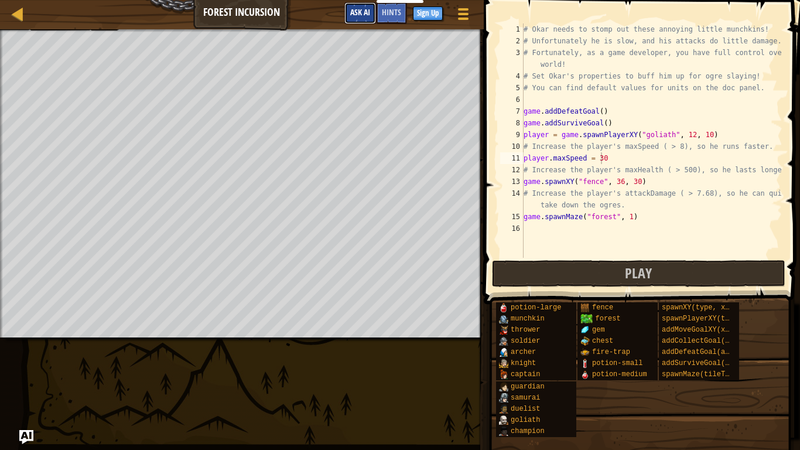
click at [360, 14] on span "Ask AI" at bounding box center [360, 11] width 20 height 11
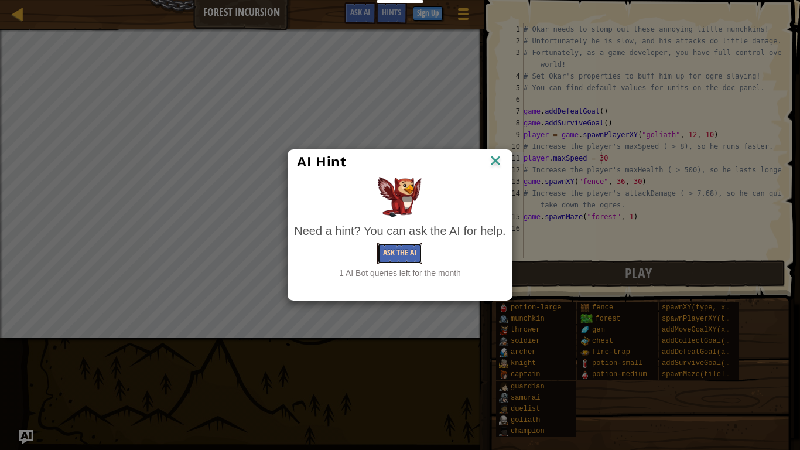
click at [394, 251] on button "Ask the AI" at bounding box center [399, 254] width 45 height 22
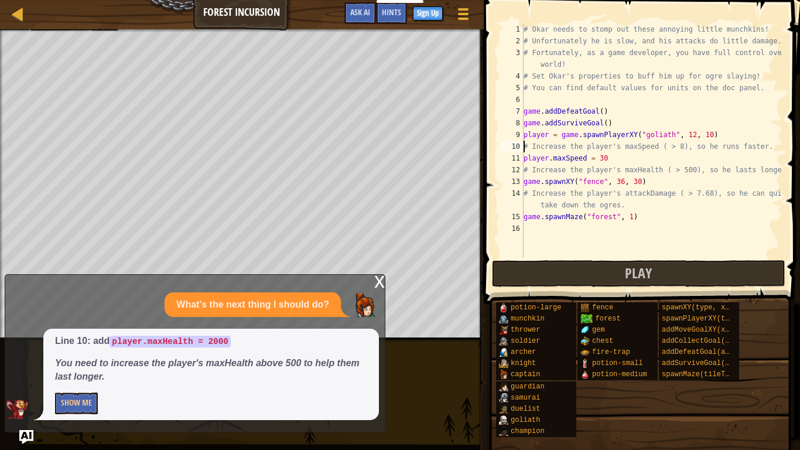
click at [525, 147] on div "# Okar needs to stomp out these annoying little munchkins! # Unfortunately he i…" at bounding box center [652, 152] width 261 height 258
click at [530, 146] on div "# Okar needs to stomp out these annoying little munchkins! # Unfortunately he i…" at bounding box center [652, 152] width 261 height 258
click at [524, 142] on div "# Okar needs to stomp out these annoying little munchkins! # Unfortunately he i…" at bounding box center [652, 152] width 261 height 258
click at [599, 149] on div "# Okar needs to stomp out these annoying little munchkins! # Unfortunately he i…" at bounding box center [652, 152] width 261 height 258
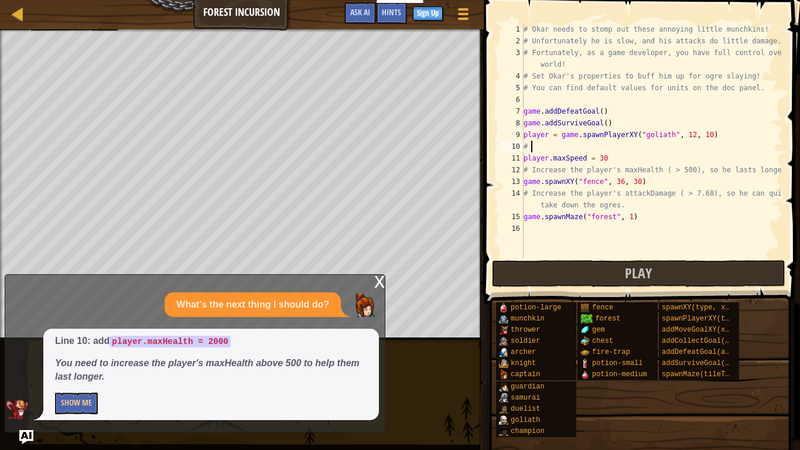
type textarea "#"
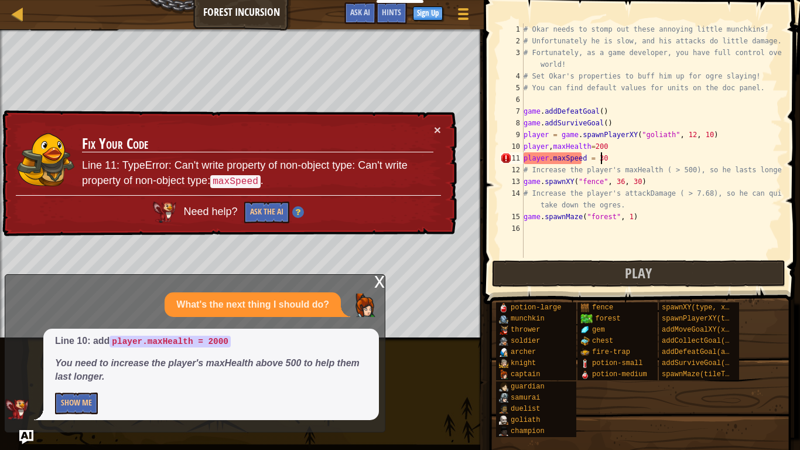
click at [599, 156] on div "# Okar needs to stomp out these annoying little munchkins! # Unfortunately he i…" at bounding box center [652, 152] width 261 height 258
click at [599, 146] on div "# Okar needs to stomp out these annoying little munchkins! # Unfortunately he i…" at bounding box center [652, 152] width 261 height 258
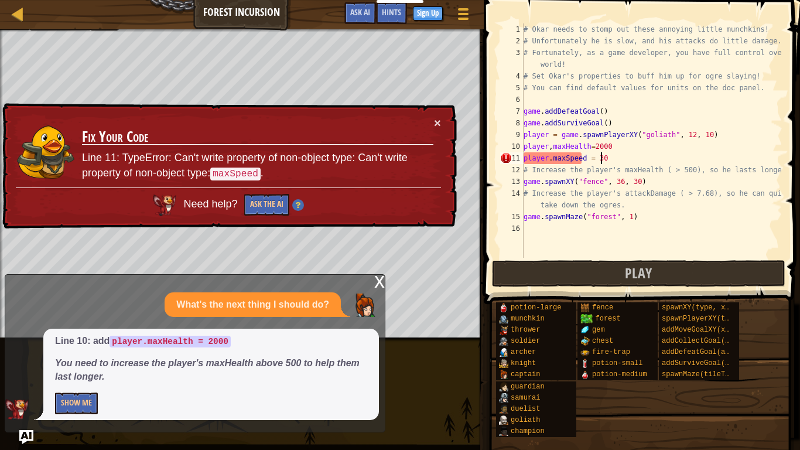
click at [599, 163] on div "# Okar needs to stomp out these annoying little munchkins! # Unfortunately he i…" at bounding box center [652, 152] width 261 height 258
click at [599, 157] on div "# Okar needs to stomp out these annoying little munchkins! # Unfortunately he i…" at bounding box center [652, 152] width 261 height 258
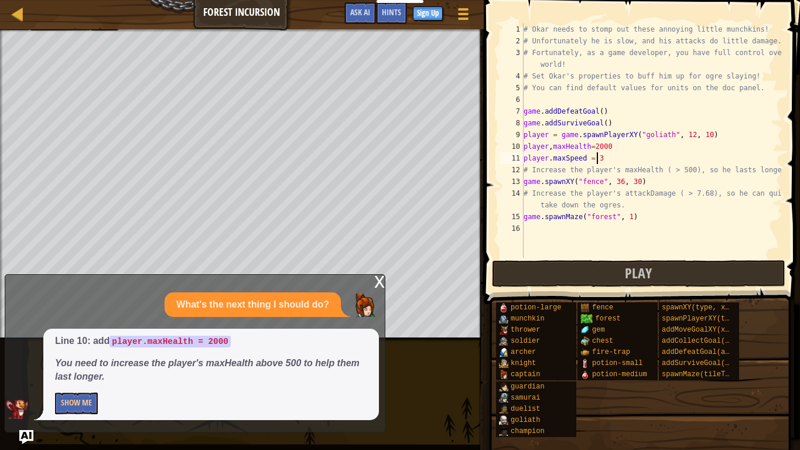
scroll to position [5, 5]
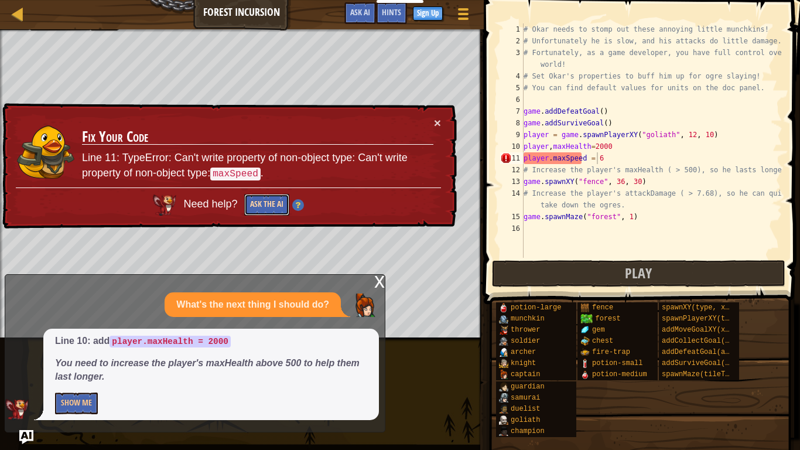
click at [264, 201] on button "Ask the AI" at bounding box center [266, 205] width 45 height 22
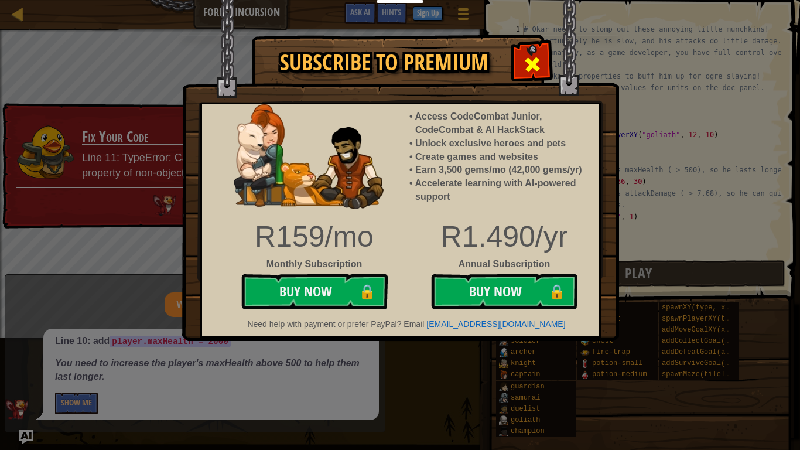
click at [535, 61] on span at bounding box center [532, 64] width 19 height 19
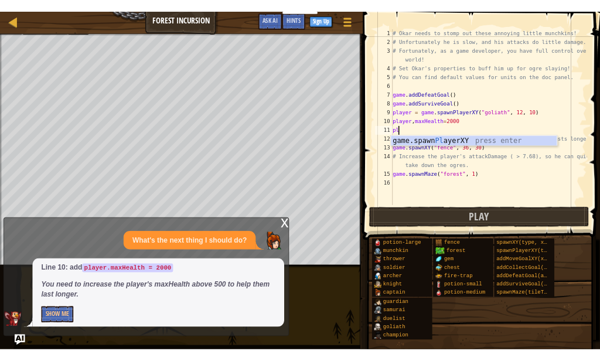
scroll to position [5, 0]
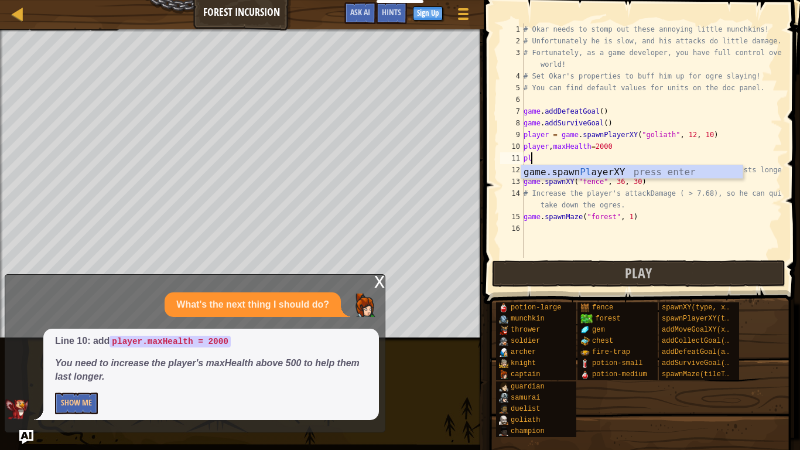
type textarea "p"
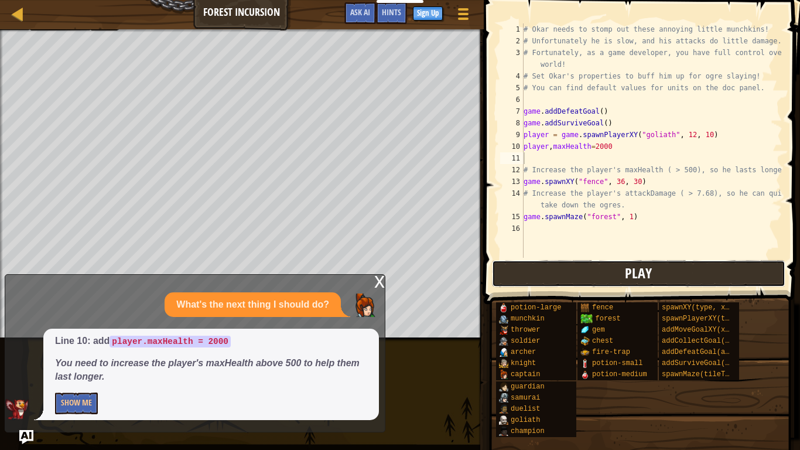
click at [599, 270] on button "Play" at bounding box center [639, 273] width 294 height 27
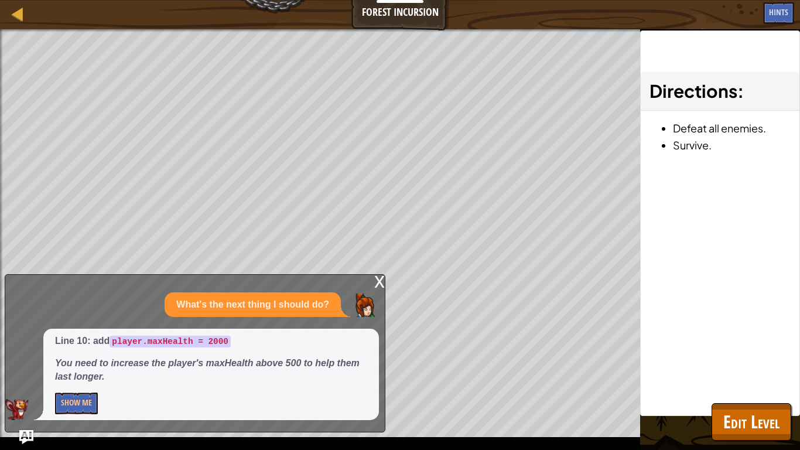
click at [377, 280] on div "x" at bounding box center [379, 281] width 11 height 12
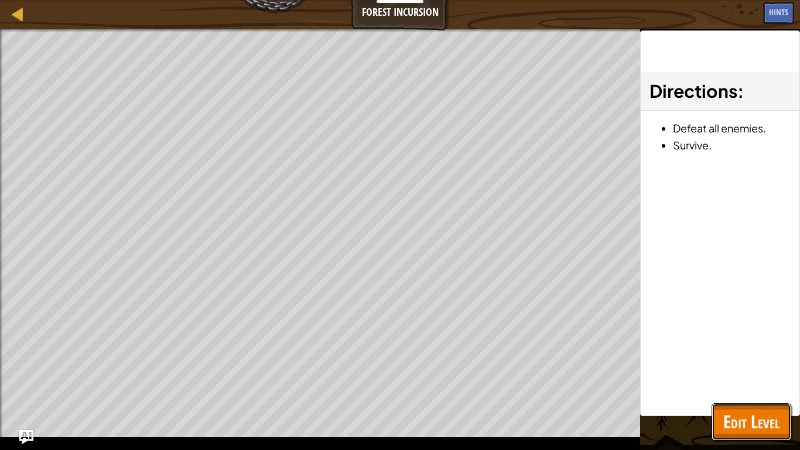
click at [599, 360] on span "Edit Level" at bounding box center [752, 422] width 56 height 24
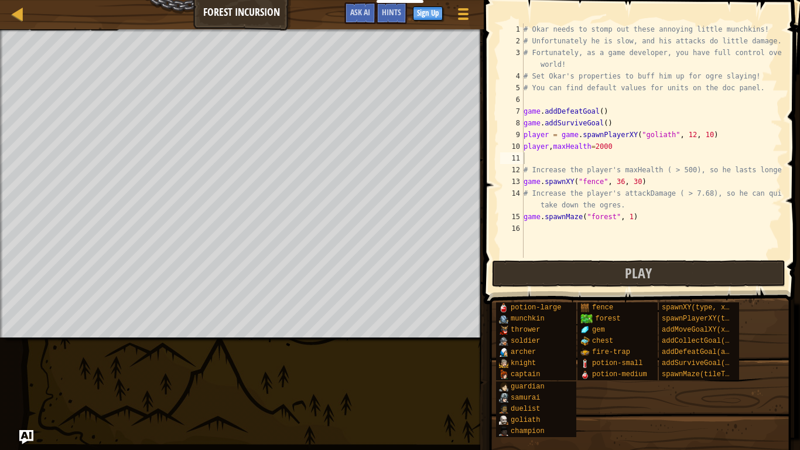
click at [599, 0] on span at bounding box center [644, 135] width 326 height 339
click at [19, 12] on div at bounding box center [18, 13] width 15 height 15
